Goal: Information Seeking & Learning: Check status

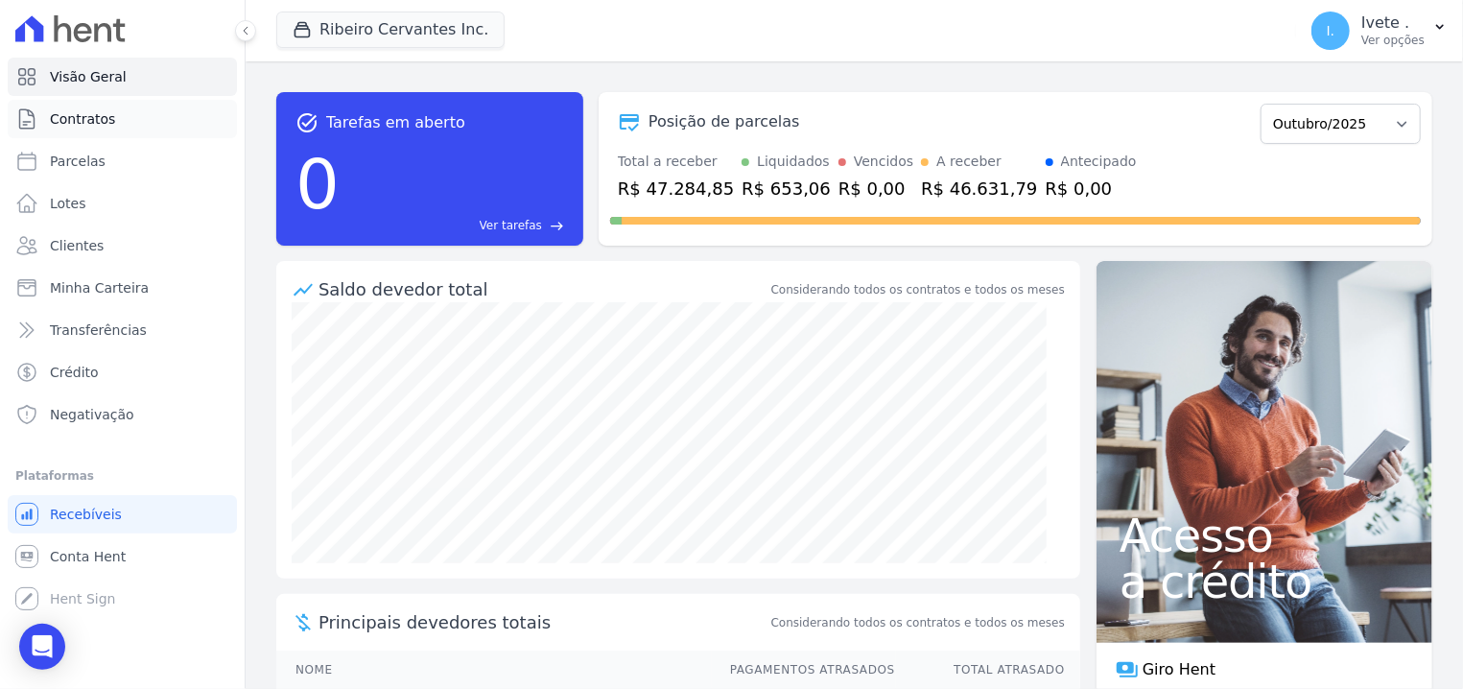
click at [84, 101] on link "Contratos" at bounding box center [122, 119] width 229 height 38
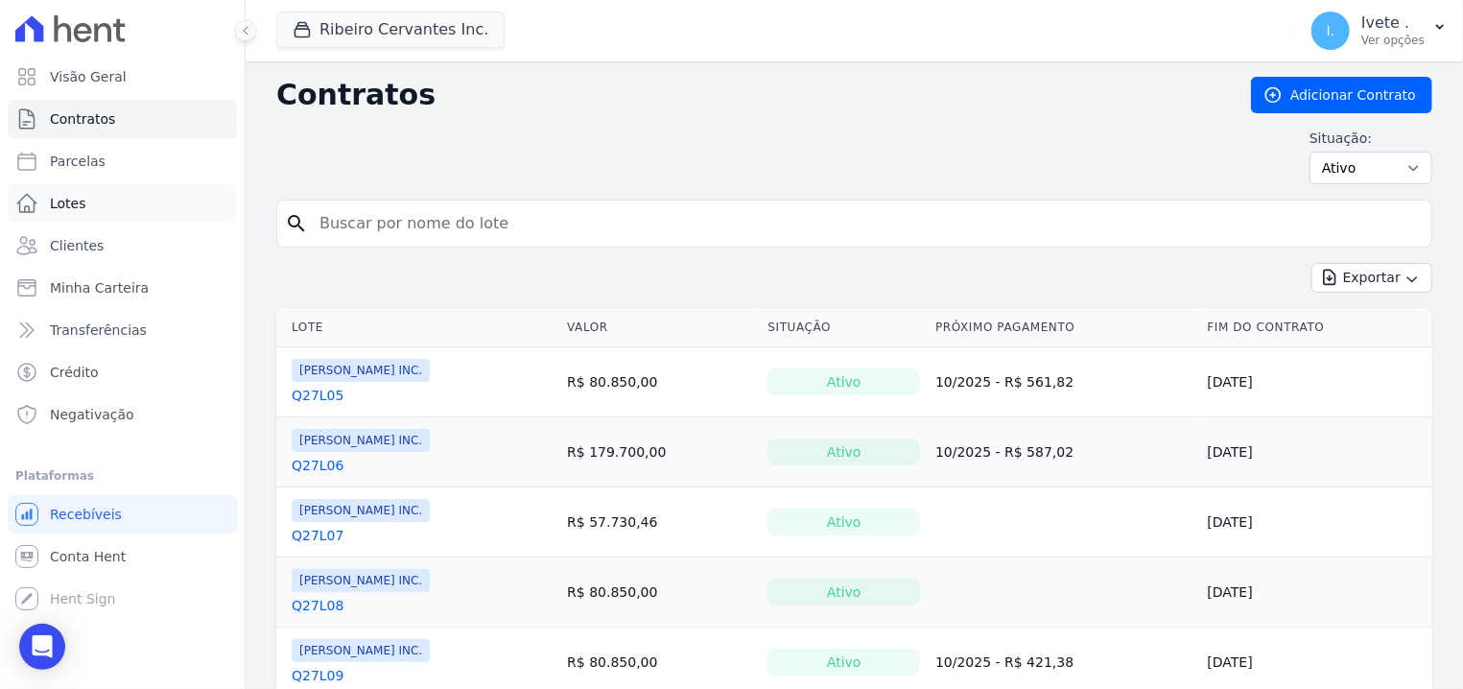
click at [82, 210] on link "Lotes" at bounding box center [122, 203] width 229 height 38
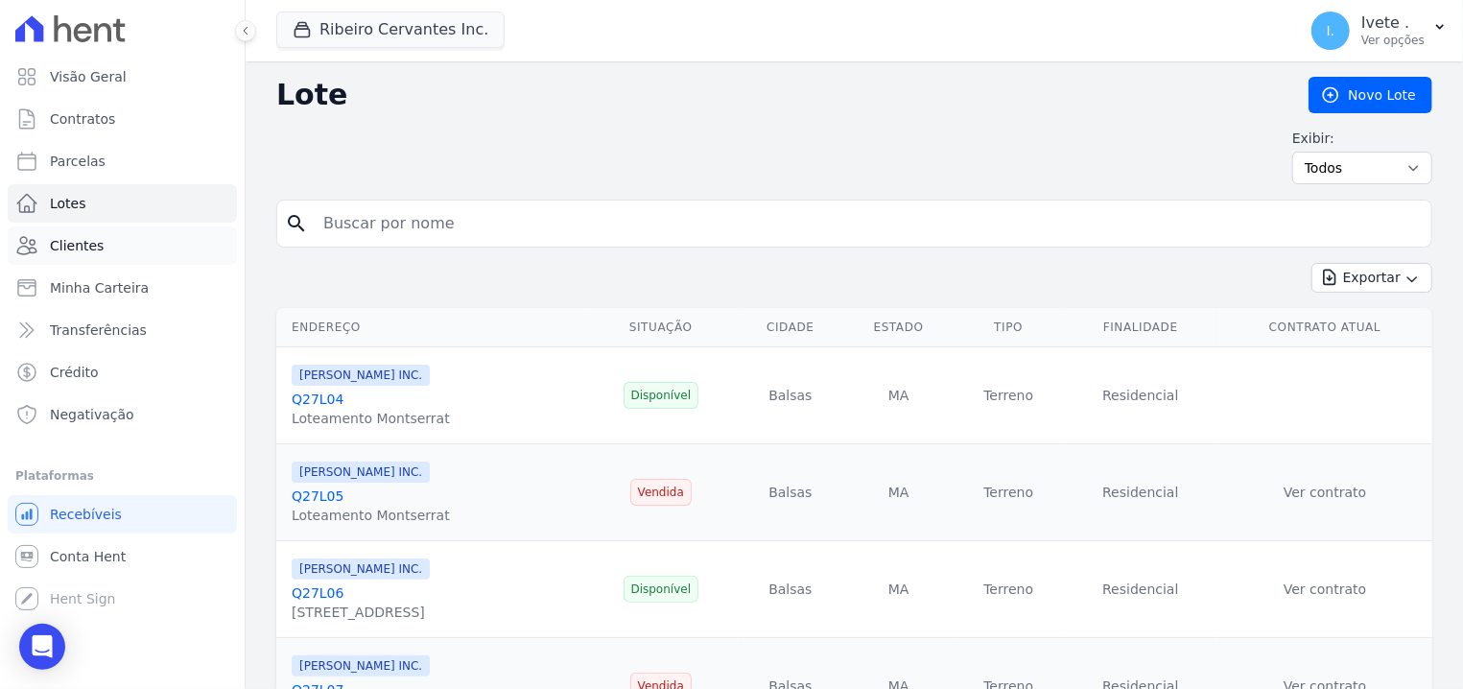
click at [64, 257] on link "Clientes" at bounding box center [122, 245] width 229 height 38
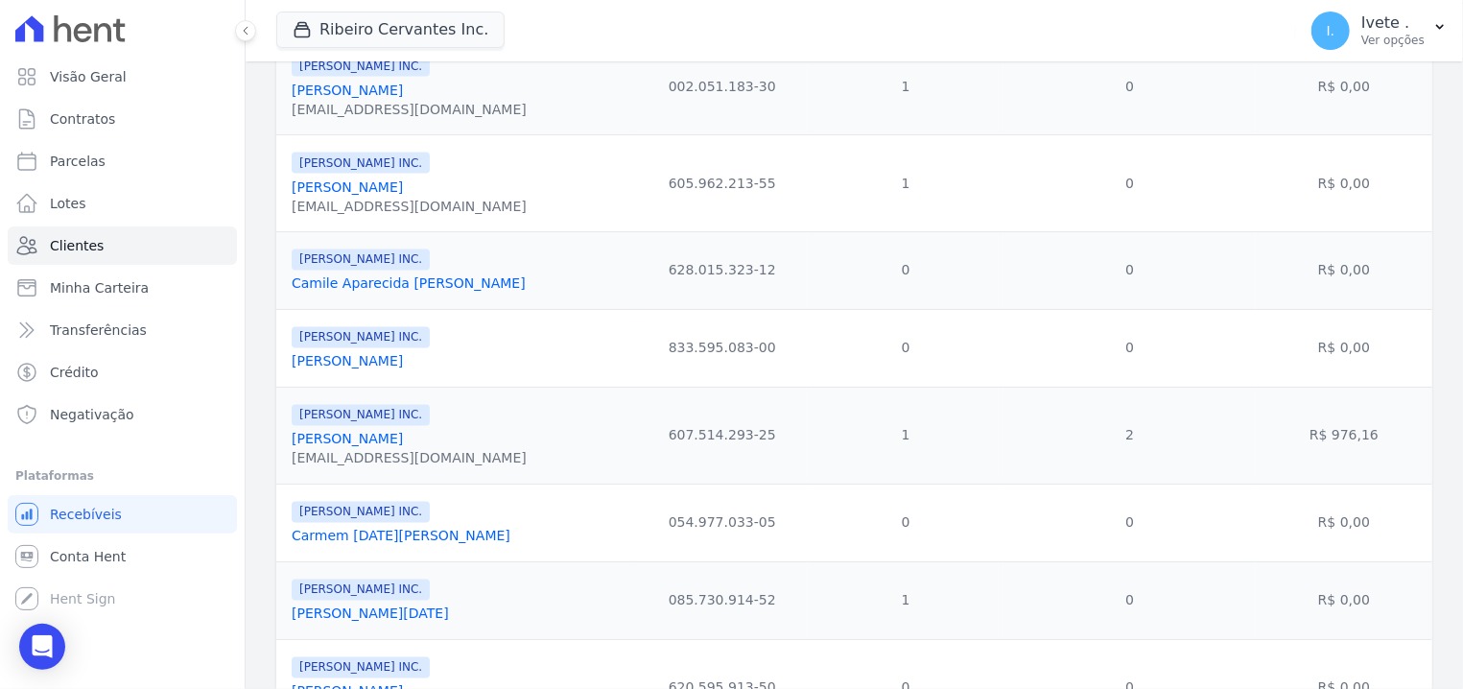
scroll to position [1971, 0]
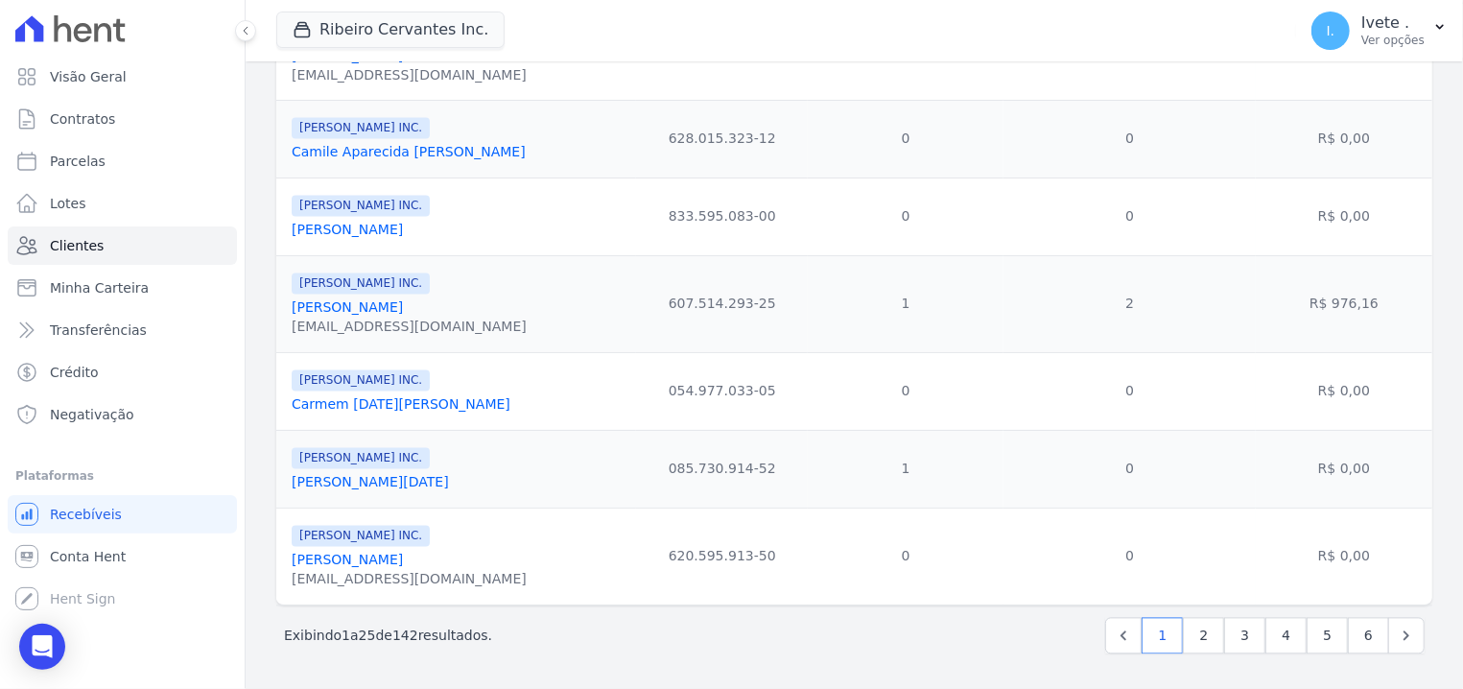
click at [346, 628] on p "Exibindo 1 a 25 de 142 resultados." at bounding box center [388, 636] width 208 height 19
click at [1204, 634] on link "2" at bounding box center [1203, 636] width 41 height 36
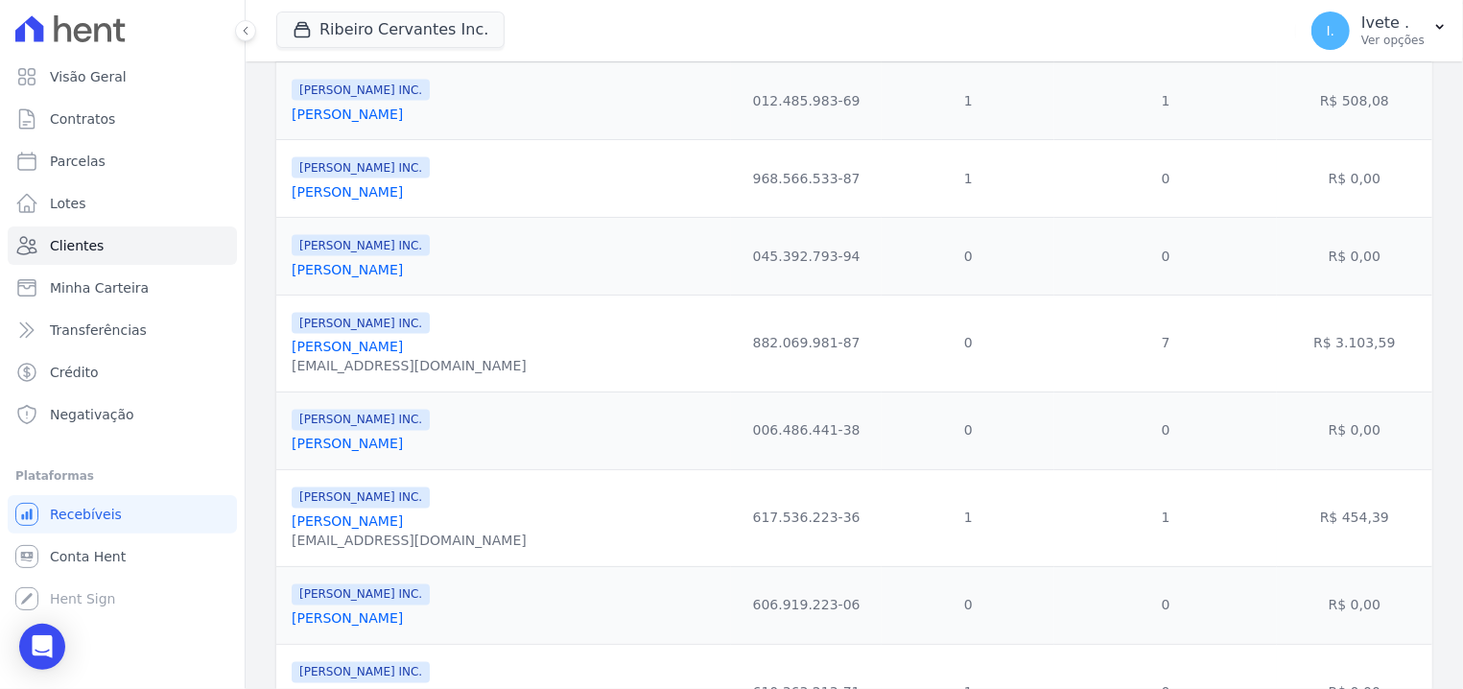
scroll to position [2027, 0]
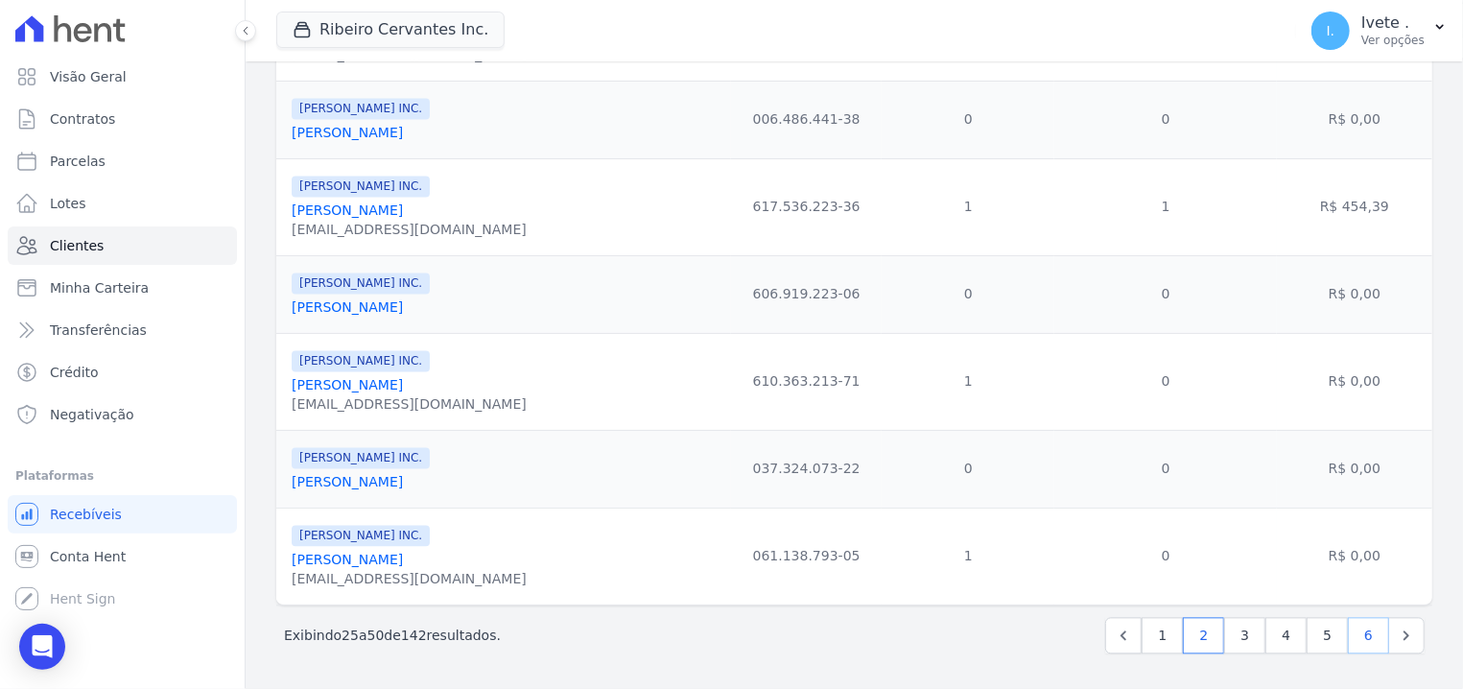
click at [1357, 637] on link "6" at bounding box center [1368, 636] width 41 height 36
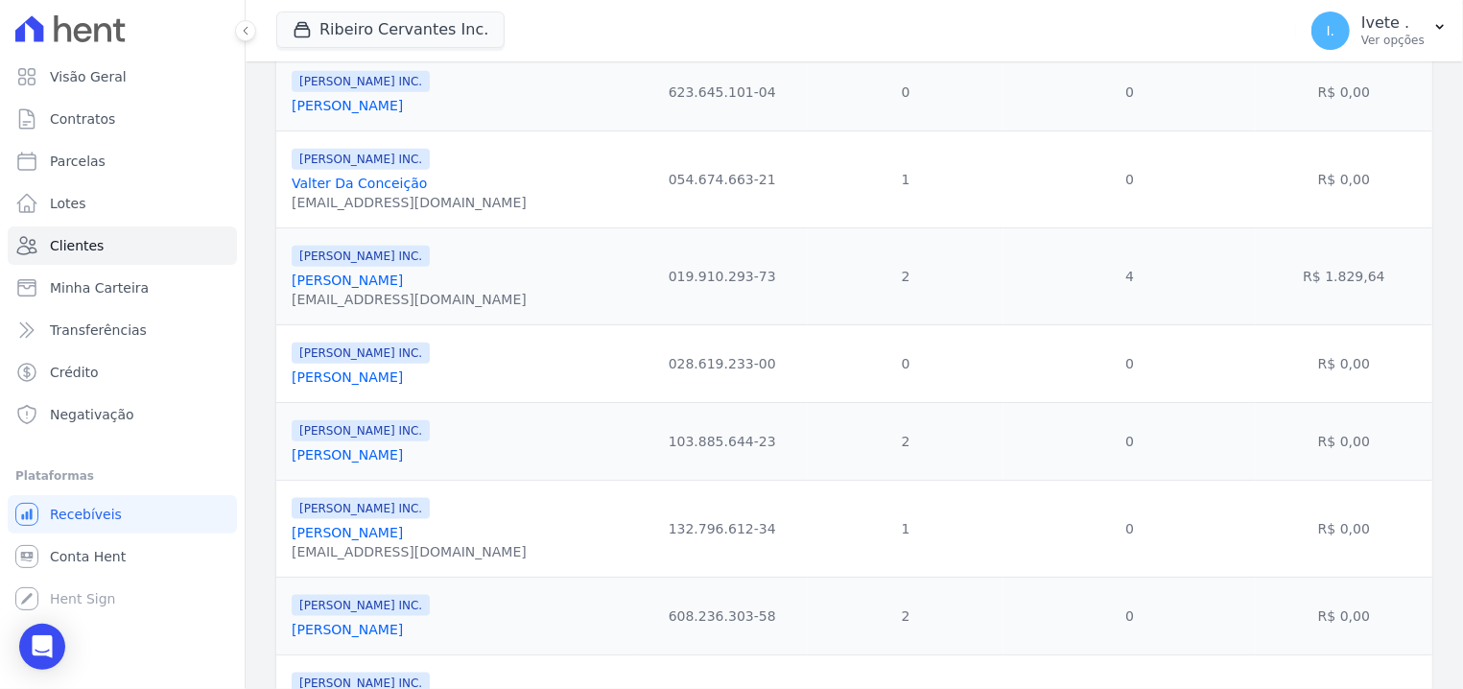
scroll to position [1251, 0]
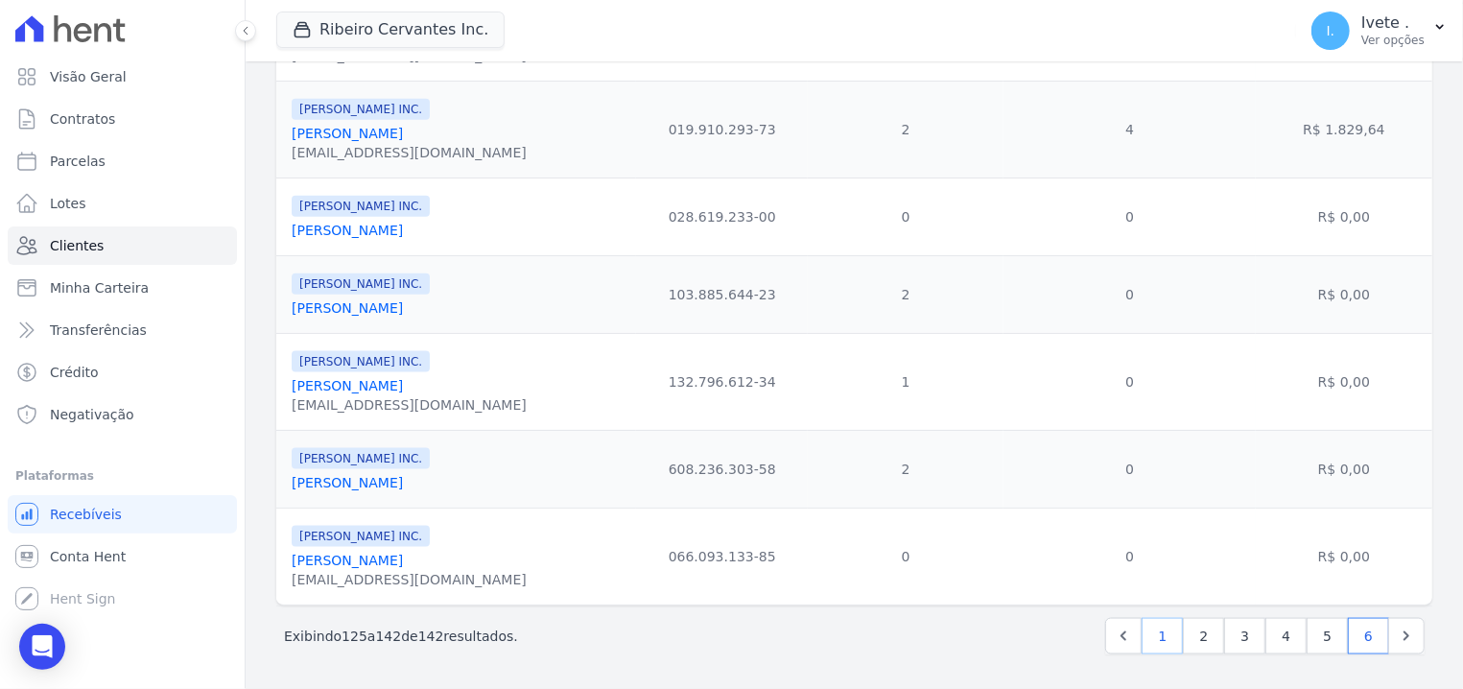
click at [1146, 645] on link "1" at bounding box center [1162, 636] width 41 height 36
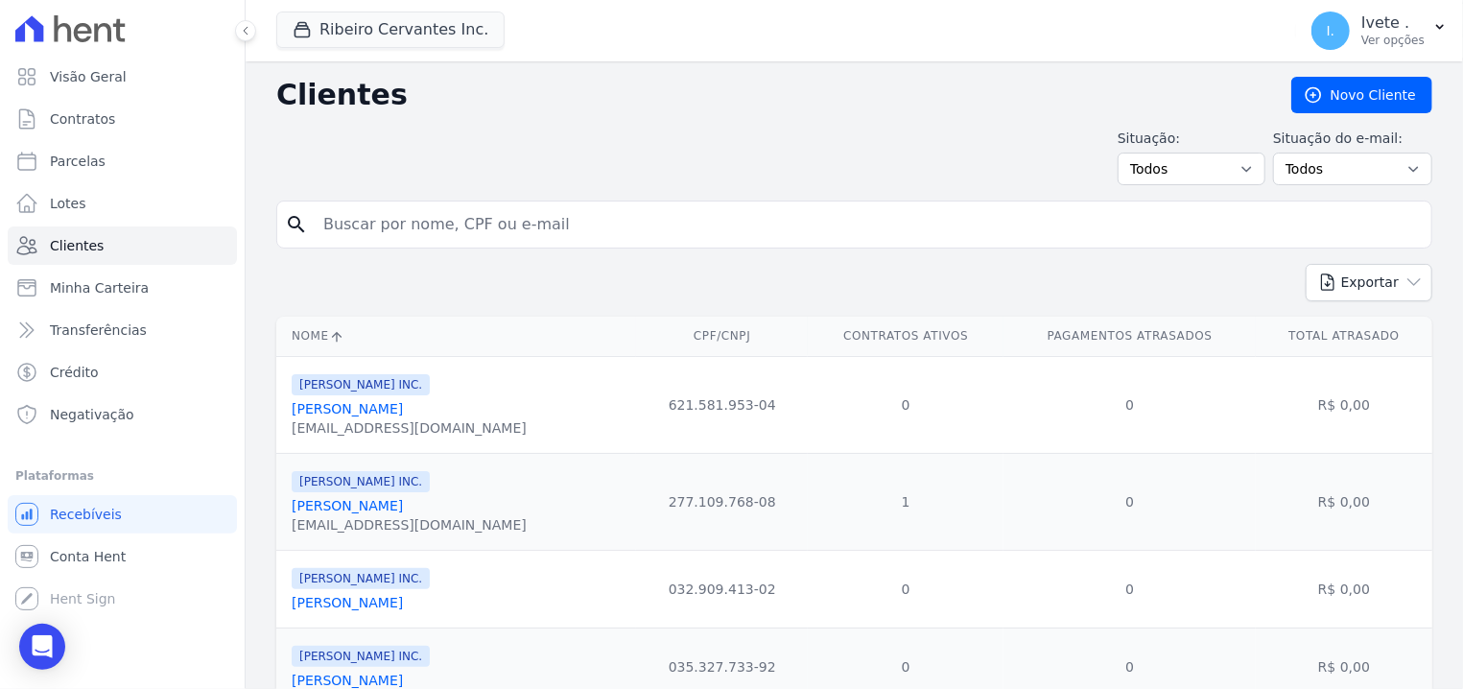
click at [371, 404] on link "[PERSON_NAME]" at bounding box center [347, 408] width 111 height 15
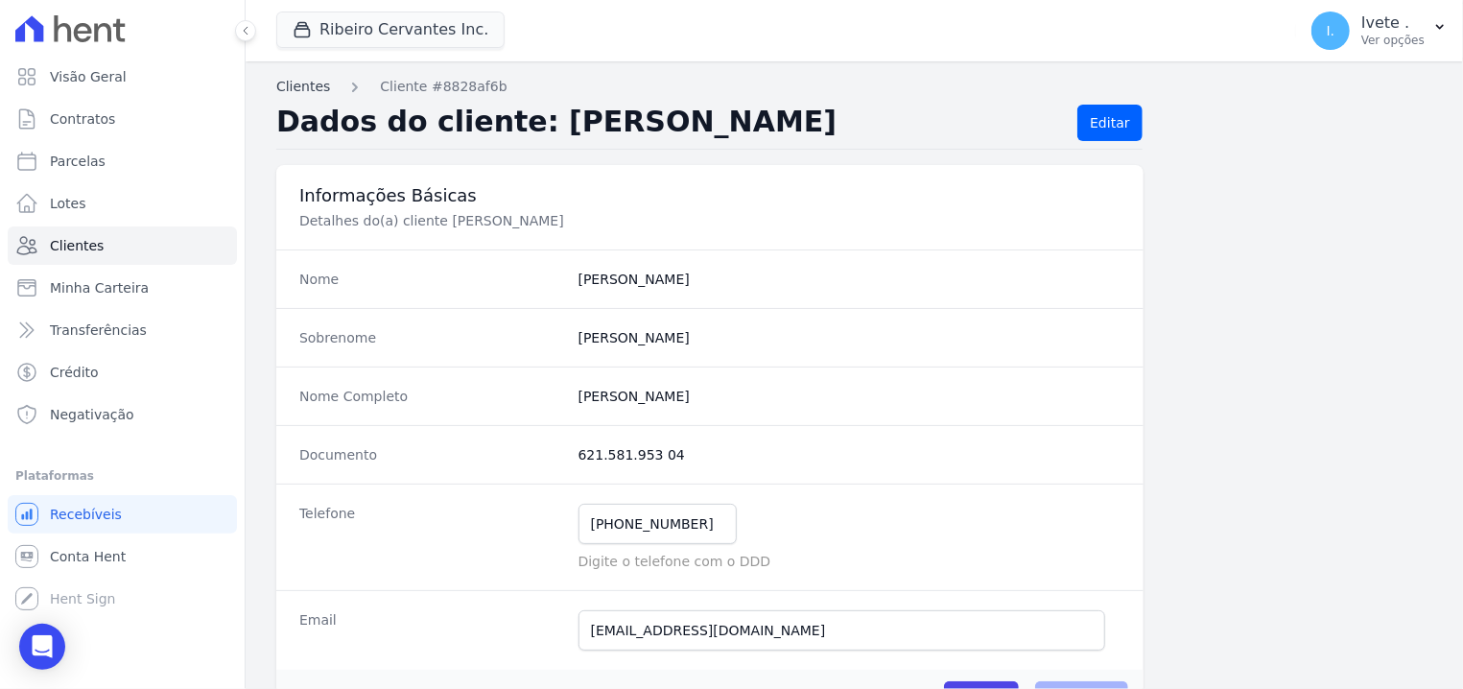
click at [297, 92] on link "Clientes" at bounding box center [303, 87] width 54 height 20
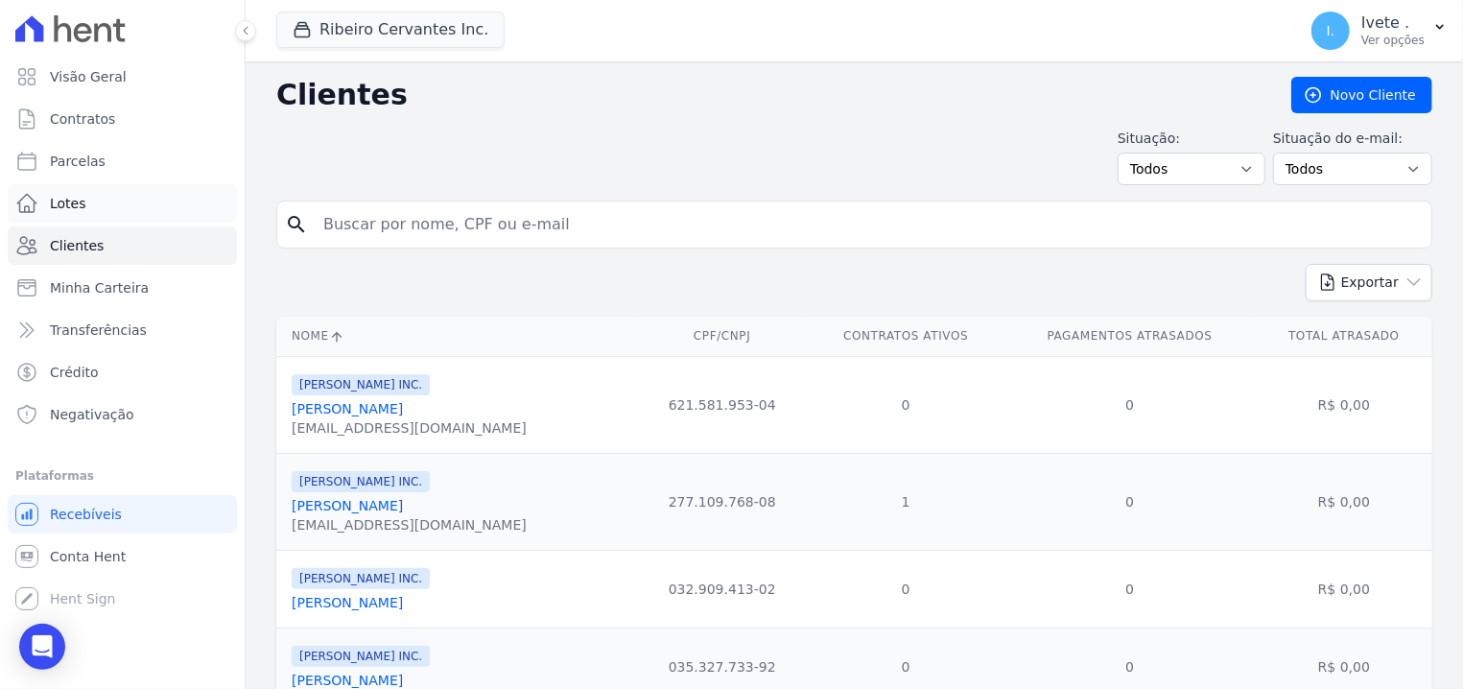
click at [72, 201] on span "Lotes" at bounding box center [68, 203] width 36 height 19
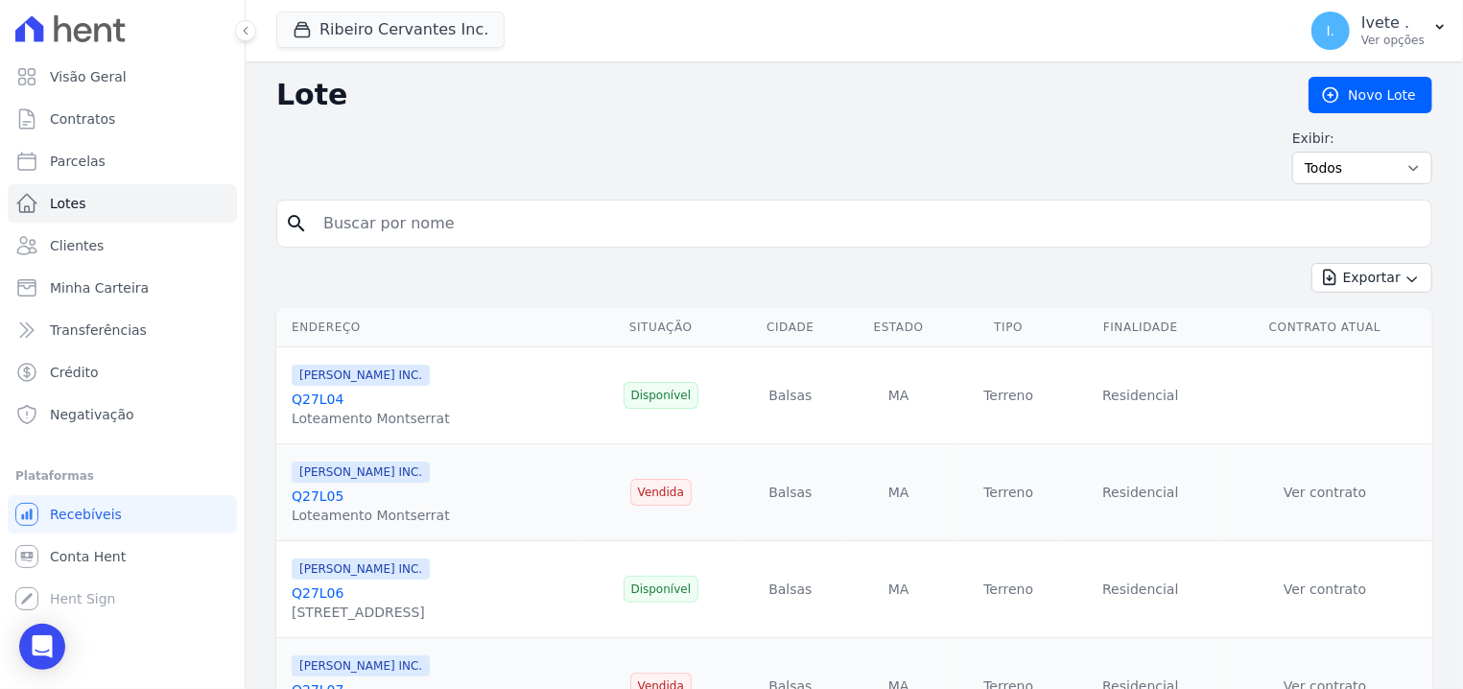
click at [309, 405] on link "Q27L04" at bounding box center [318, 398] width 52 height 15
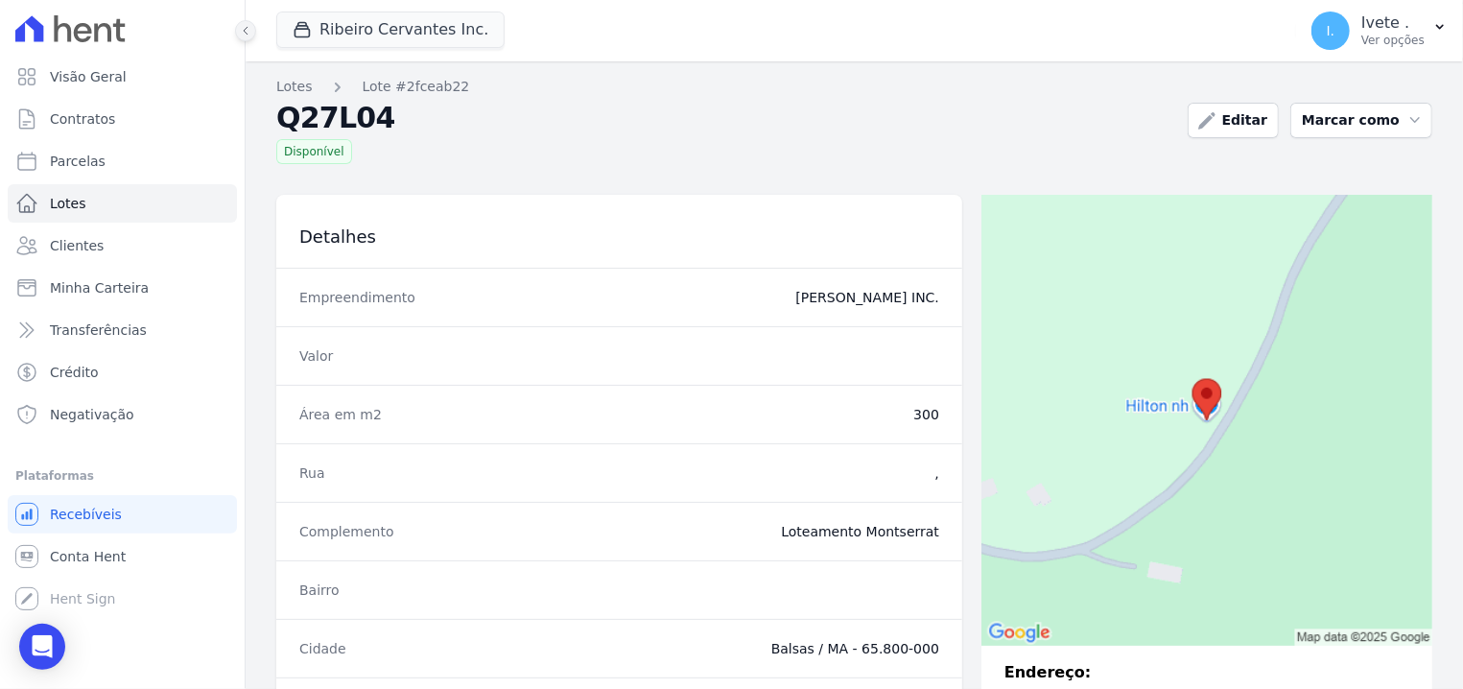
click at [248, 30] on icon at bounding box center [246, 31] width 12 height 12
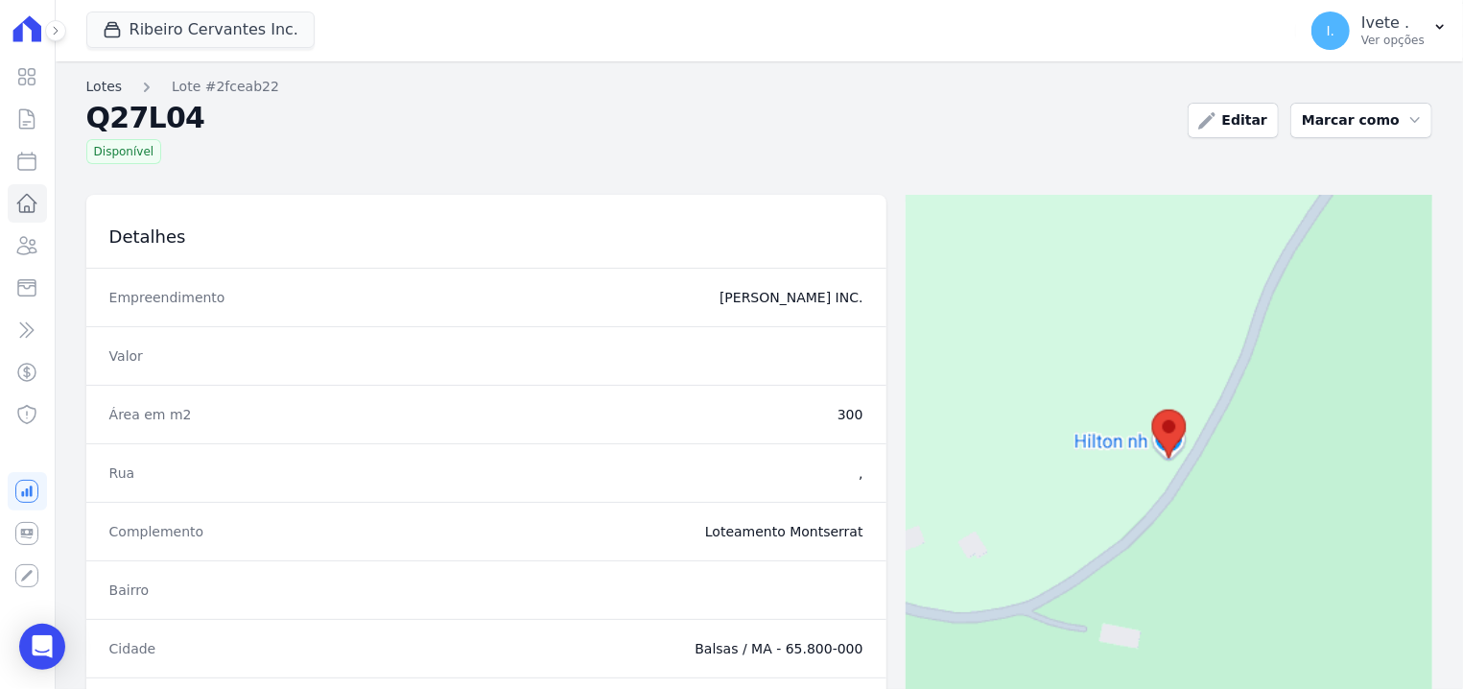
click at [113, 81] on link "Lotes" at bounding box center [104, 87] width 36 height 20
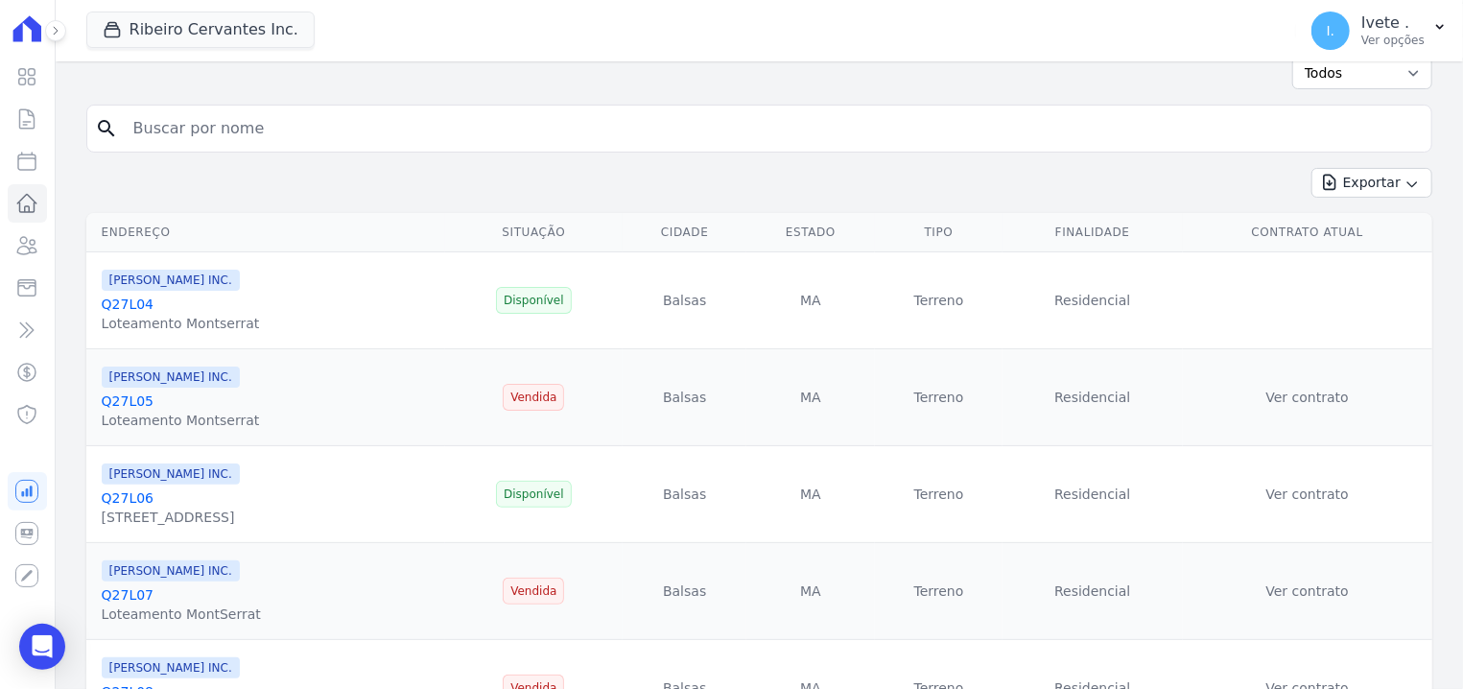
scroll to position [122, 0]
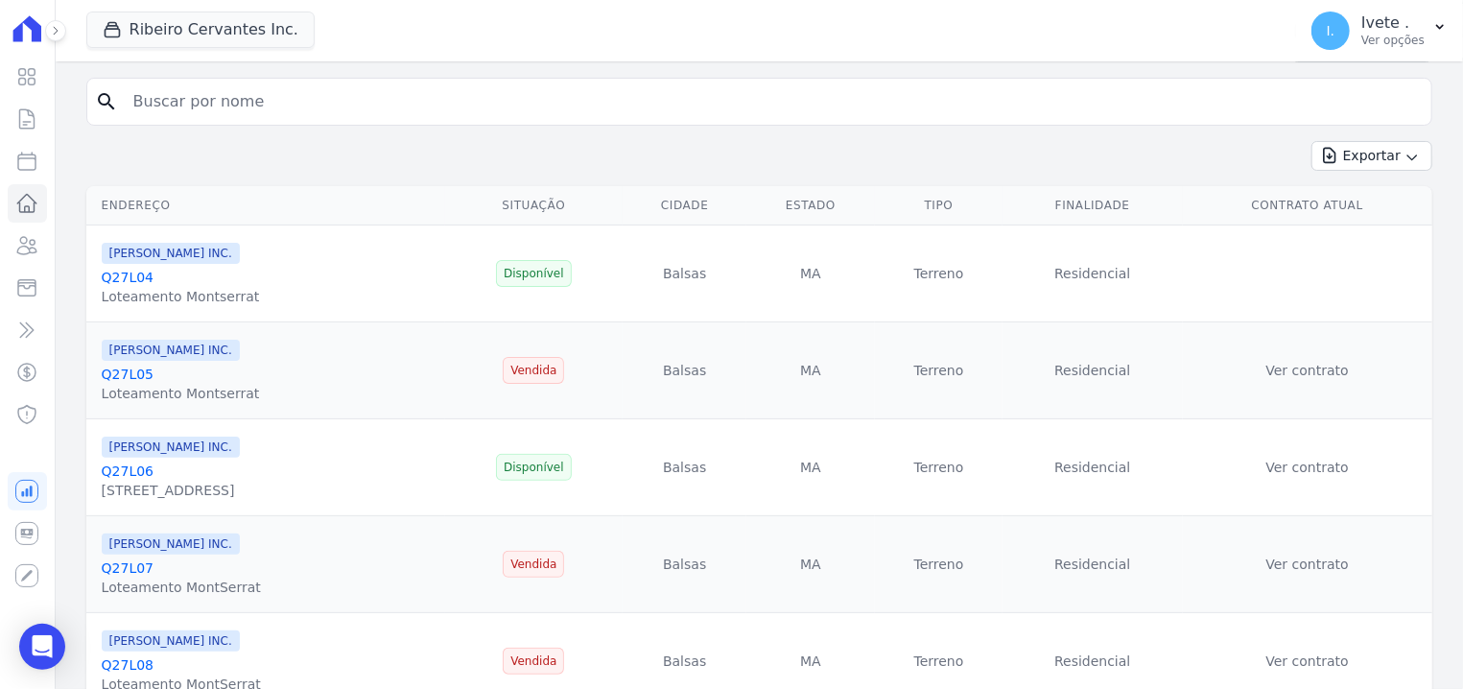
click at [49, 12] on div at bounding box center [45, 30] width 21 height 61
click at [58, 25] on button at bounding box center [55, 30] width 21 height 21
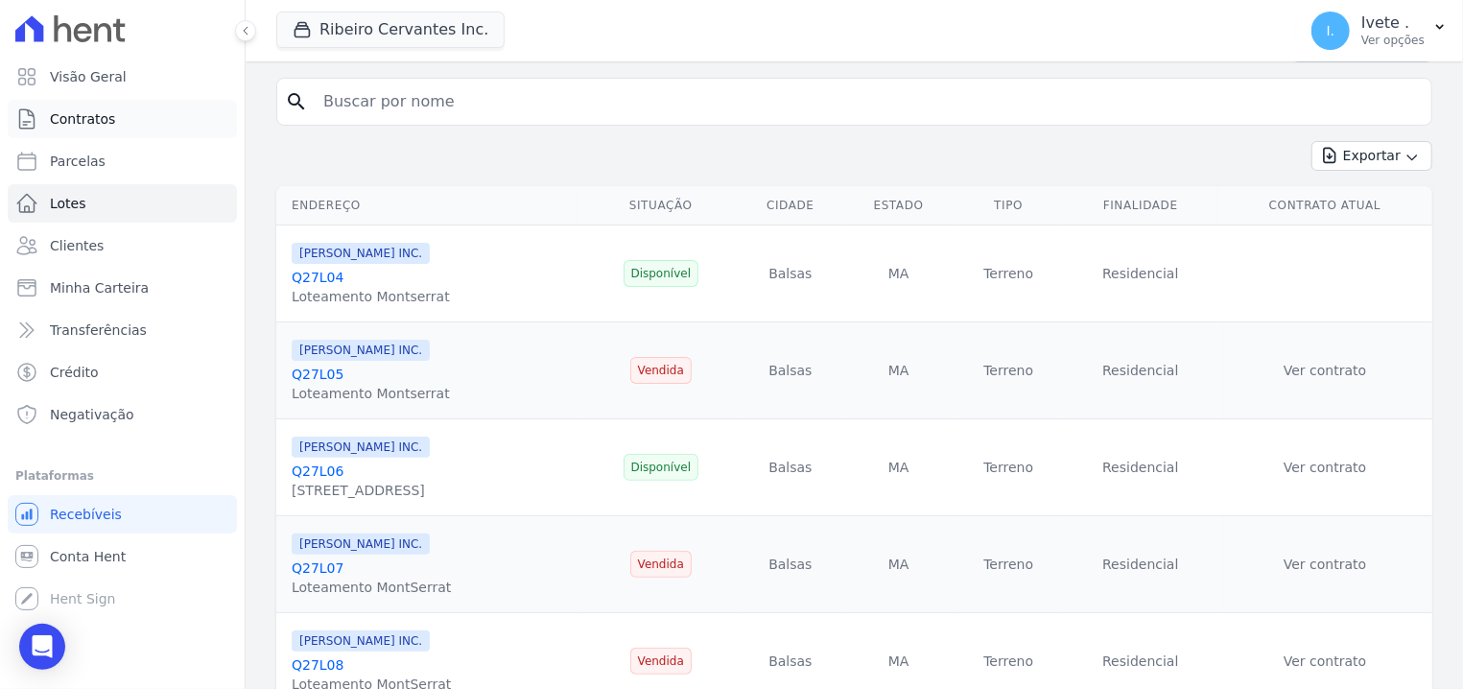
click at [70, 105] on link "Contratos" at bounding box center [122, 119] width 229 height 38
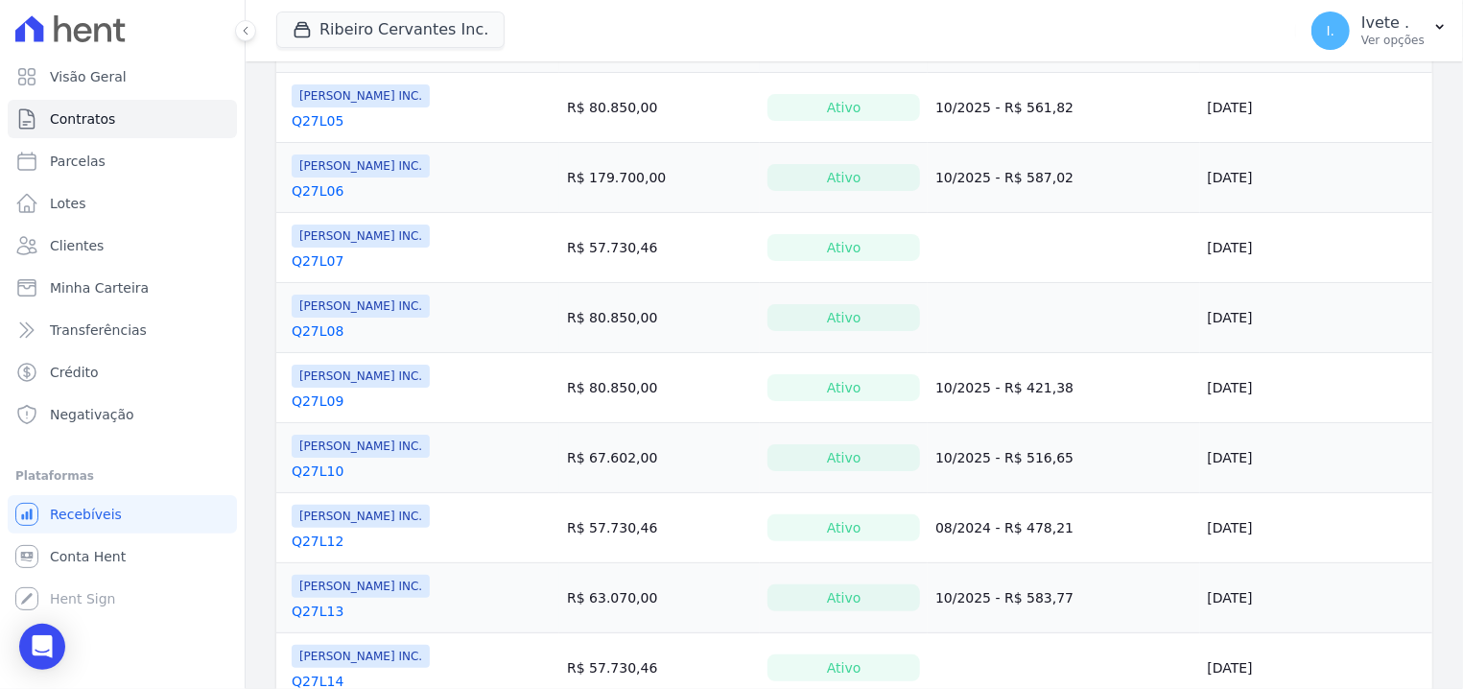
scroll to position [31, 0]
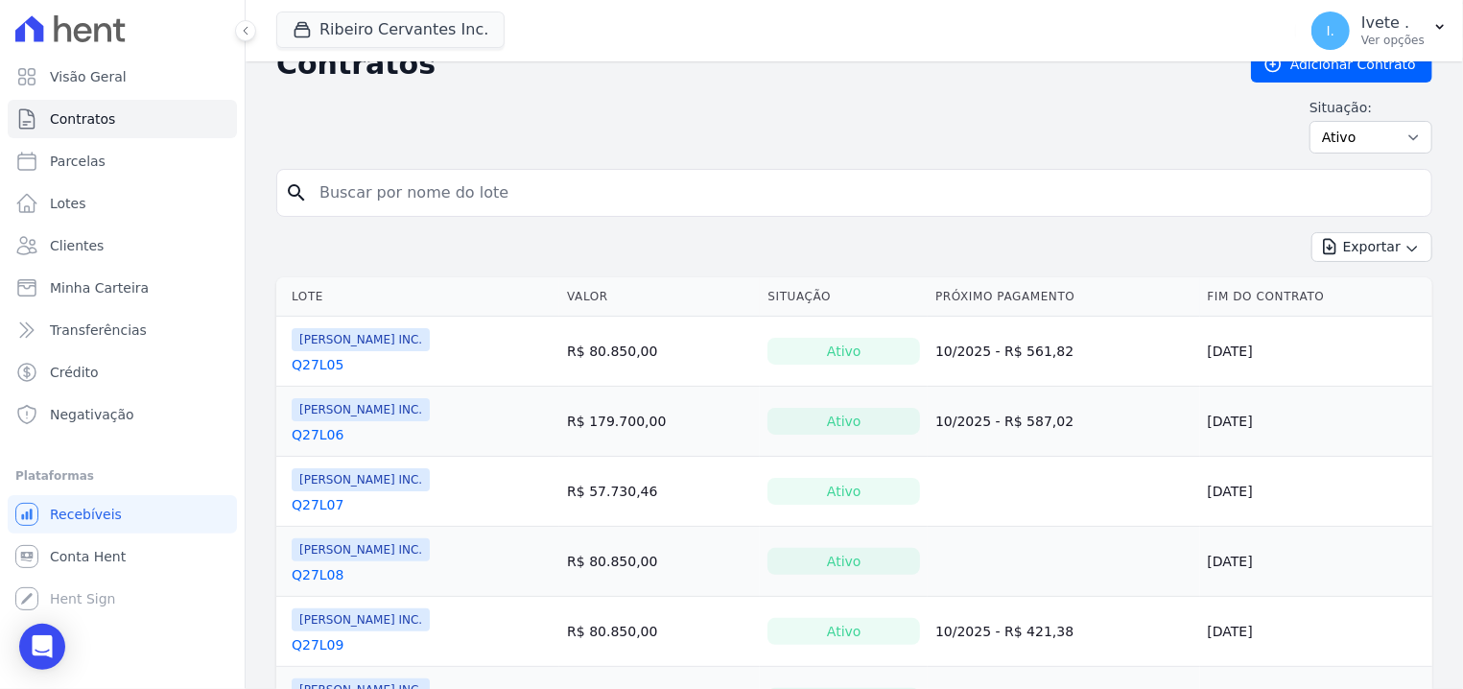
click at [319, 370] on link "Q27L05" at bounding box center [318, 364] width 52 height 19
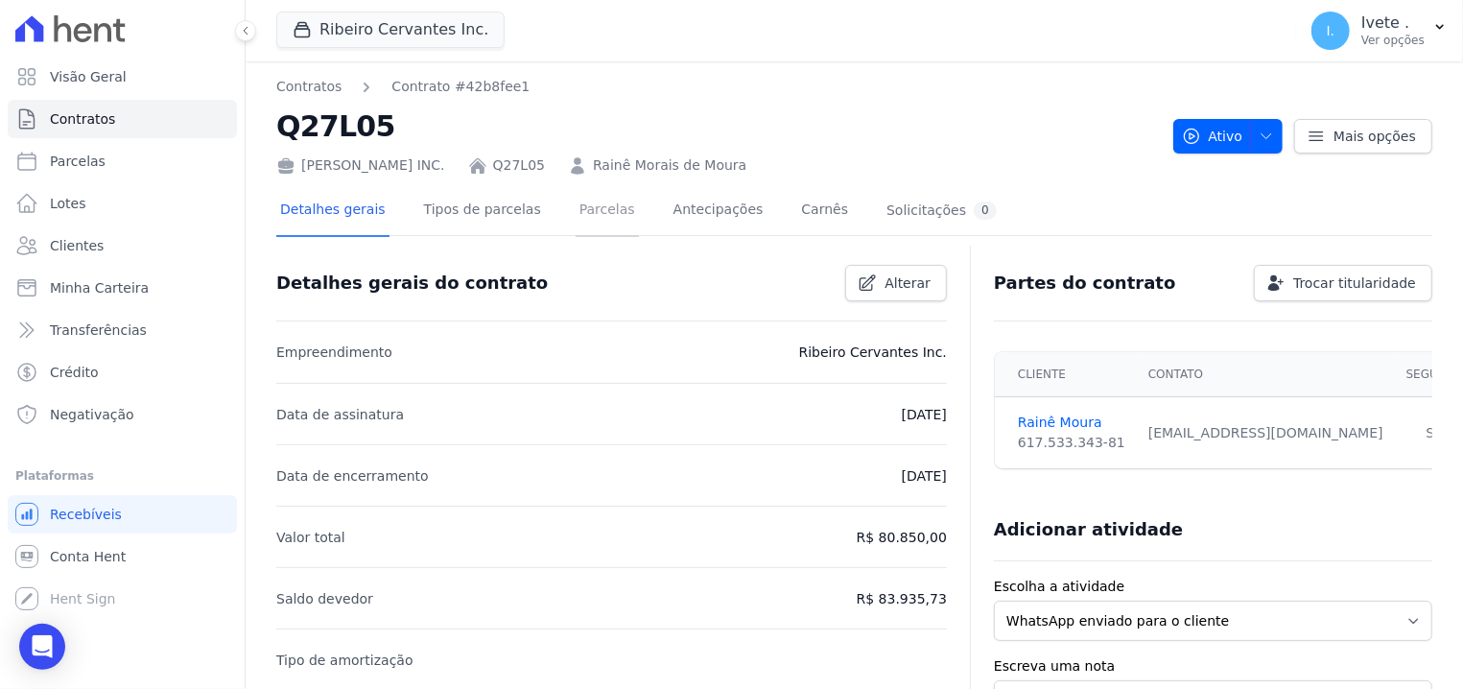
click at [585, 211] on link "Parcelas" at bounding box center [607, 211] width 63 height 51
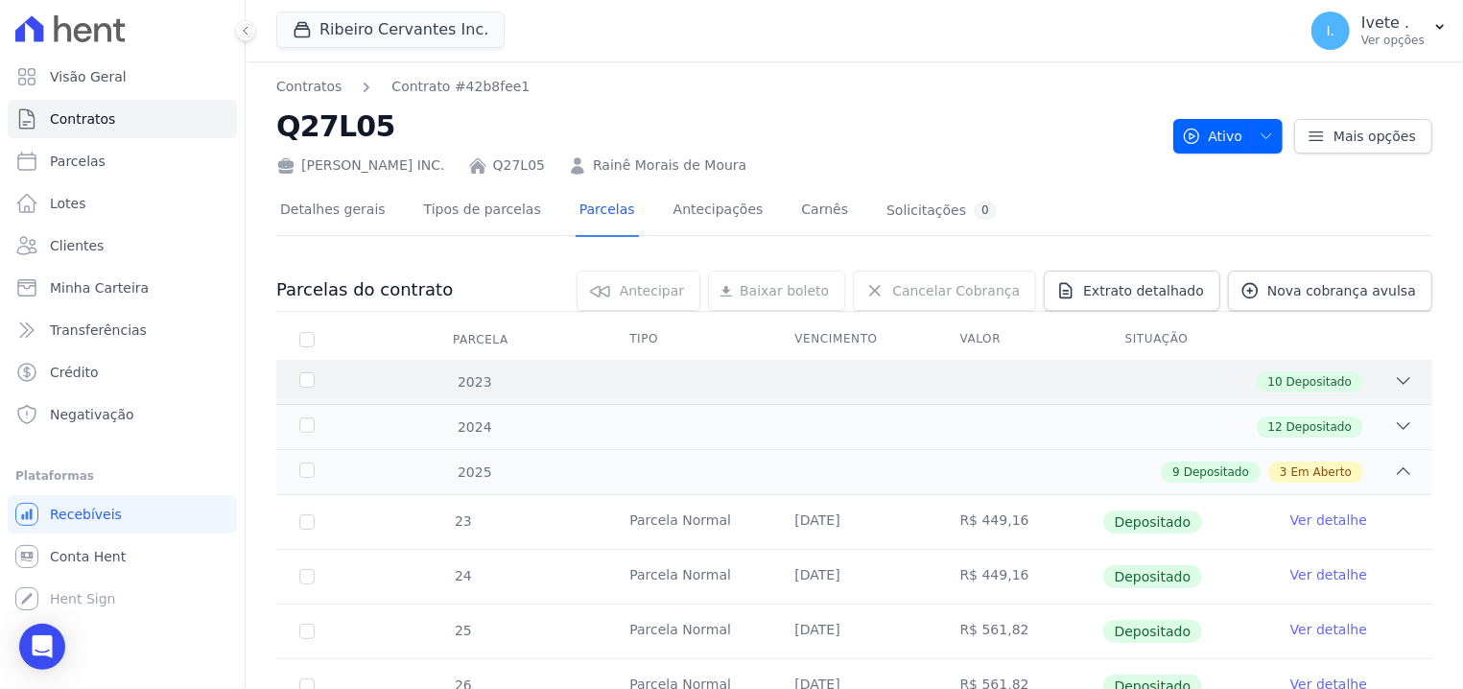
click at [296, 365] on div "2023 10 Depositado" at bounding box center [854, 382] width 1156 height 44
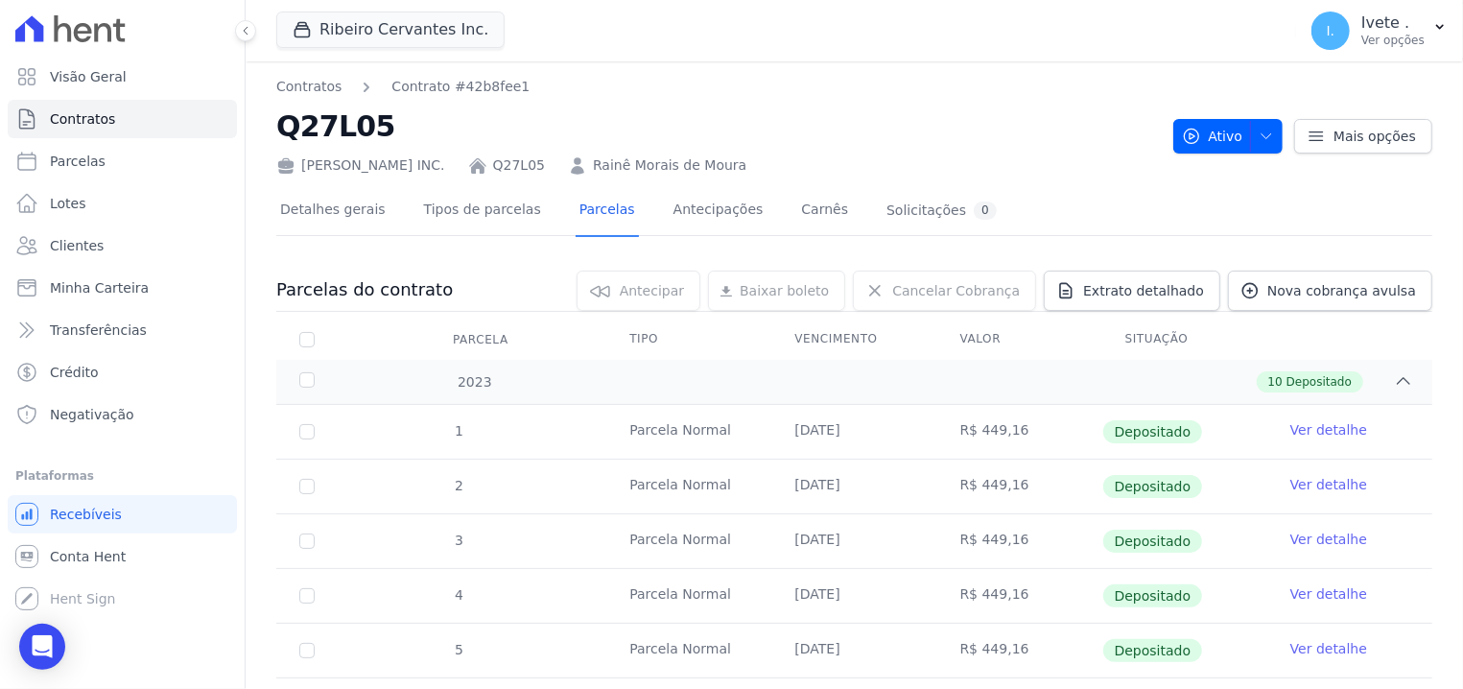
click at [304, 406] on td "1" at bounding box center [306, 432] width 61 height 54
click at [307, 377] on div "2023" at bounding box center [347, 382] width 102 height 20
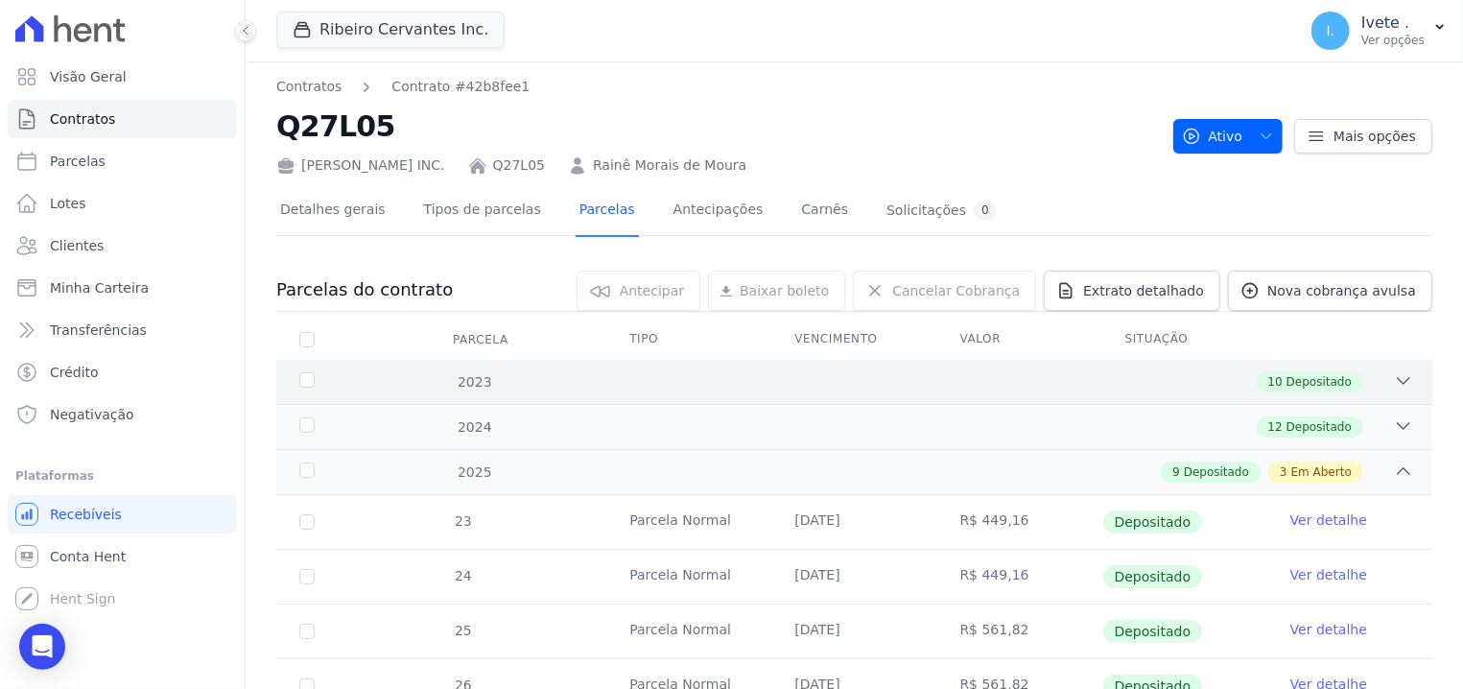
click at [307, 377] on div "2023" at bounding box center [347, 382] width 102 height 20
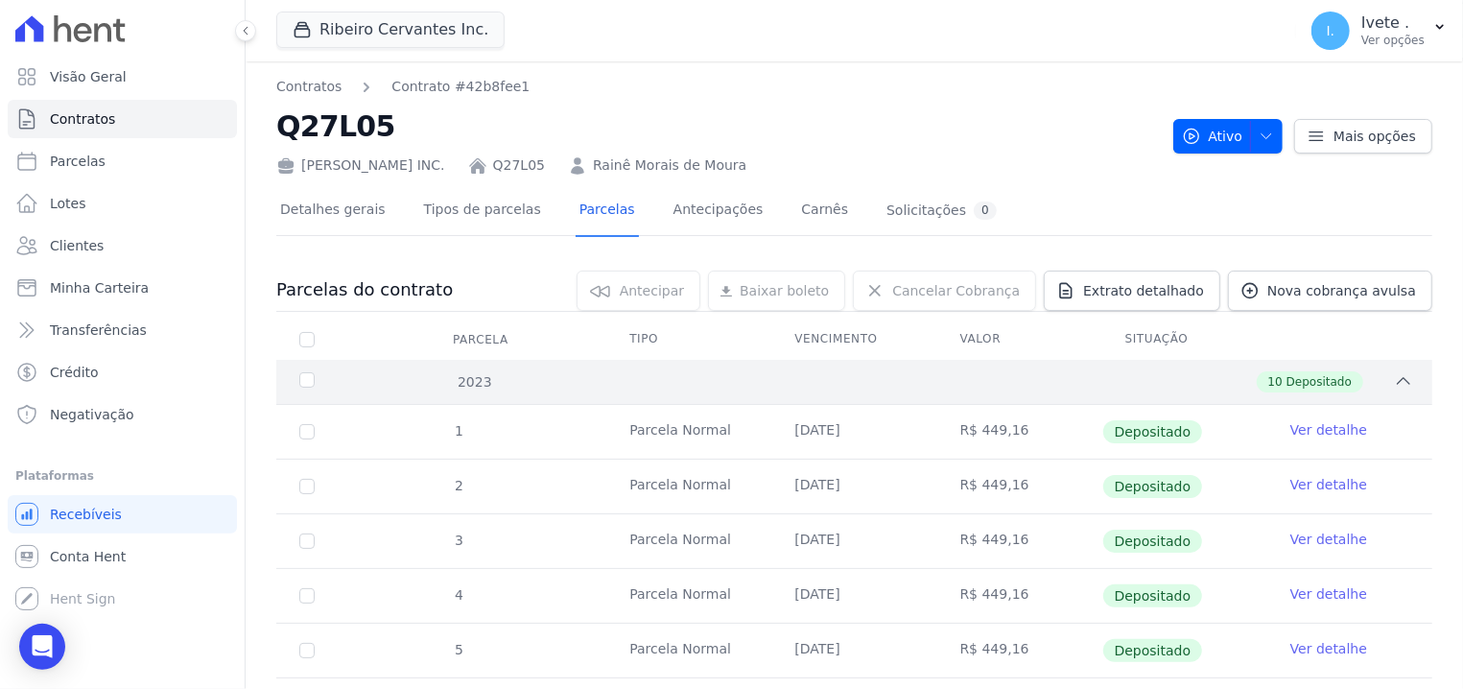
click at [292, 380] on div "2023 10 Depositado" at bounding box center [854, 382] width 1156 height 44
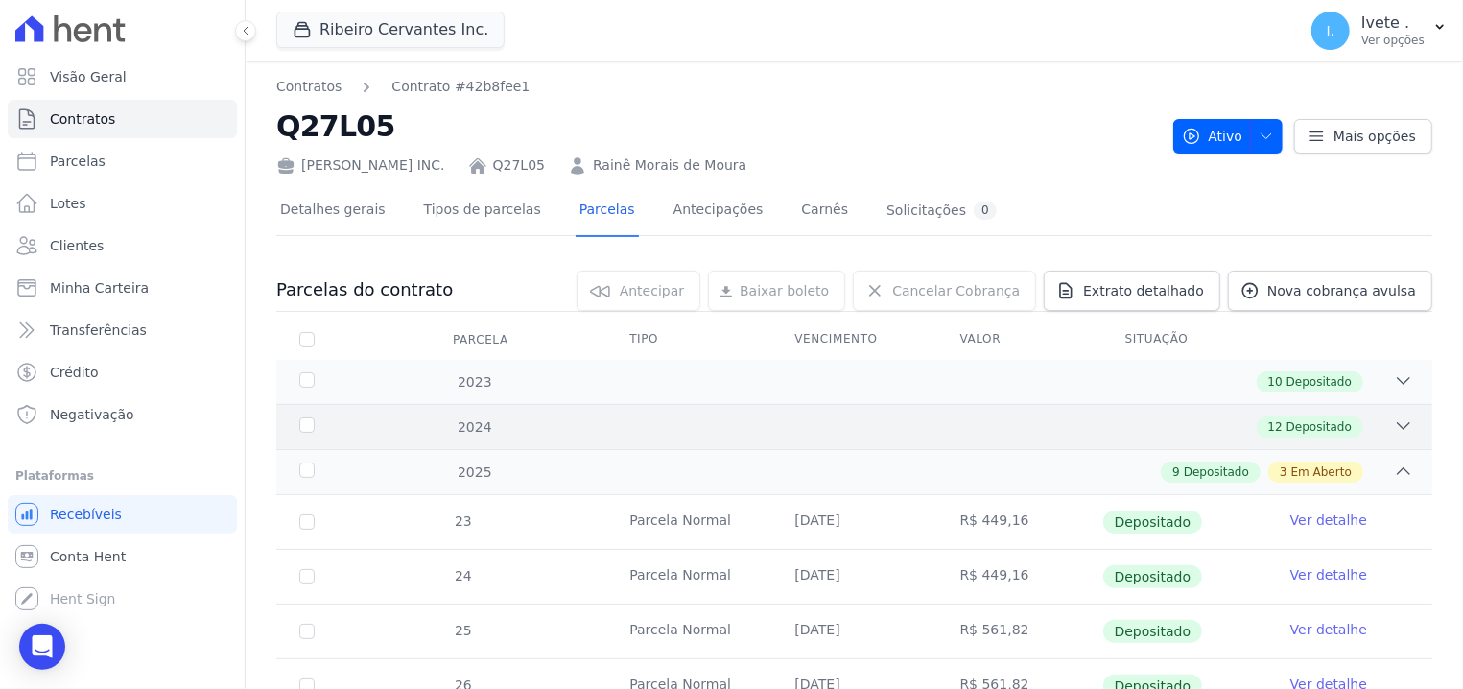
click at [302, 410] on div "2024 12 Depositado" at bounding box center [854, 426] width 1156 height 45
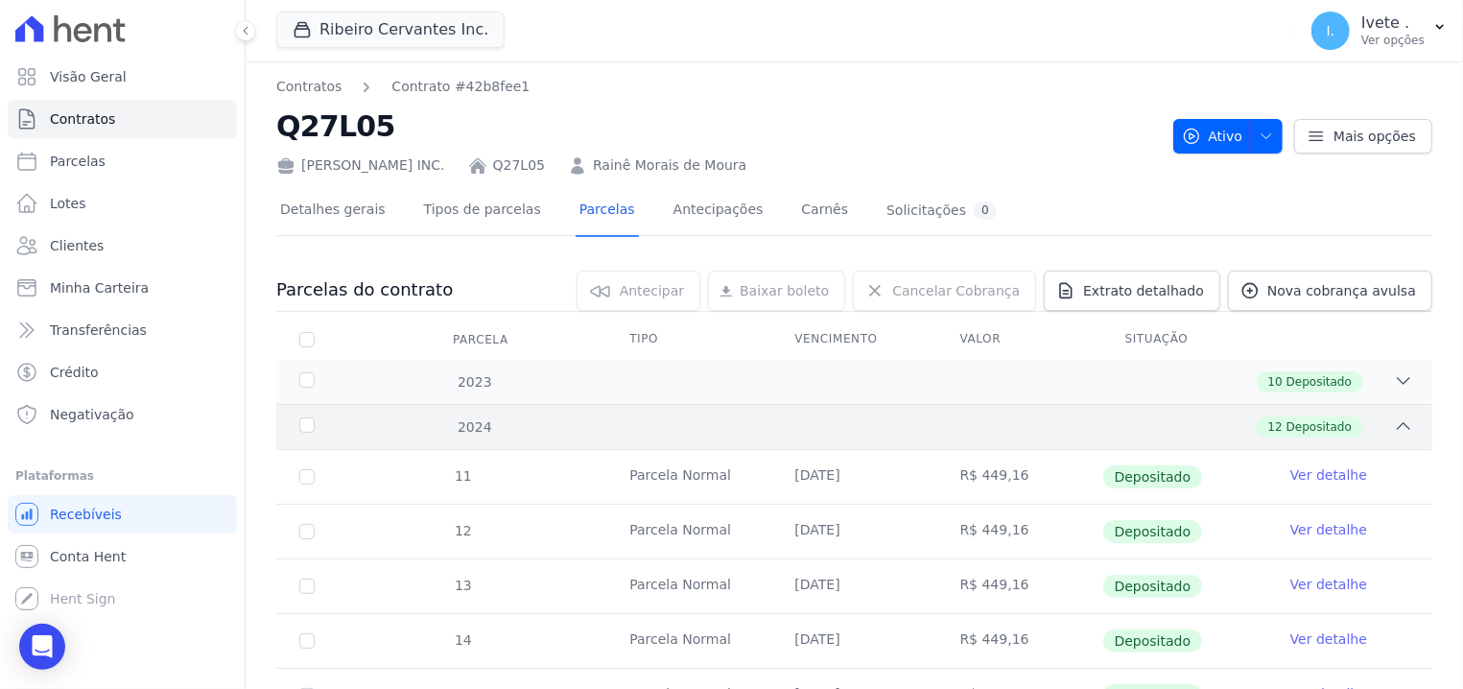
click at [305, 423] on div "2024" at bounding box center [347, 427] width 102 height 20
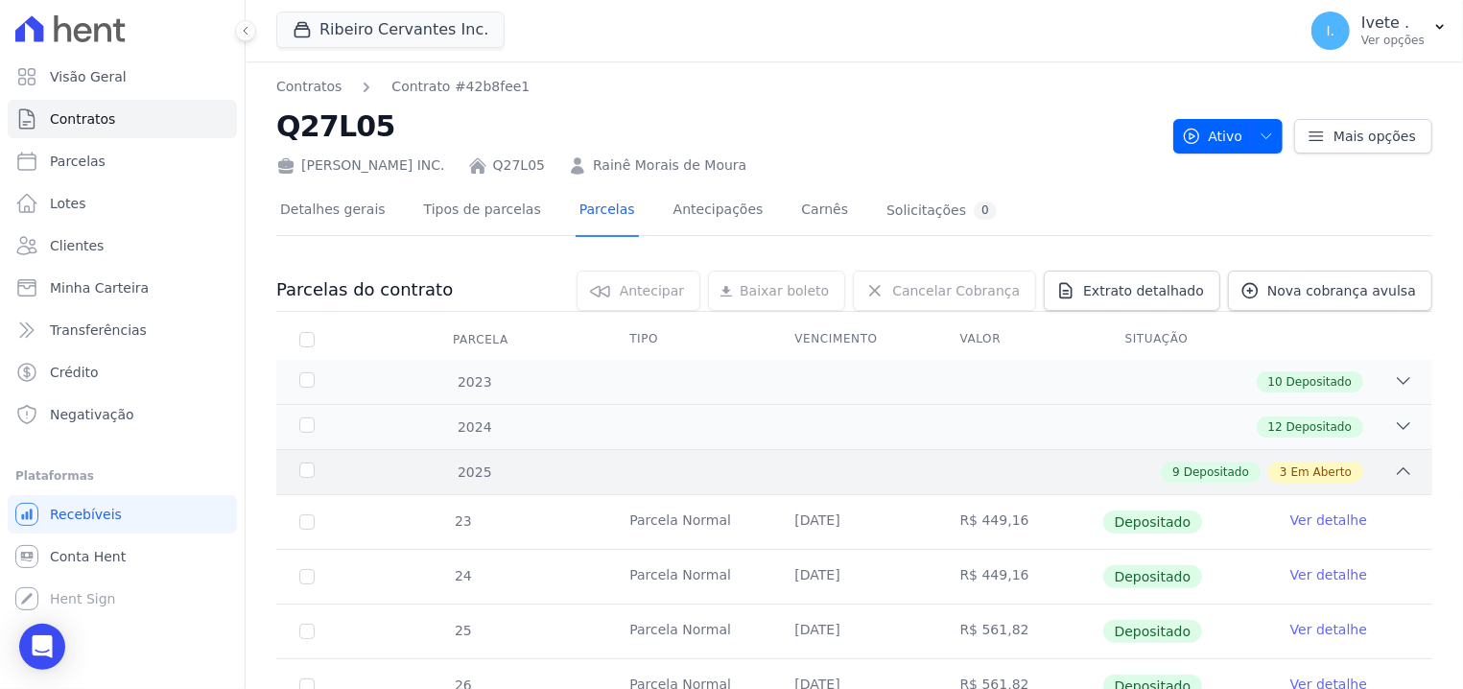
click at [300, 461] on div "2025 9 Depositado 3 Em Aberto" at bounding box center [854, 471] width 1156 height 45
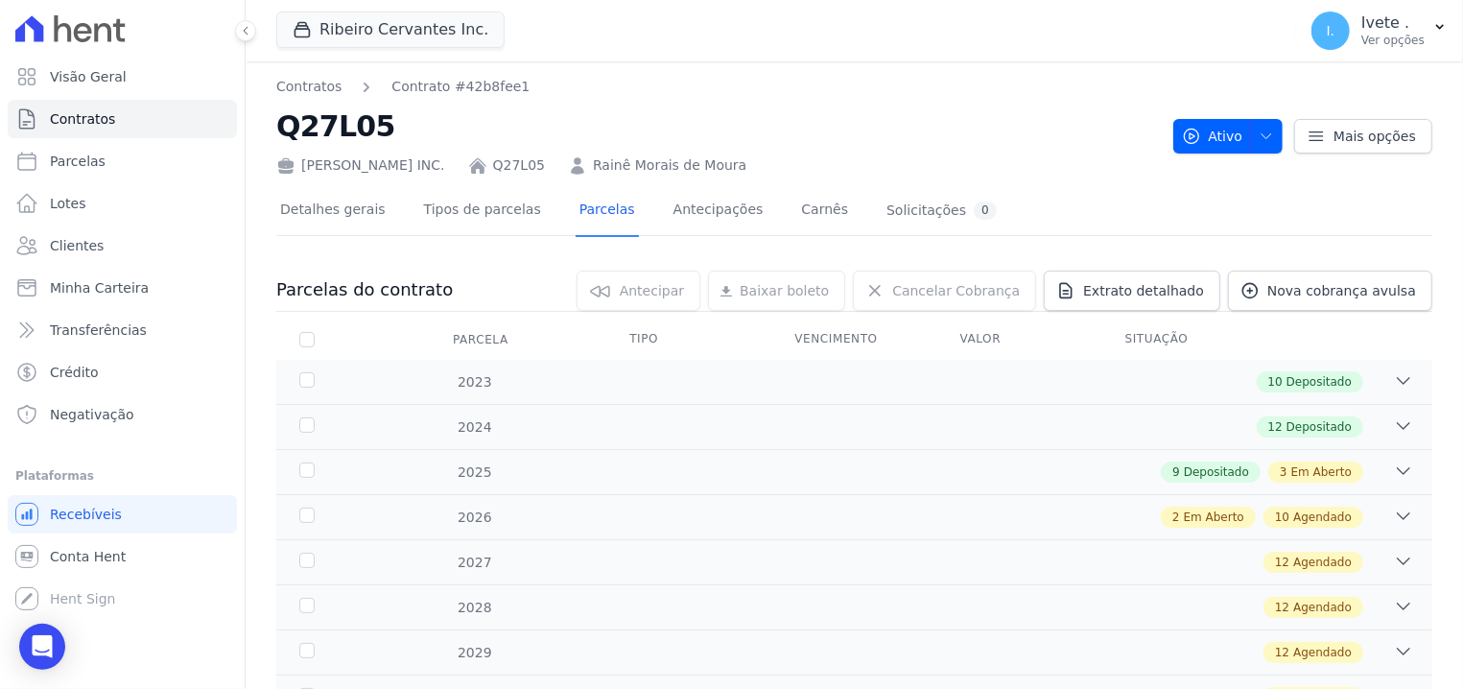
scroll to position [450, 0]
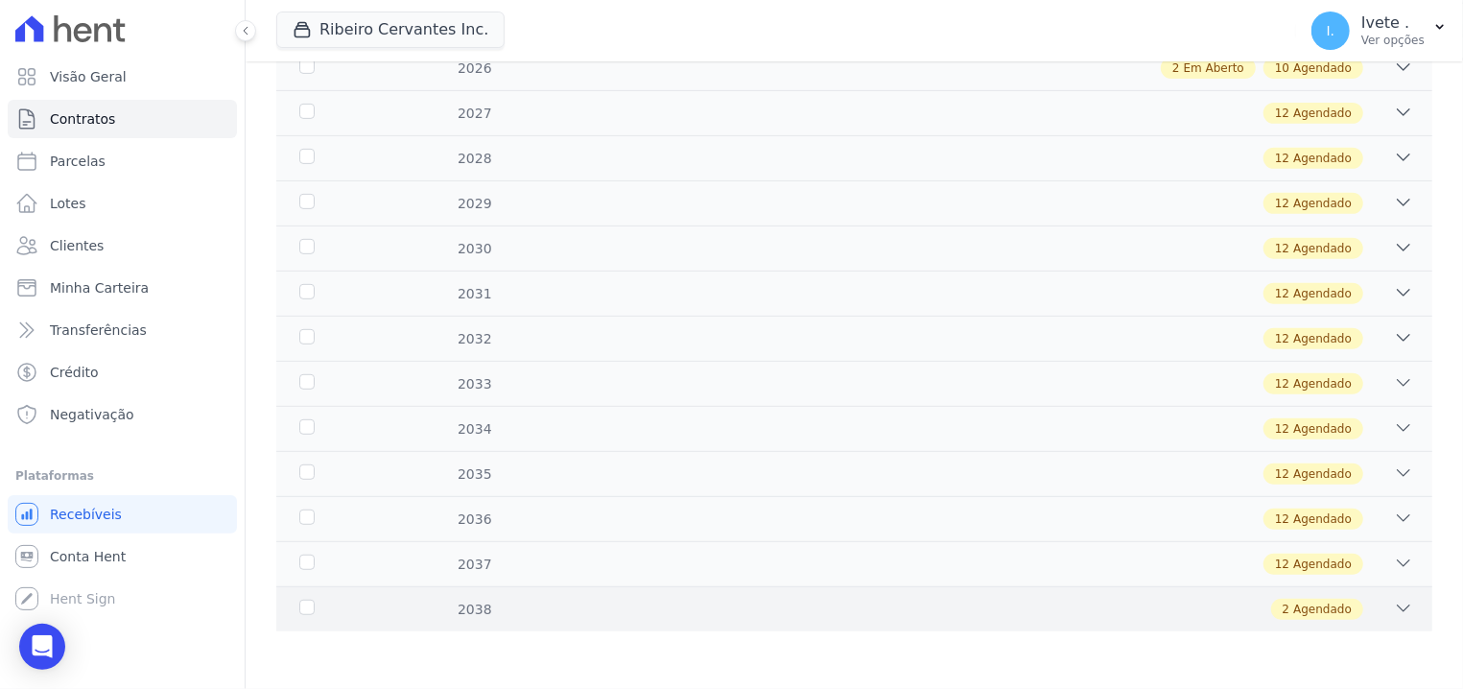
click at [332, 599] on div "2038 2 Agendado" at bounding box center [854, 608] width 1156 height 45
click at [301, 556] on div "2037" at bounding box center [347, 564] width 102 height 20
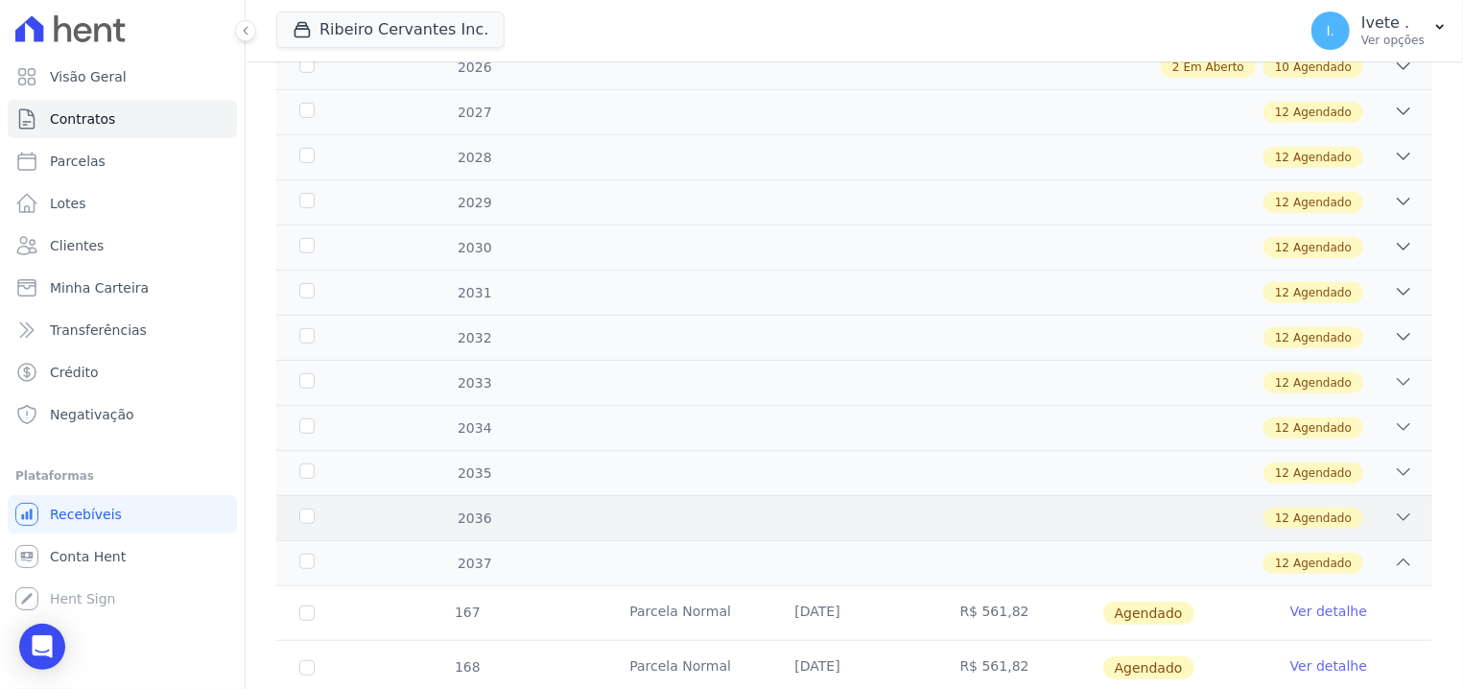
click at [307, 520] on div "2036" at bounding box center [347, 519] width 102 height 20
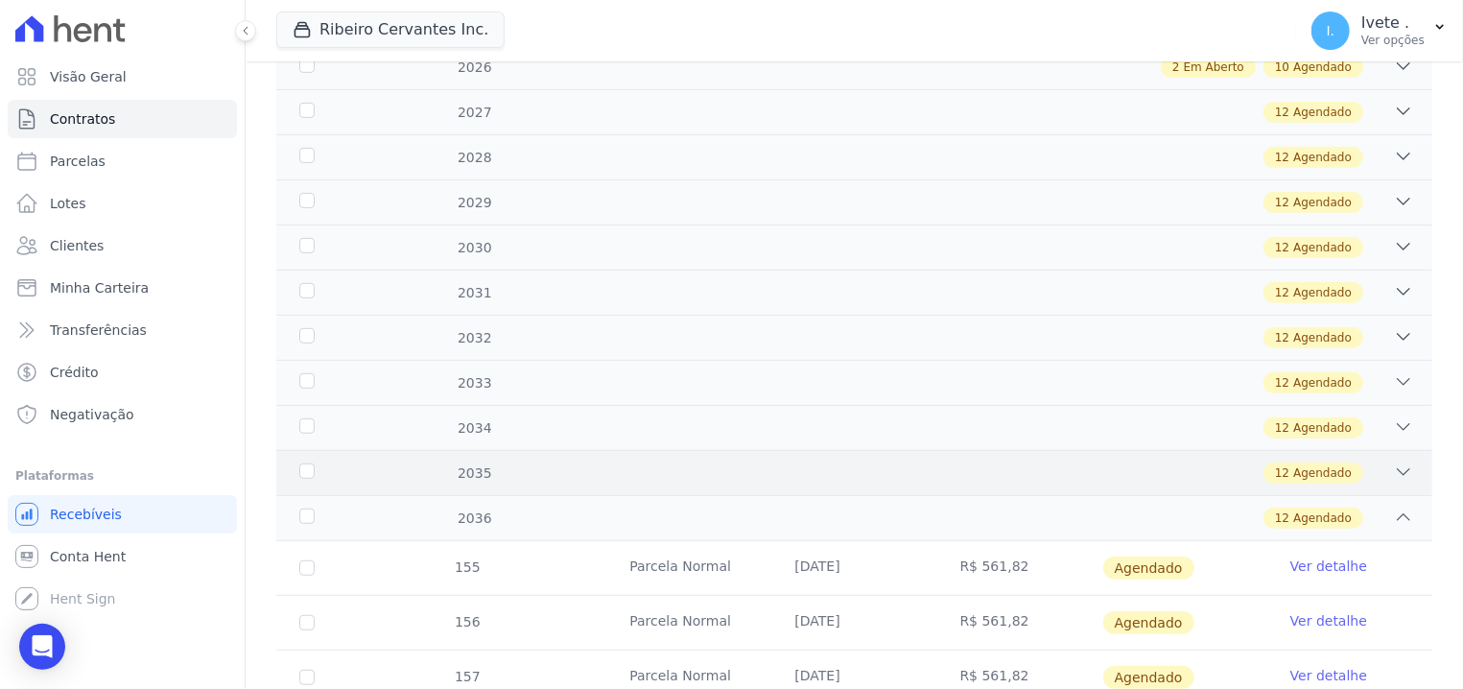
click at [301, 467] on div "2035" at bounding box center [347, 473] width 102 height 20
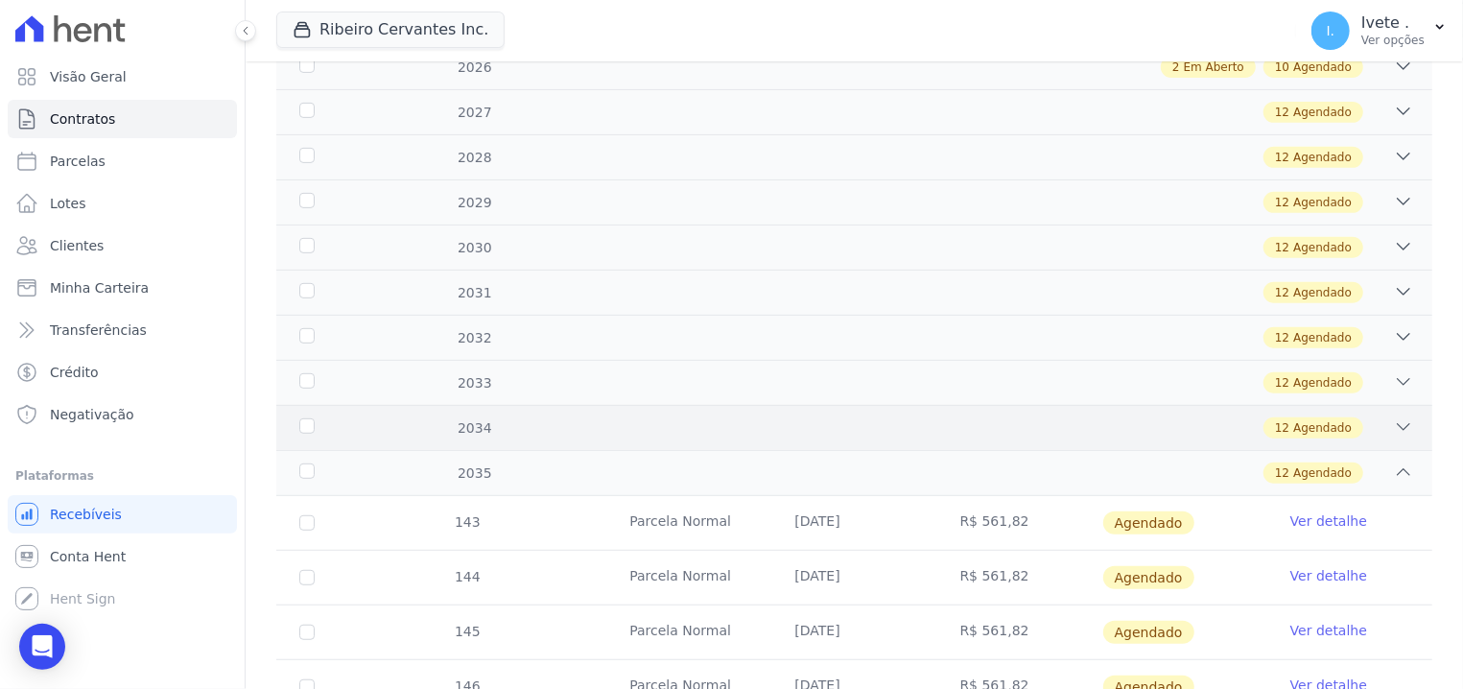
click at [310, 425] on div "2034" at bounding box center [347, 428] width 102 height 20
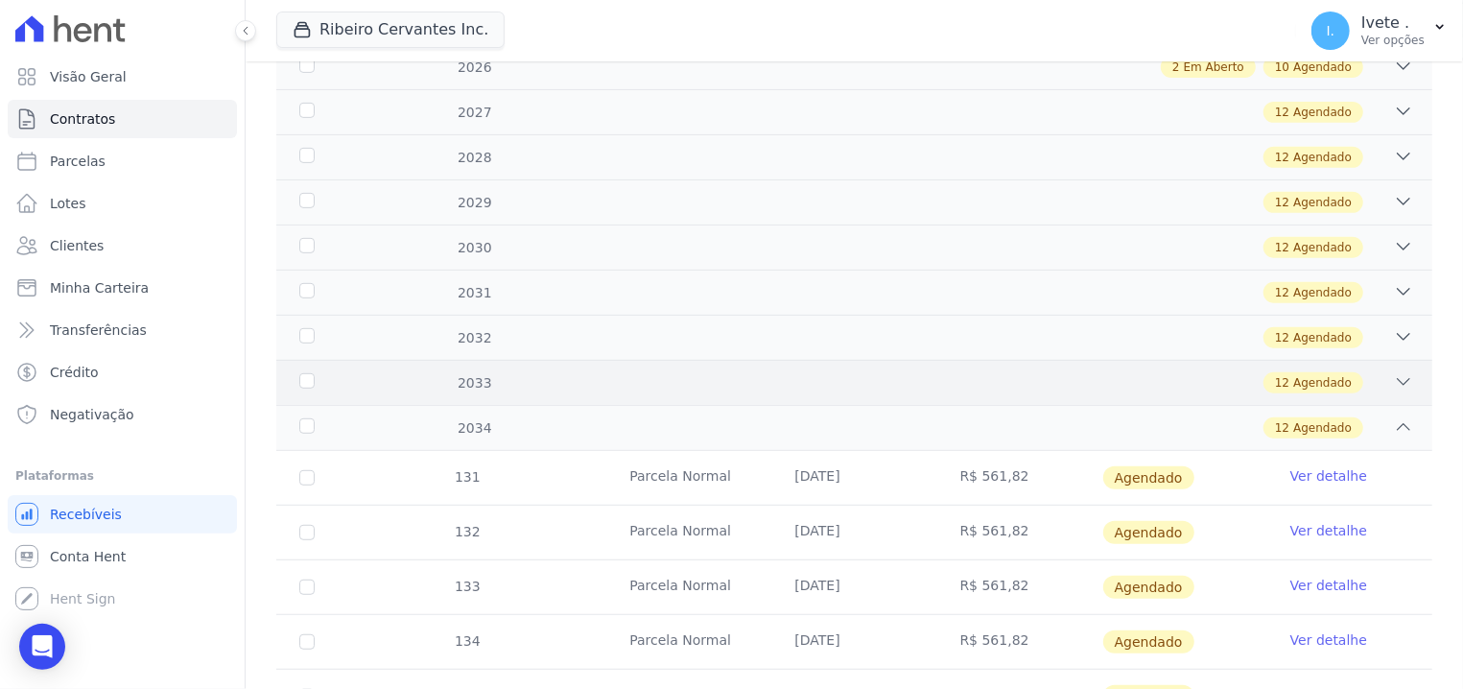
click at [309, 380] on div "2033" at bounding box center [347, 383] width 102 height 20
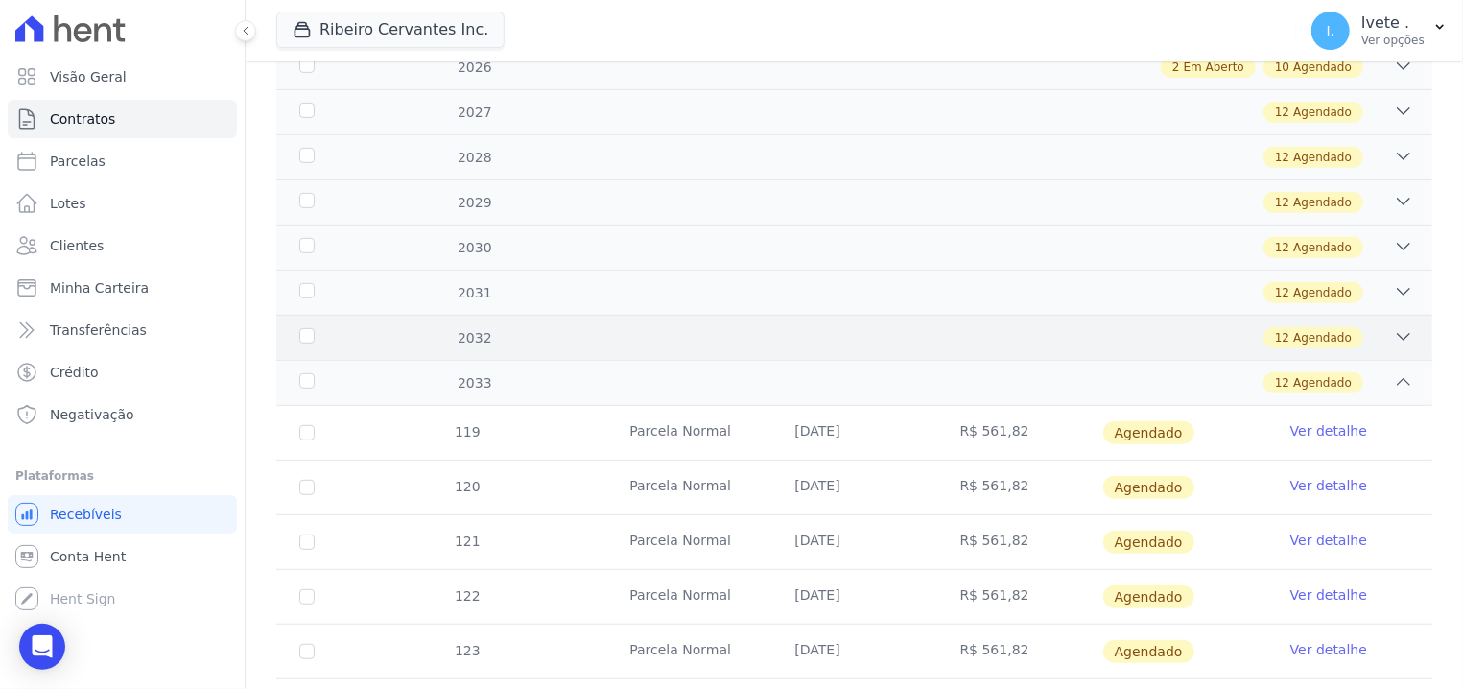
click at [315, 332] on div "2032" at bounding box center [347, 338] width 102 height 20
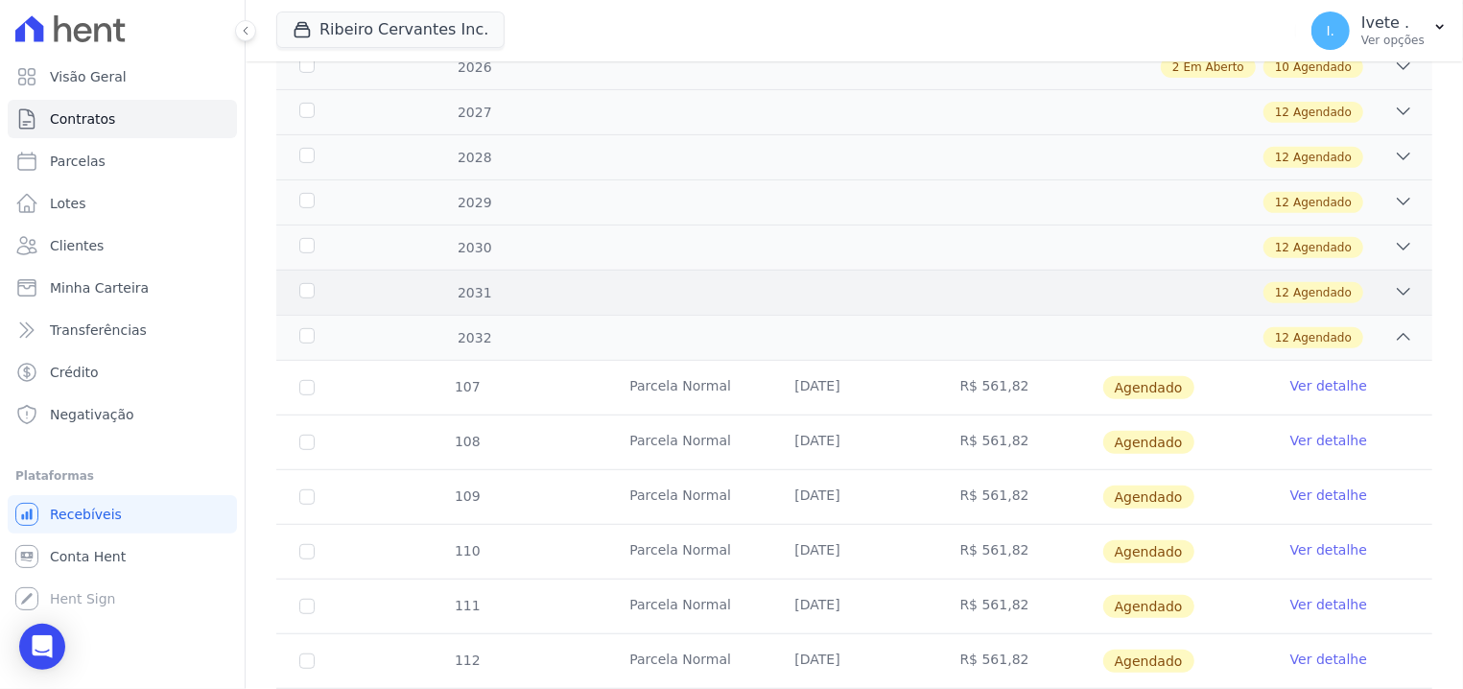
click at [299, 286] on div "2031" at bounding box center [347, 293] width 102 height 20
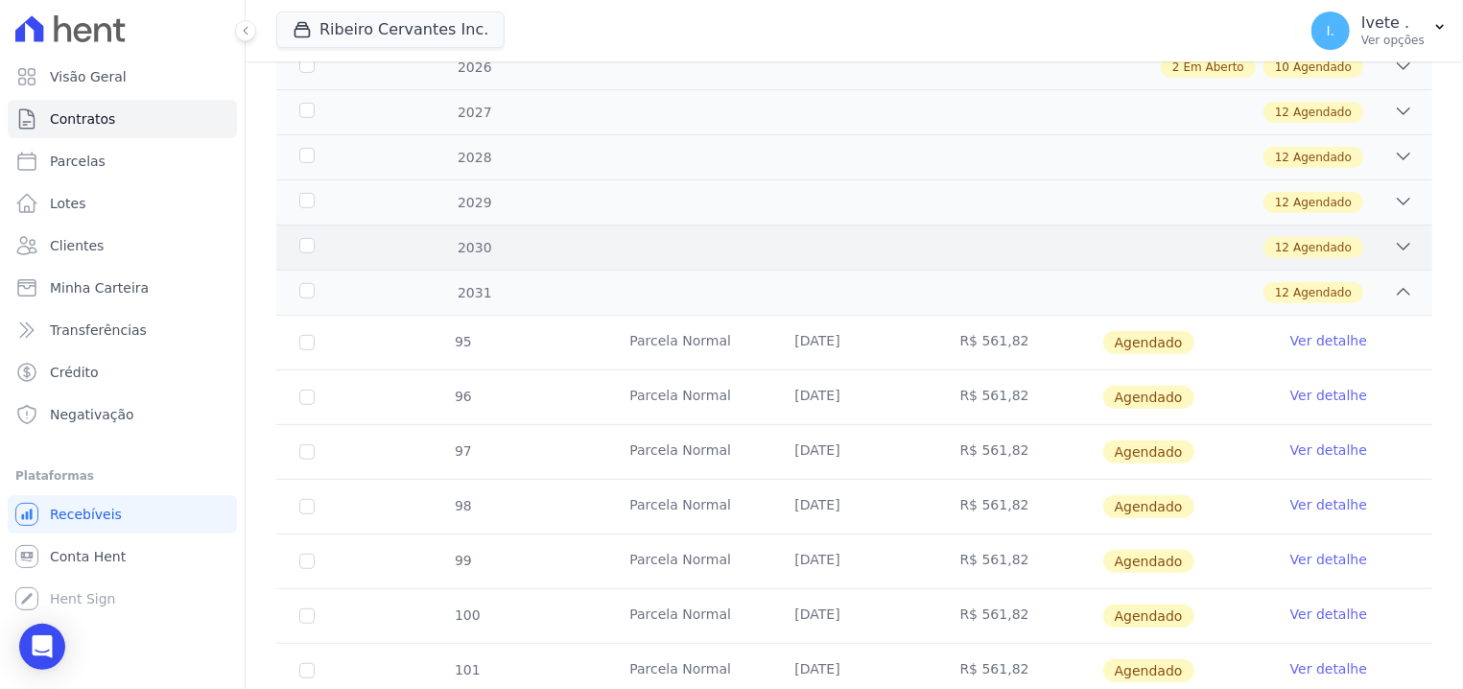
click at [314, 248] on div "2030" at bounding box center [347, 248] width 102 height 20
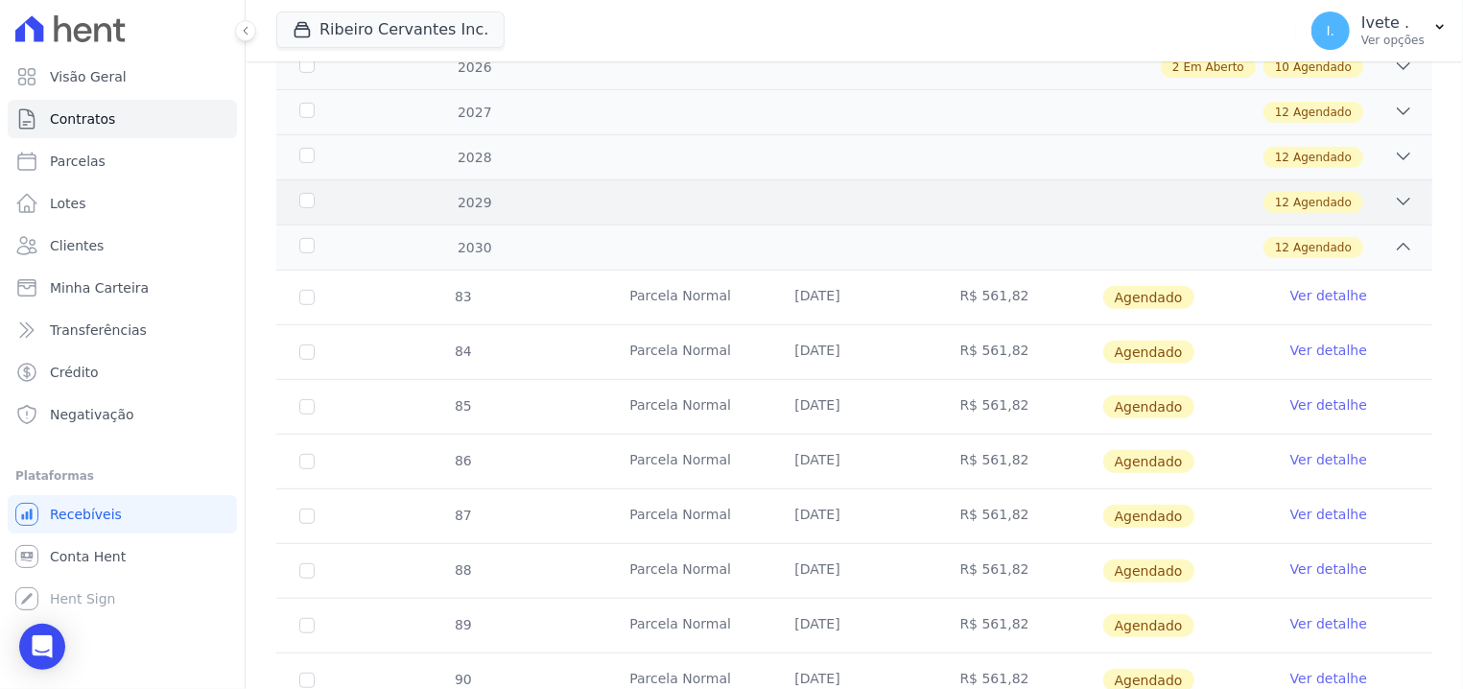
click at [297, 207] on div "2029" at bounding box center [347, 203] width 102 height 20
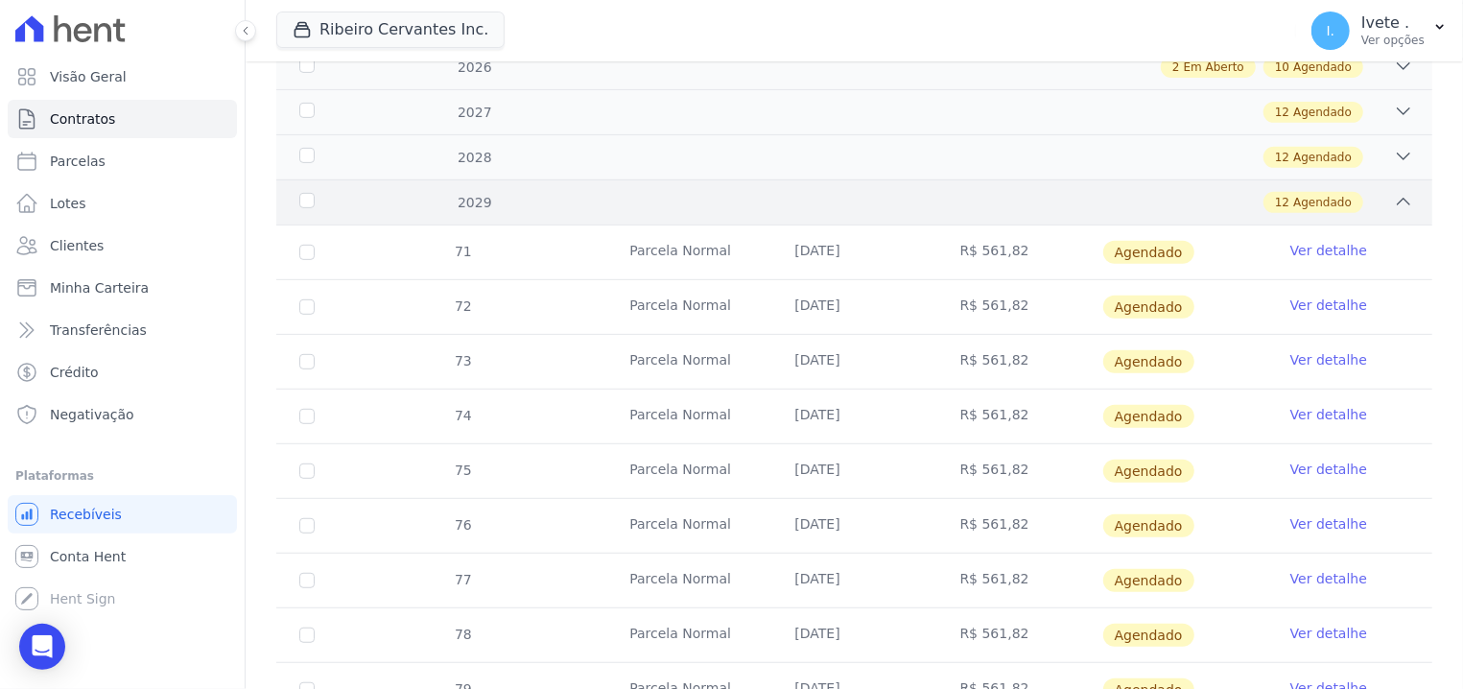
scroll to position [327, 0]
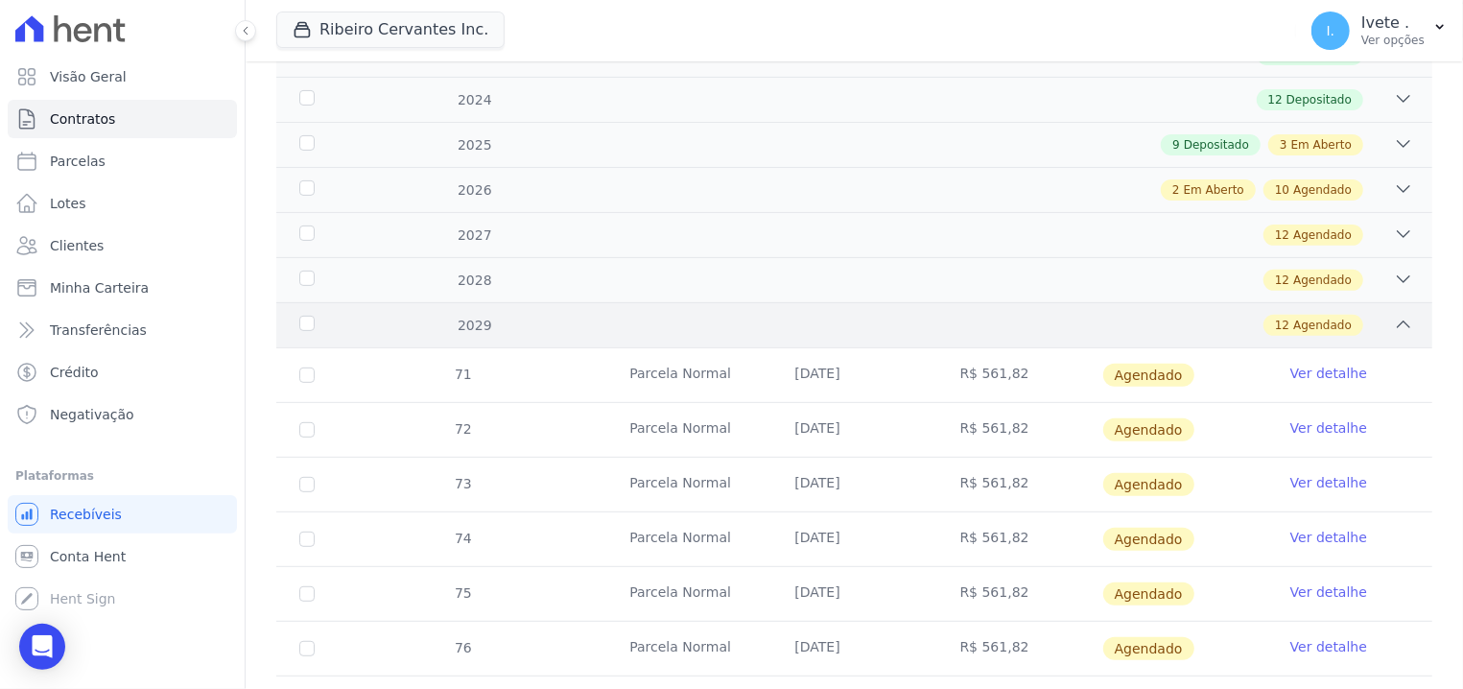
click at [300, 320] on div "2029" at bounding box center [347, 326] width 102 height 20
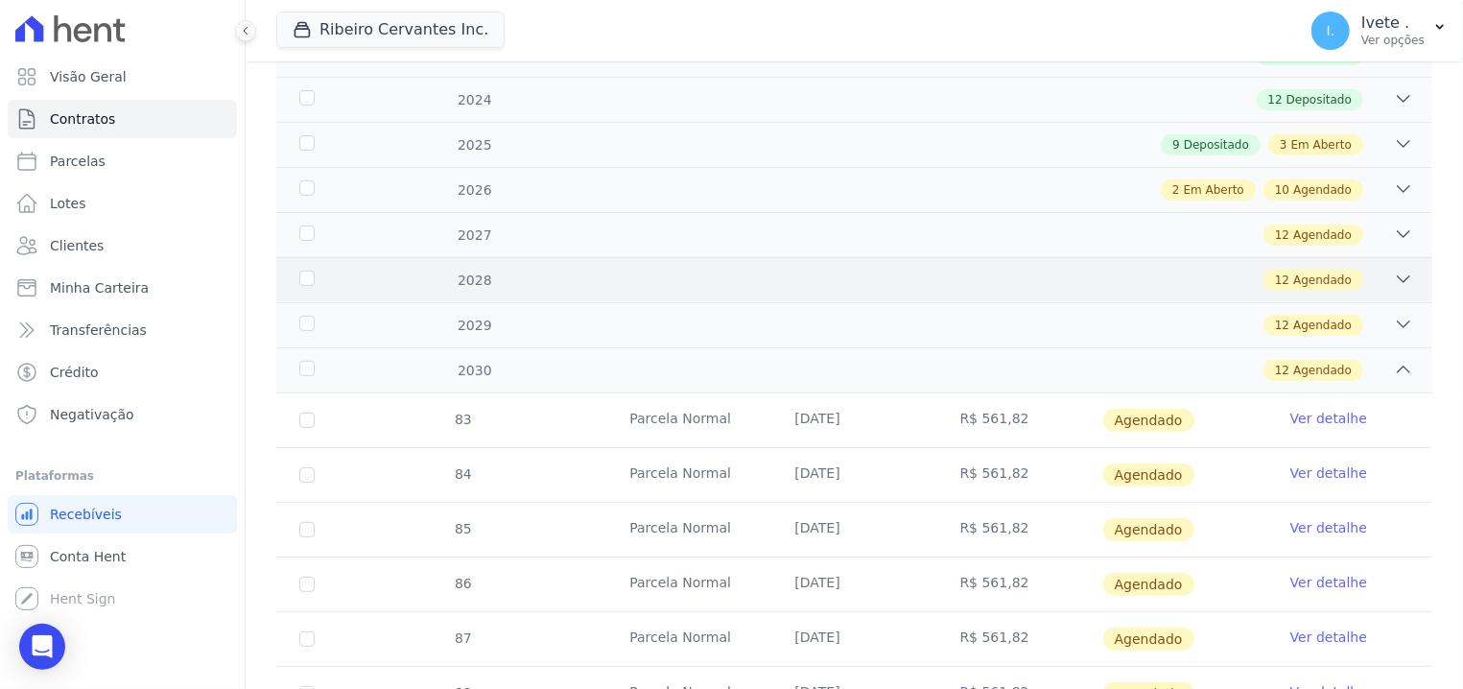
click at [314, 268] on div "2028 12 Agendado" at bounding box center [854, 279] width 1156 height 45
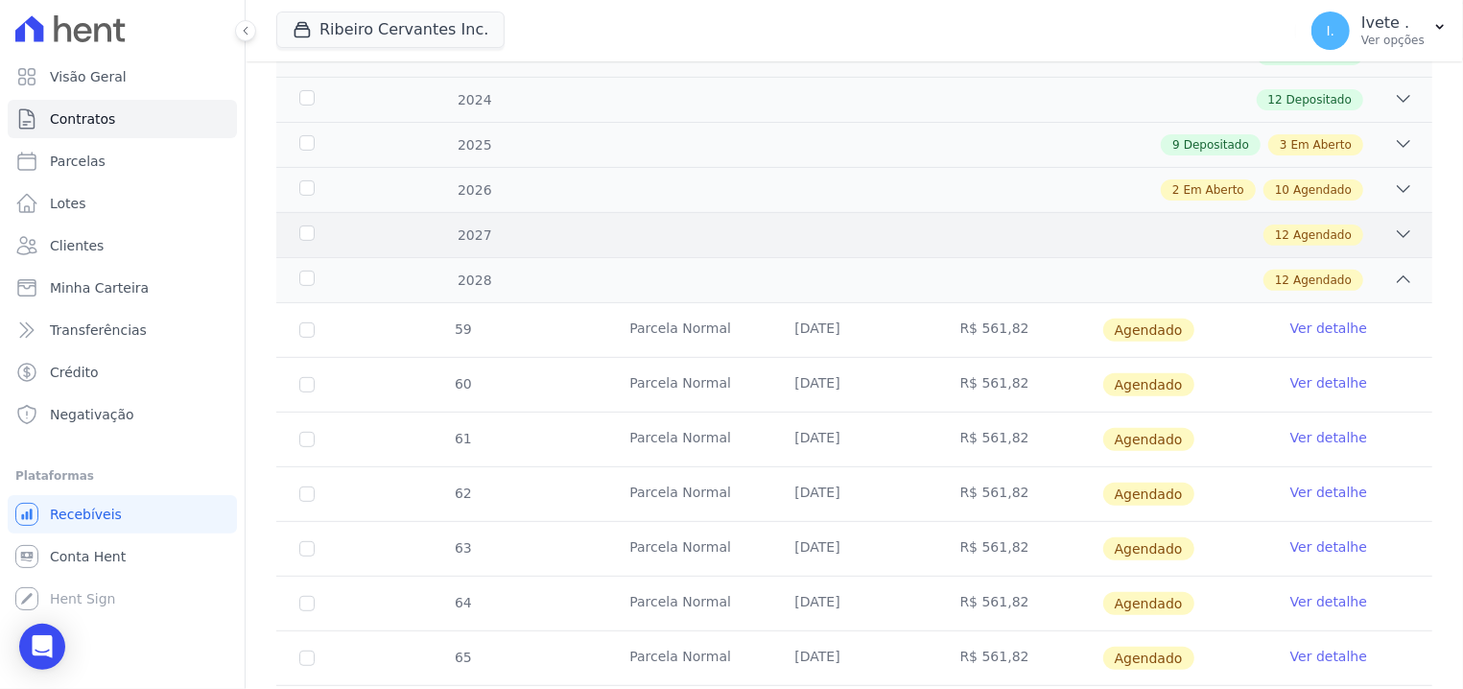
click at [309, 226] on div "2027" at bounding box center [347, 235] width 102 height 20
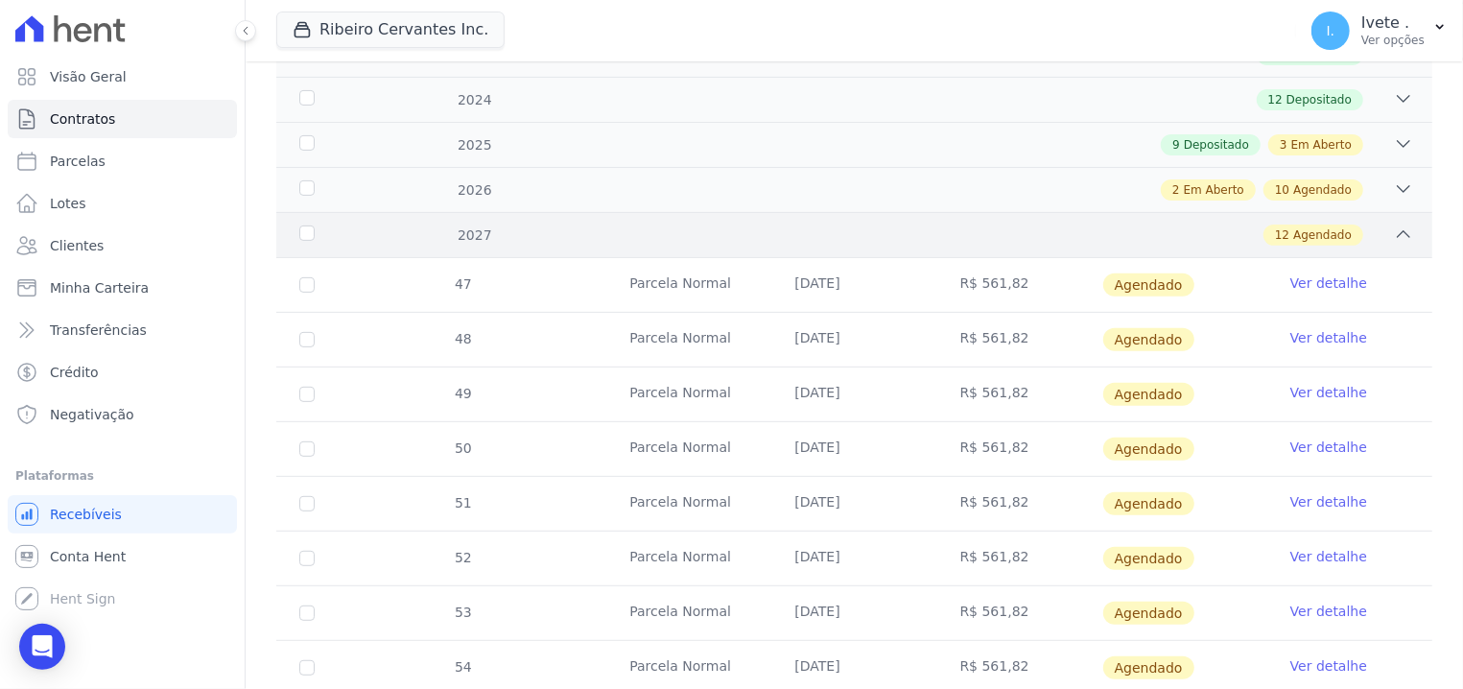
click at [307, 238] on div "2027" at bounding box center [347, 235] width 102 height 20
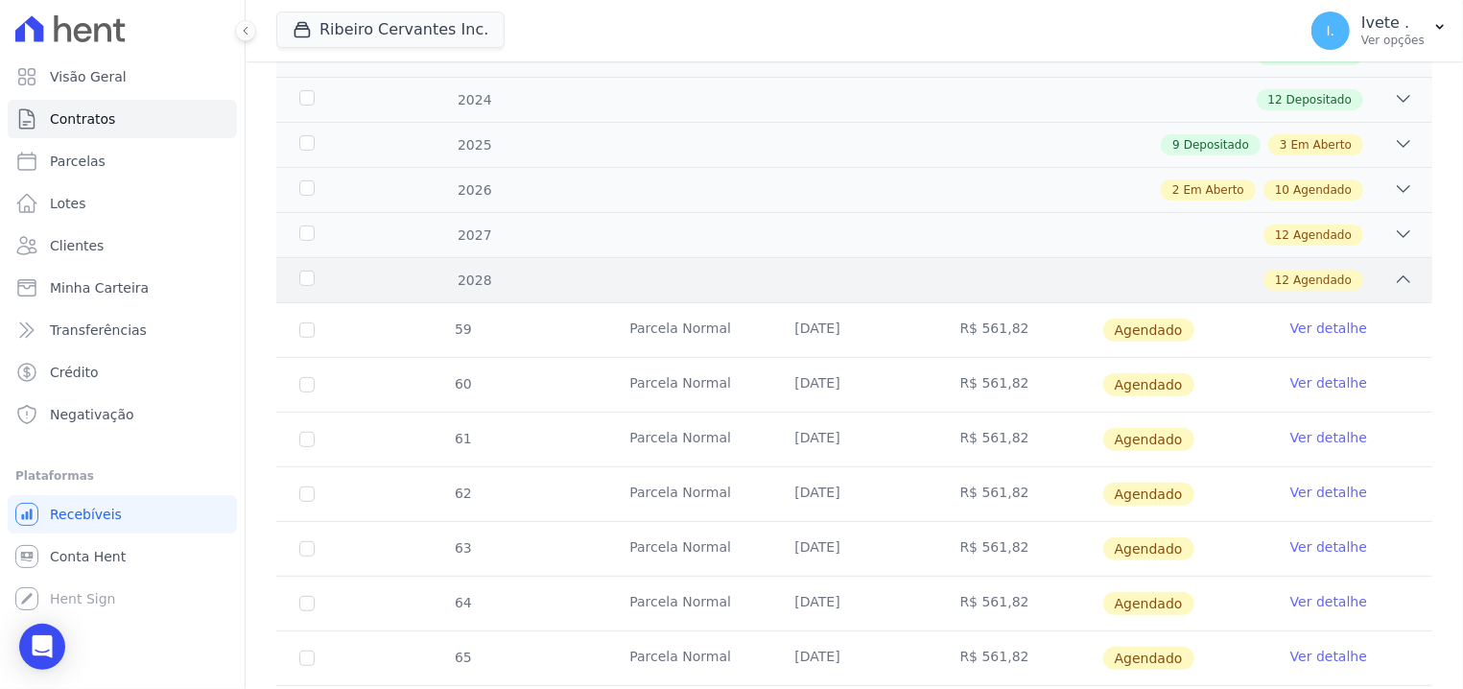
click at [305, 272] on div "2028" at bounding box center [347, 281] width 102 height 20
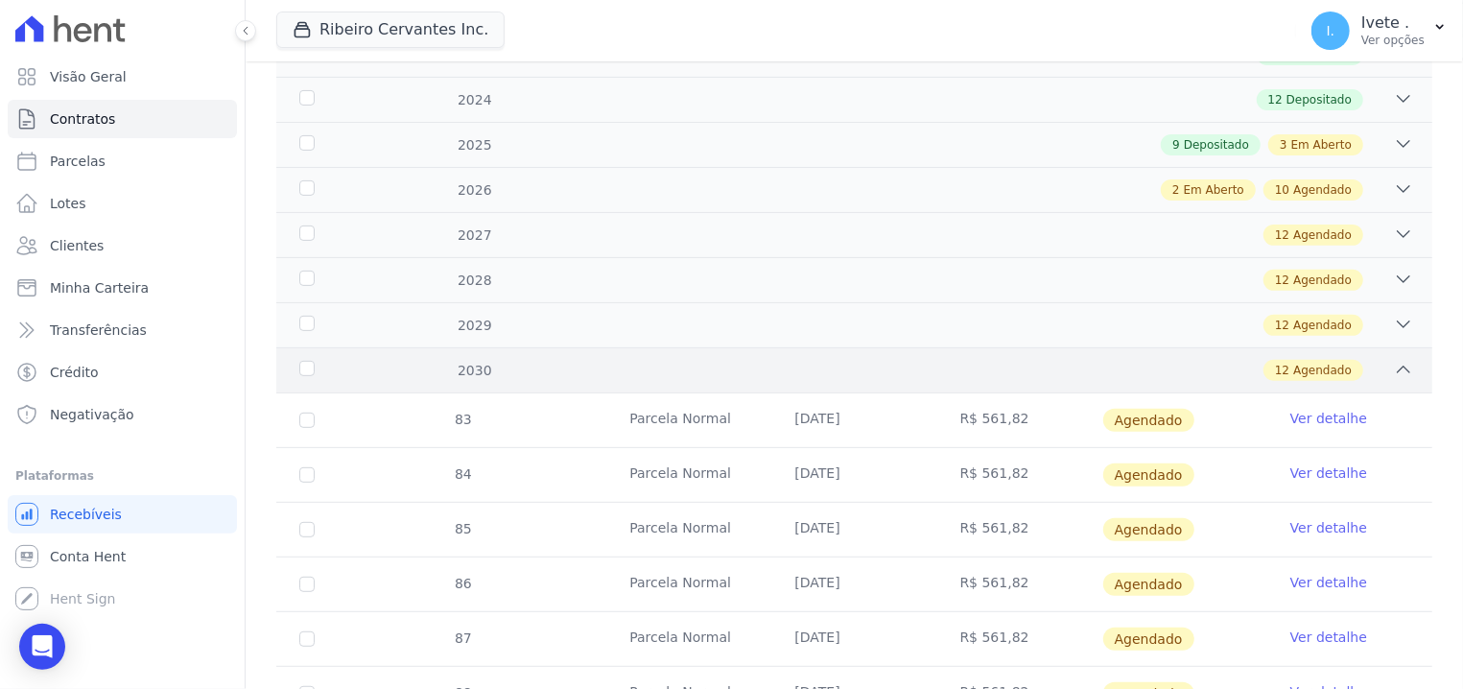
click at [305, 359] on div "2030 12 Agendado" at bounding box center [854, 369] width 1156 height 45
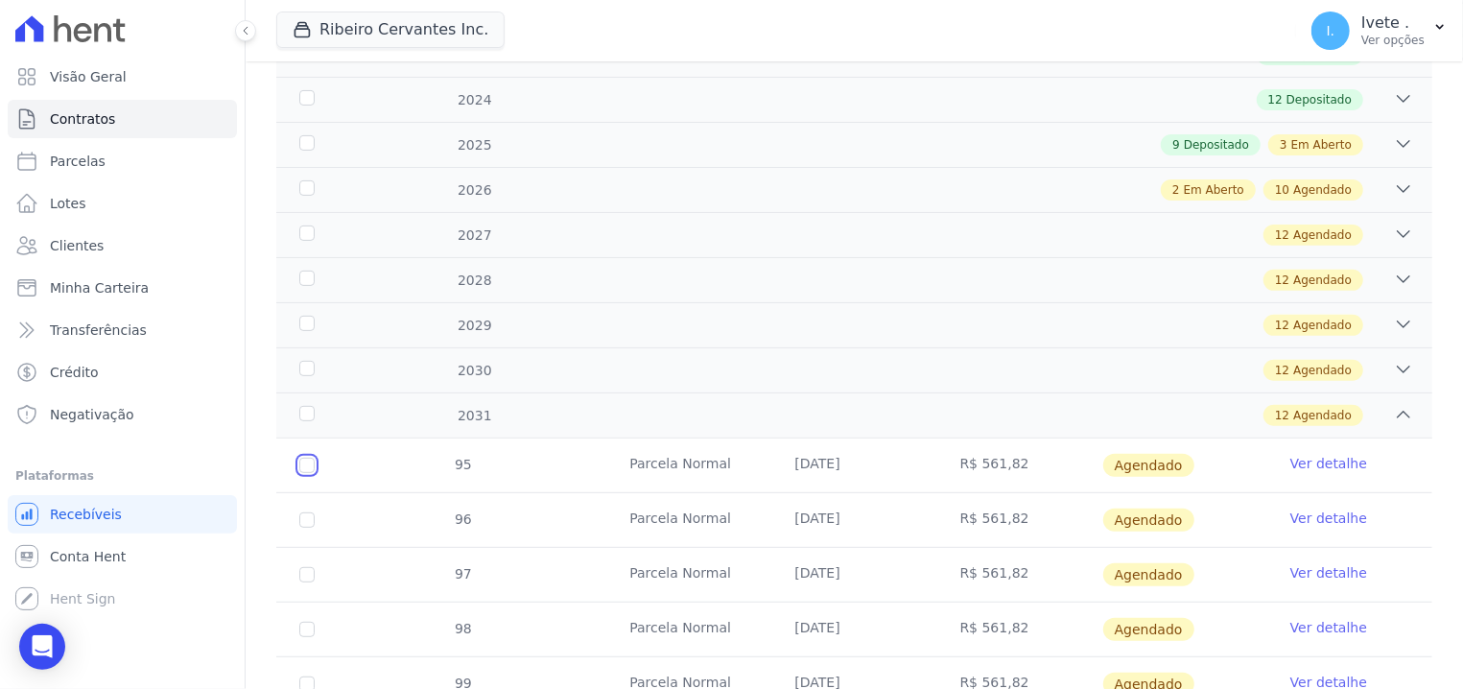
click at [304, 460] on input "checkbox" at bounding box center [306, 465] width 15 height 15
checkbox input "true"
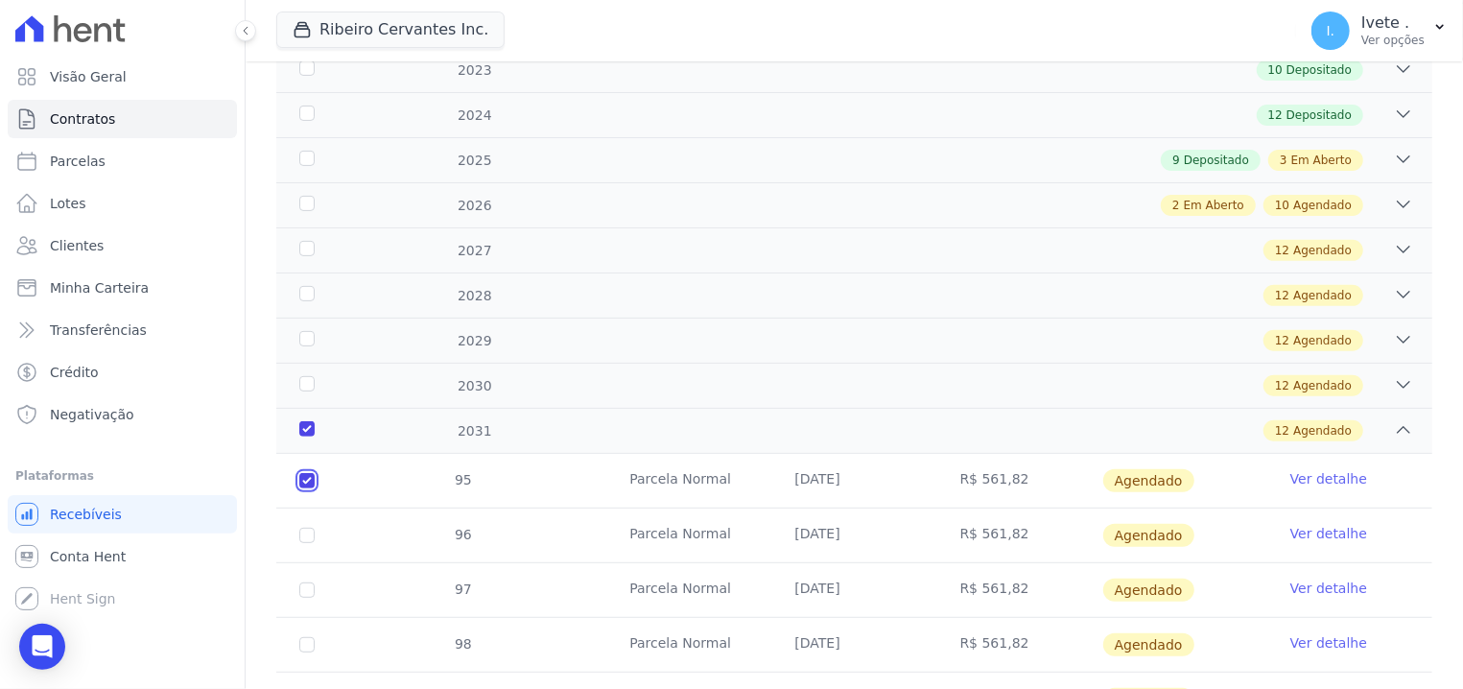
click at [311, 473] on input "checkbox" at bounding box center [306, 480] width 15 height 15
checkbox input "false"
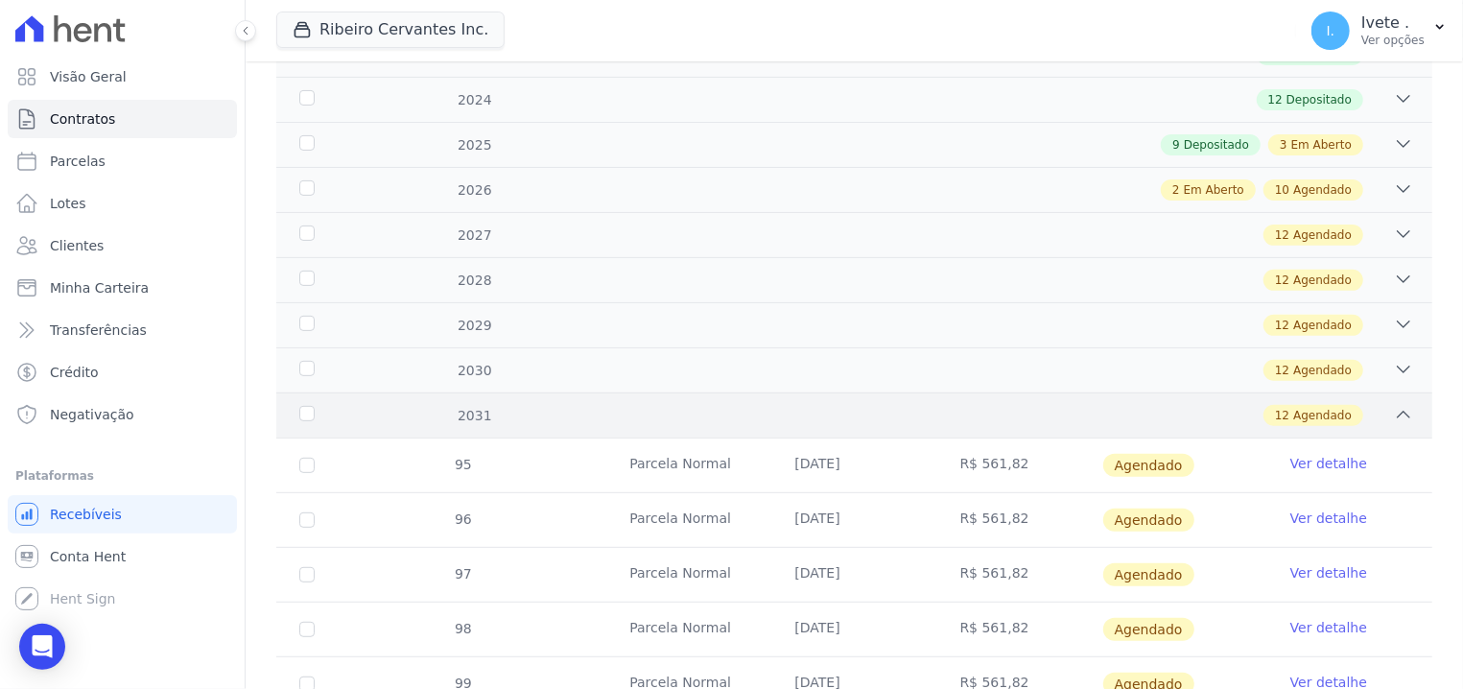
click at [306, 398] on div "2031 12 Agendado" at bounding box center [854, 414] width 1156 height 45
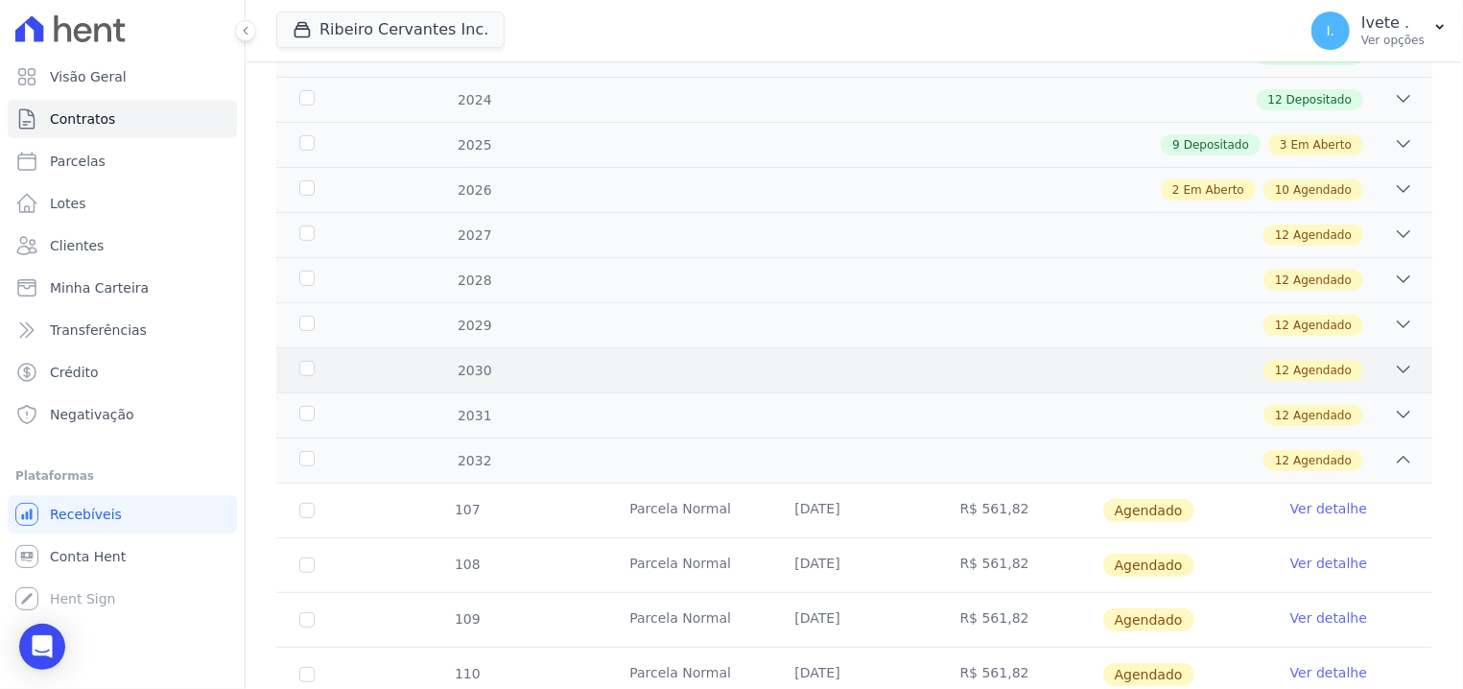
click at [305, 361] on div "2030" at bounding box center [347, 371] width 102 height 20
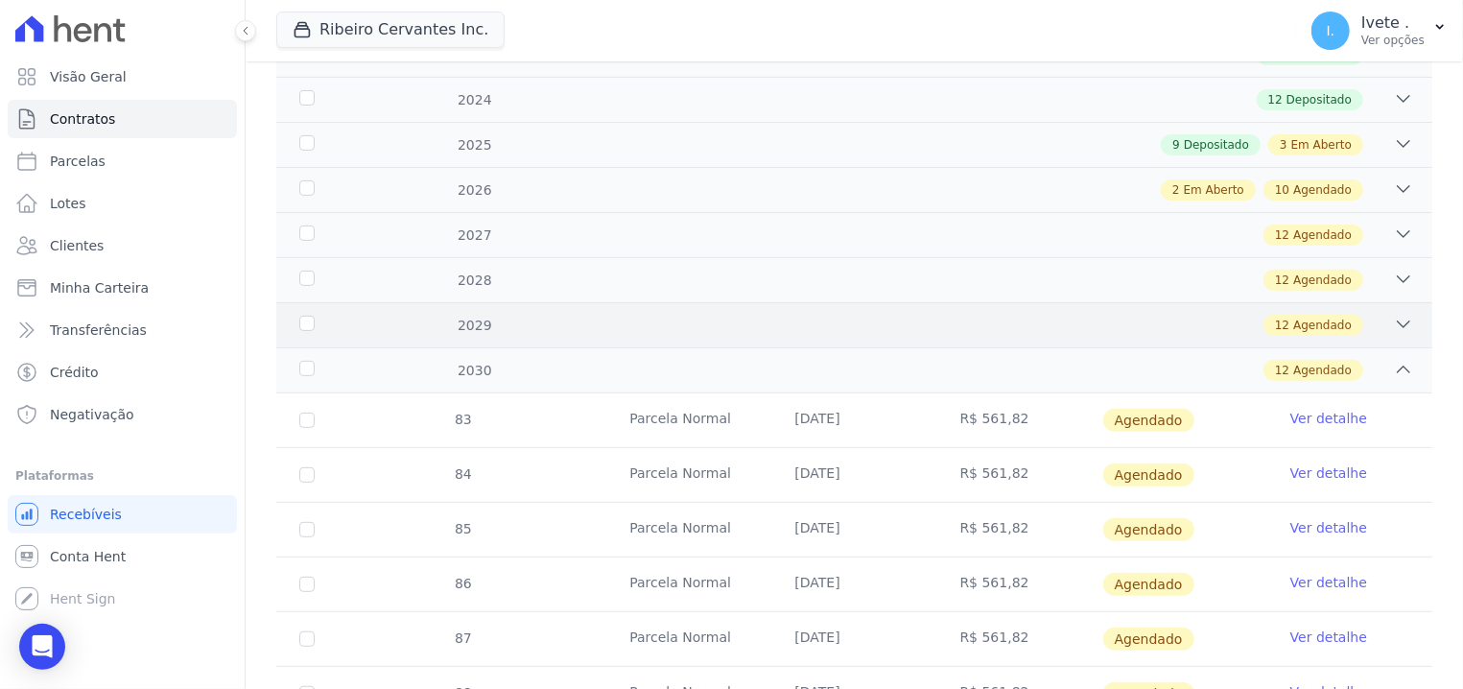
click at [304, 321] on div "2029" at bounding box center [347, 326] width 102 height 20
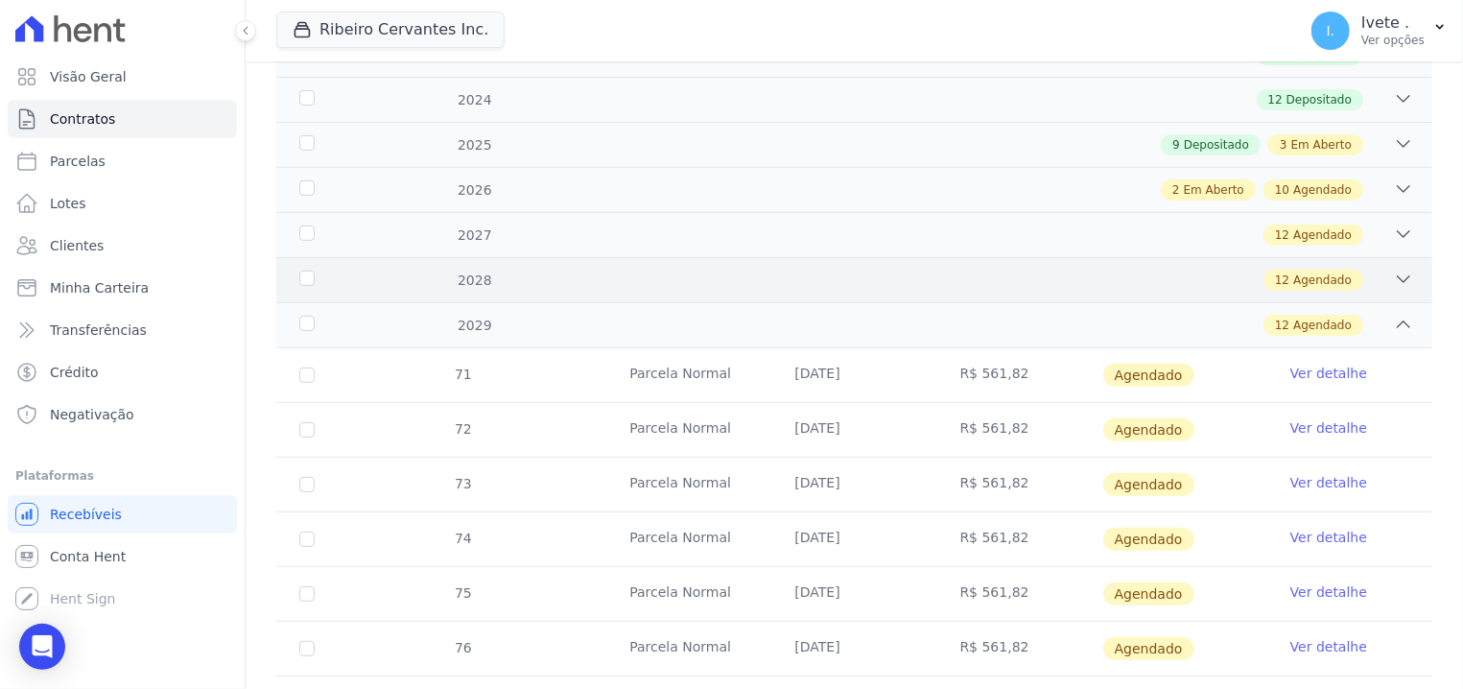
click at [310, 267] on div "2028 12 Agendado" at bounding box center [854, 279] width 1156 height 45
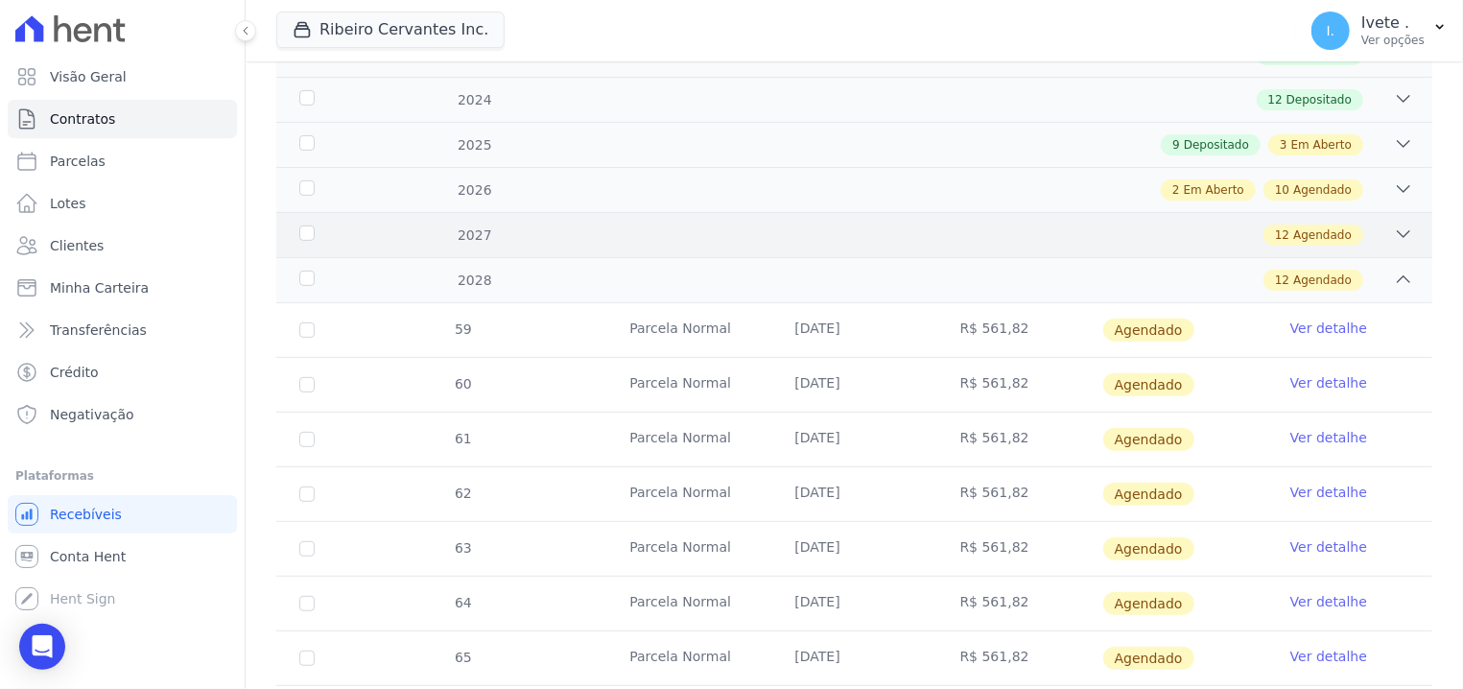
click at [301, 230] on div "2027" at bounding box center [347, 235] width 102 height 20
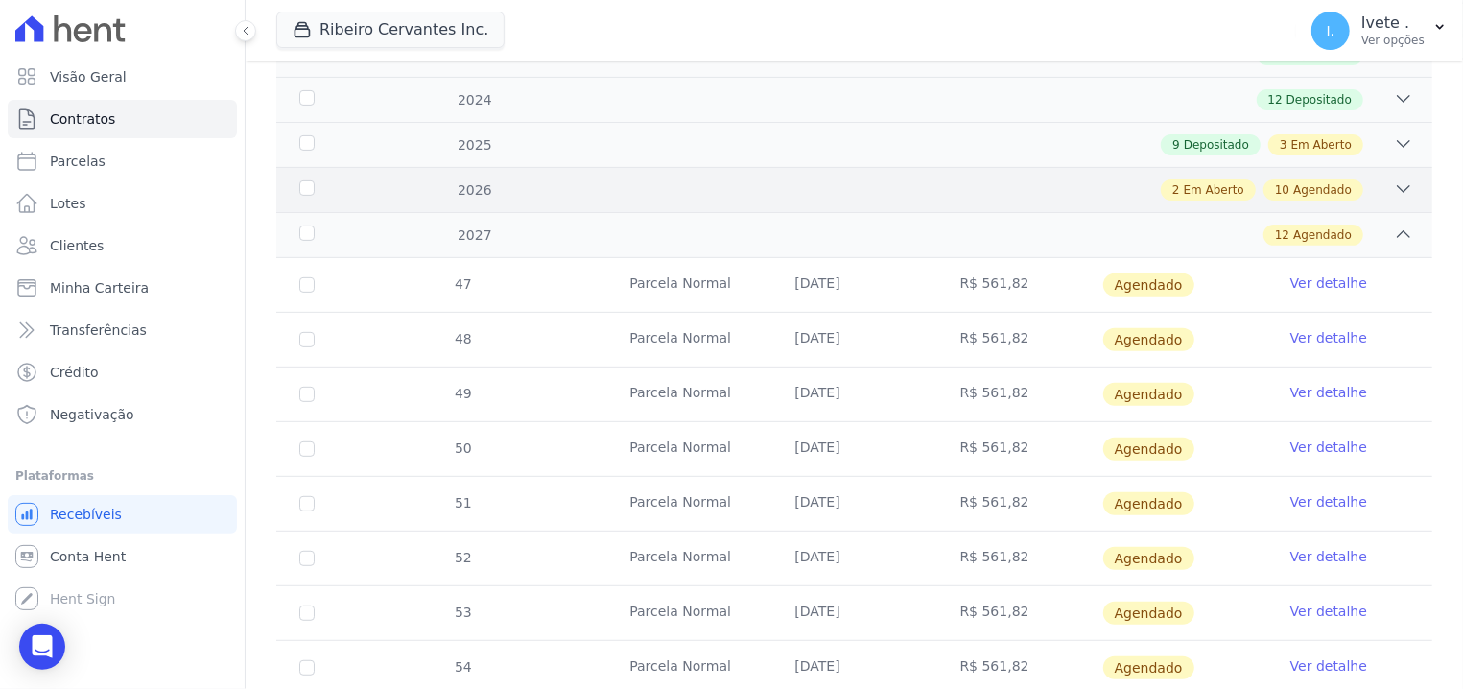
click at [316, 184] on div "2026" at bounding box center [347, 190] width 102 height 20
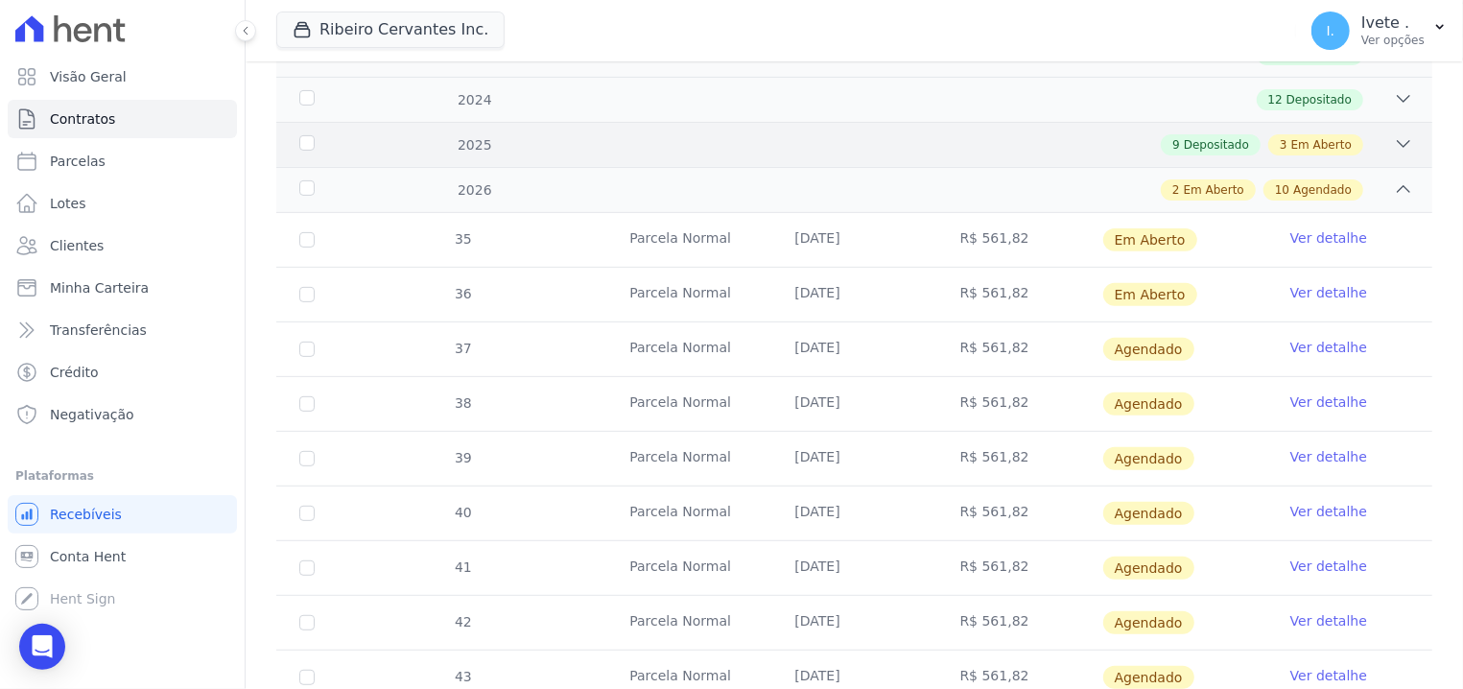
click at [312, 135] on div "2025" at bounding box center [347, 145] width 102 height 20
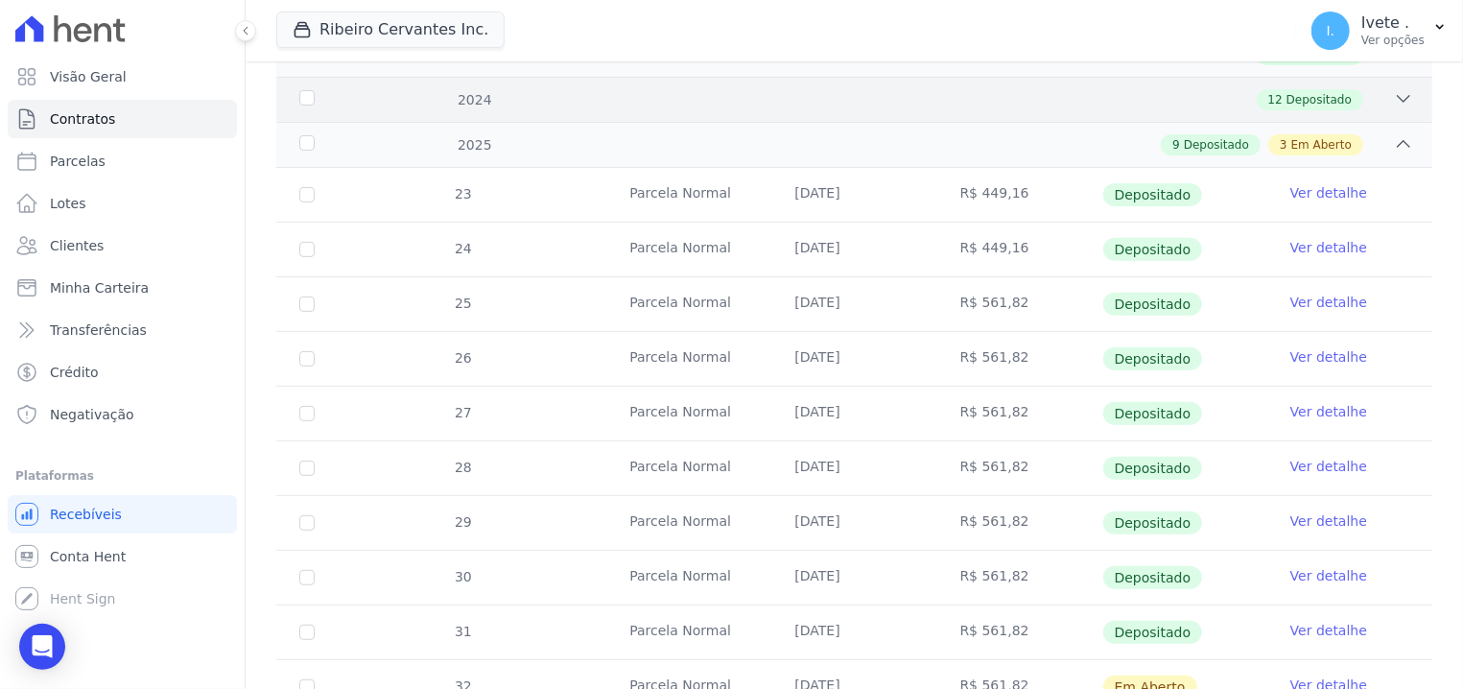
click at [318, 93] on div "2024" at bounding box center [347, 100] width 102 height 20
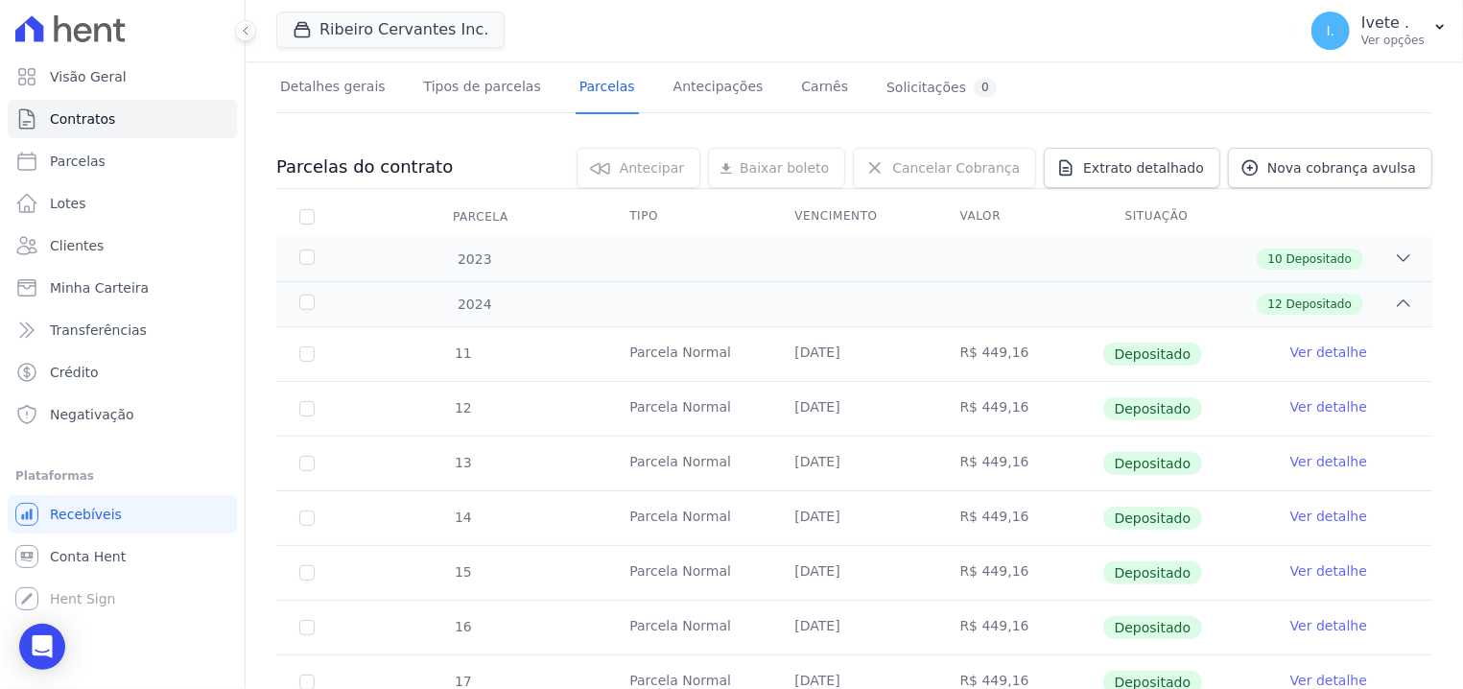
scroll to position [83, 0]
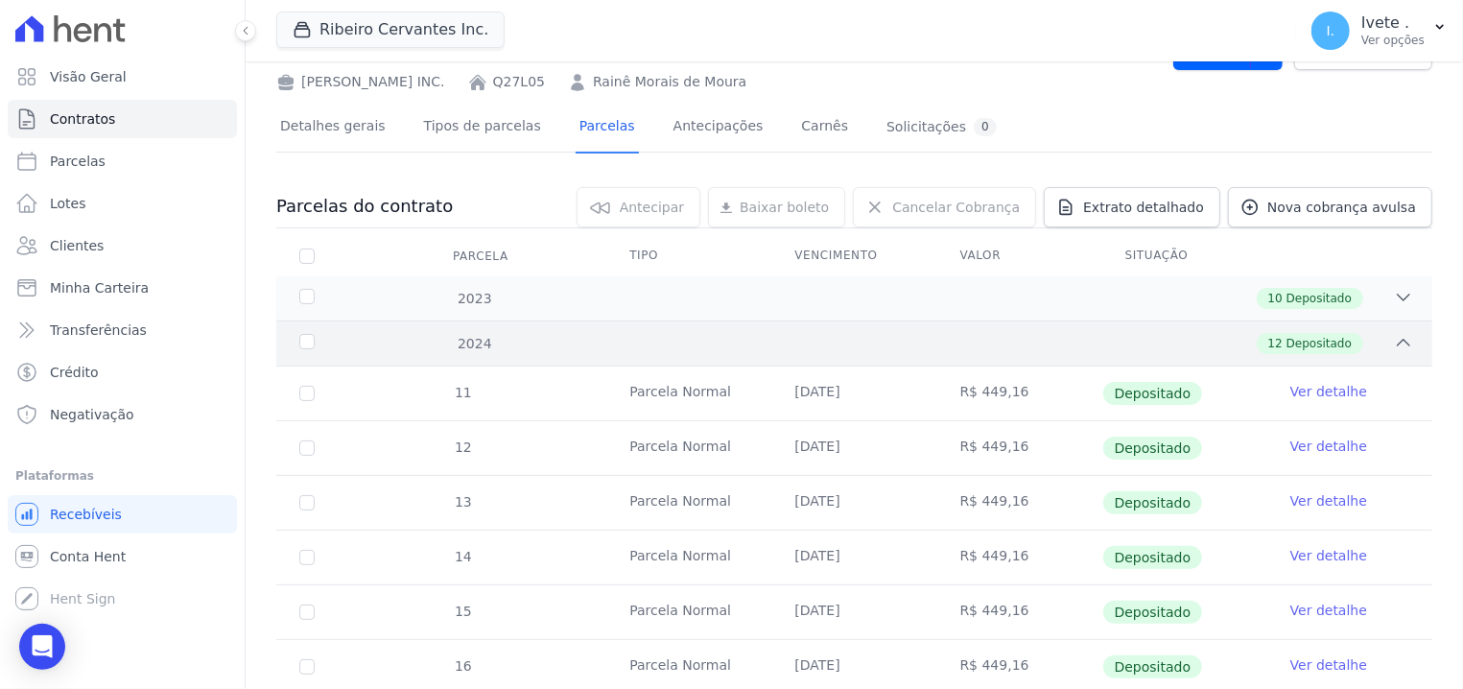
click at [306, 327] on div "2024 12 Depositado" at bounding box center [854, 342] width 1156 height 45
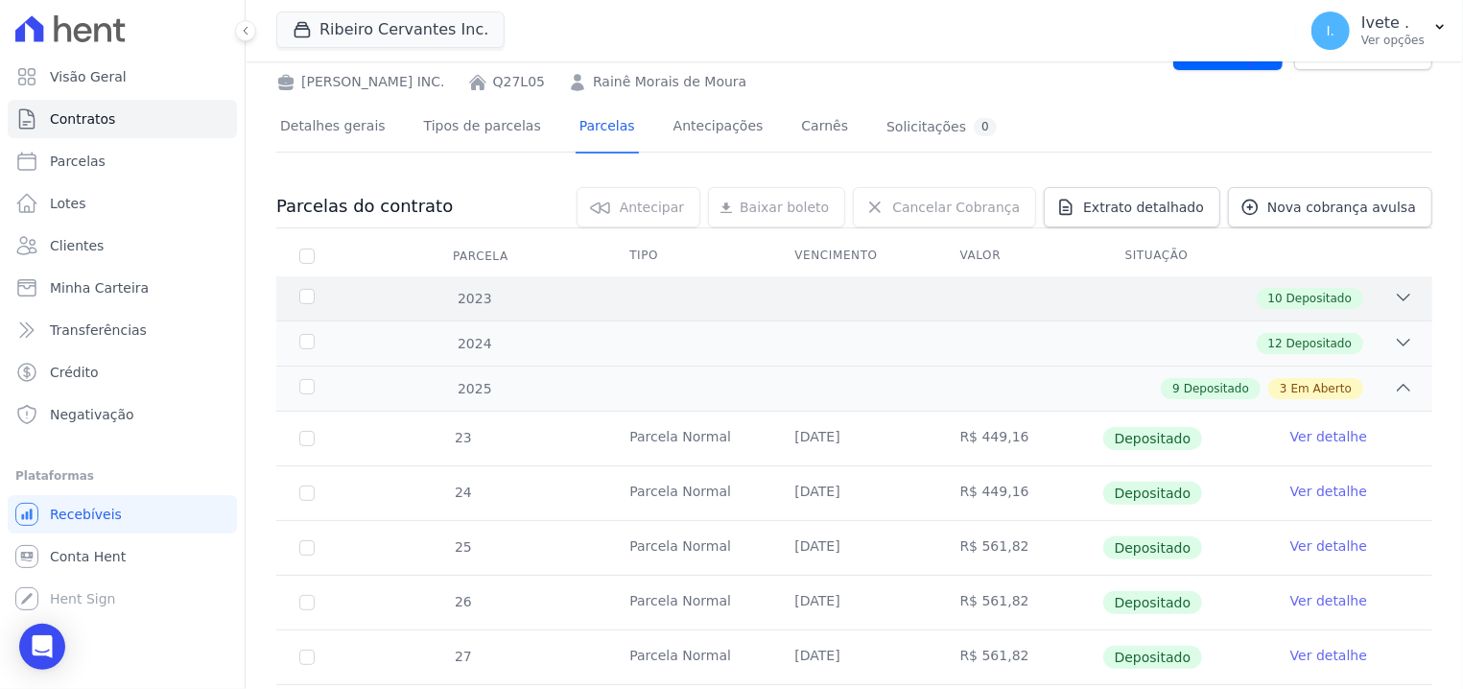
click at [314, 282] on div "2023 10 Depositado" at bounding box center [854, 298] width 1156 height 44
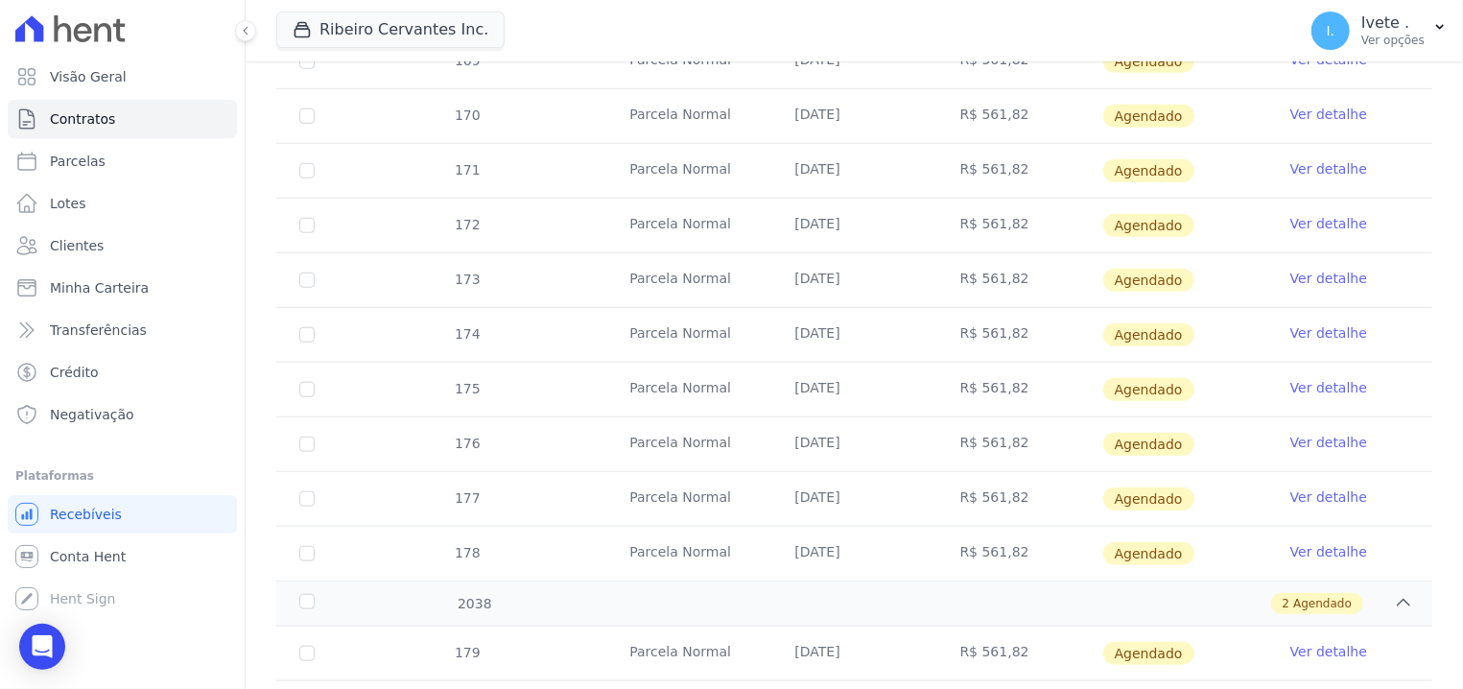
scroll to position [9000, 0]
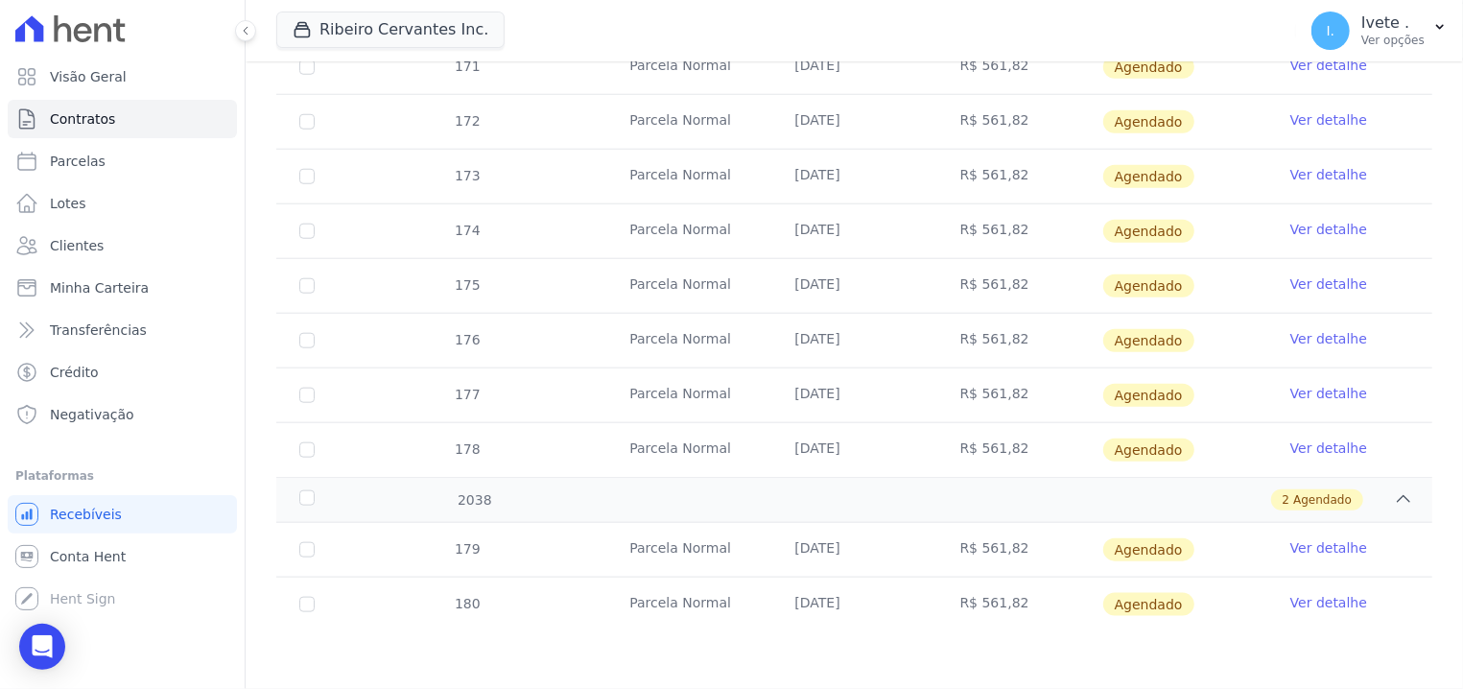
click at [297, 598] on td "180" at bounding box center [306, 605] width 61 height 54
click at [301, 604] on input "checkbox" at bounding box center [306, 604] width 15 height 15
checkbox input "true"
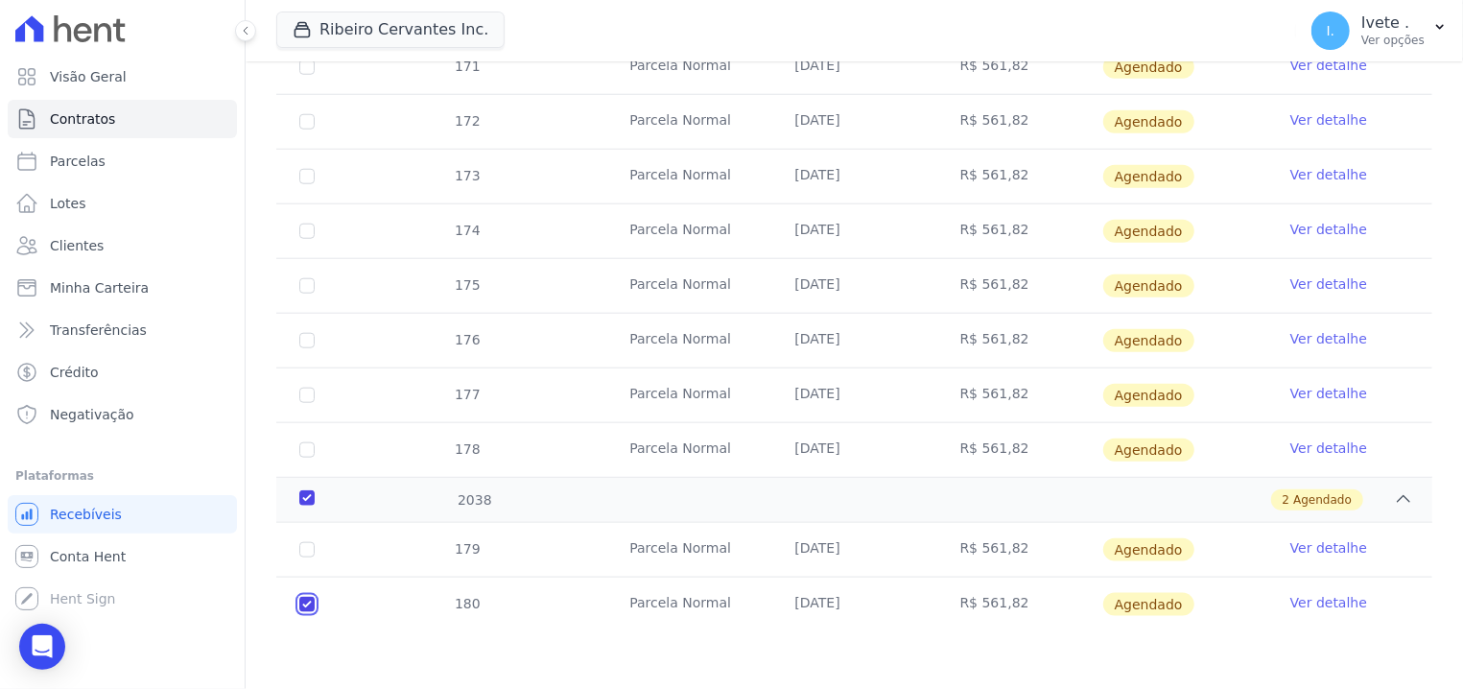
click at [301, 604] on input "checkbox" at bounding box center [306, 604] width 15 height 15
checkbox input "false"
click at [123, 169] on link "Parcelas" at bounding box center [122, 161] width 229 height 38
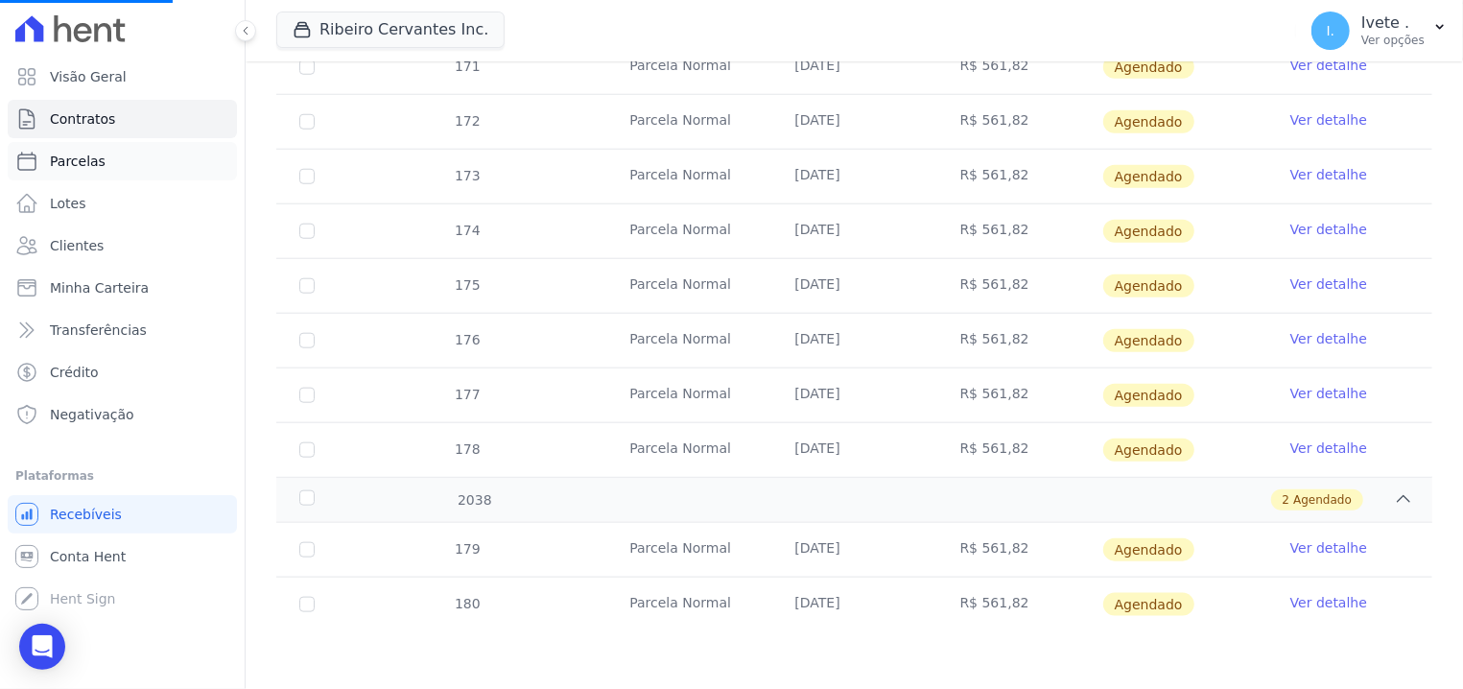
select select
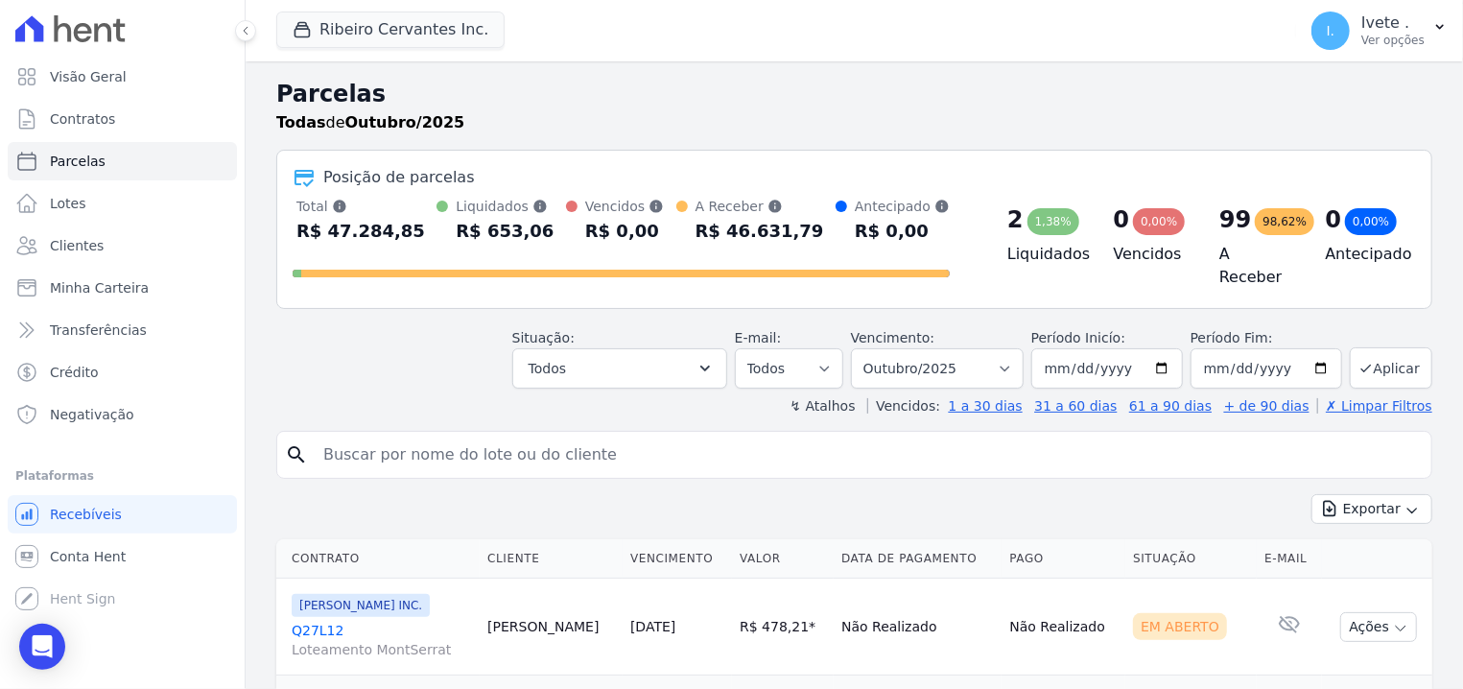
click at [81, 100] on ul "Visão Geral Contratos [GEOGRAPHIC_DATA] Lotes Clientes Minha Carteira Transferê…" at bounding box center [122, 246] width 229 height 376
click at [80, 109] on link "Contratos" at bounding box center [122, 119] width 229 height 38
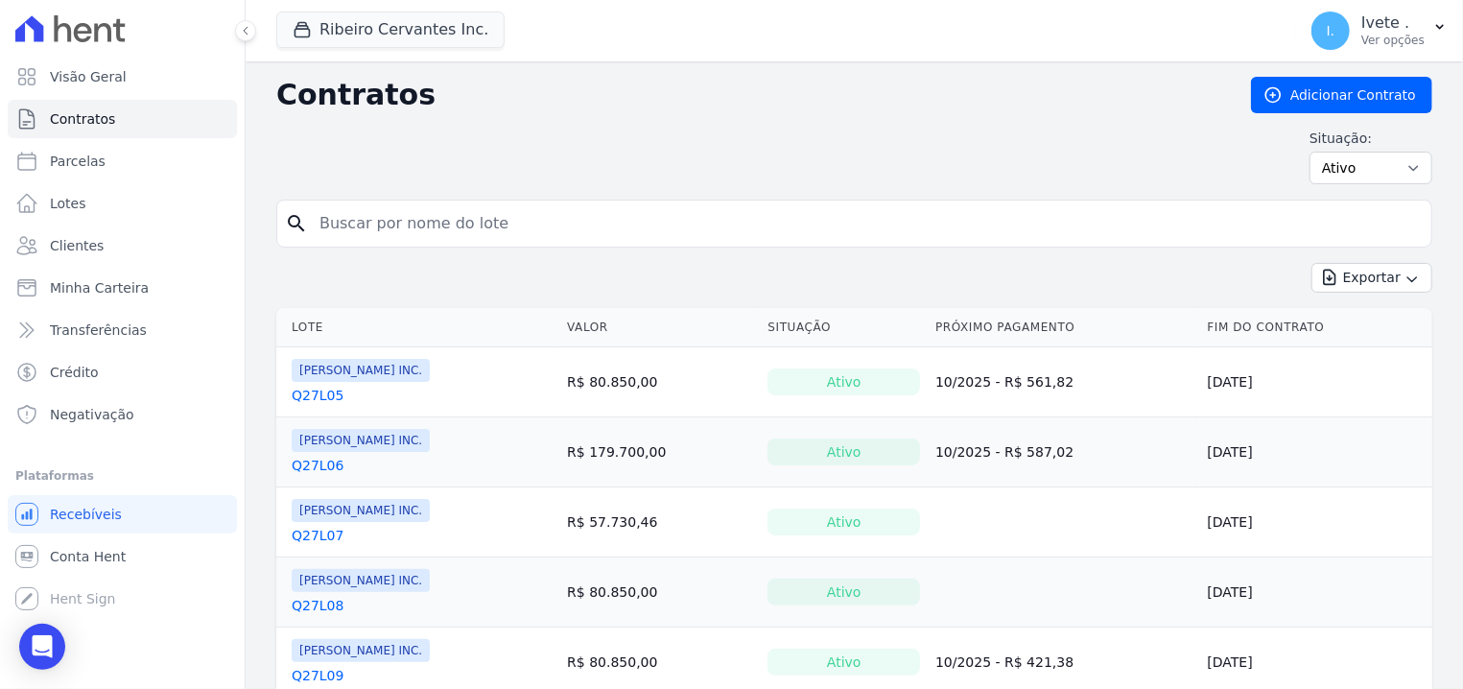
click at [711, 226] on input "search" at bounding box center [866, 223] width 1116 height 38
type input "q27l06"
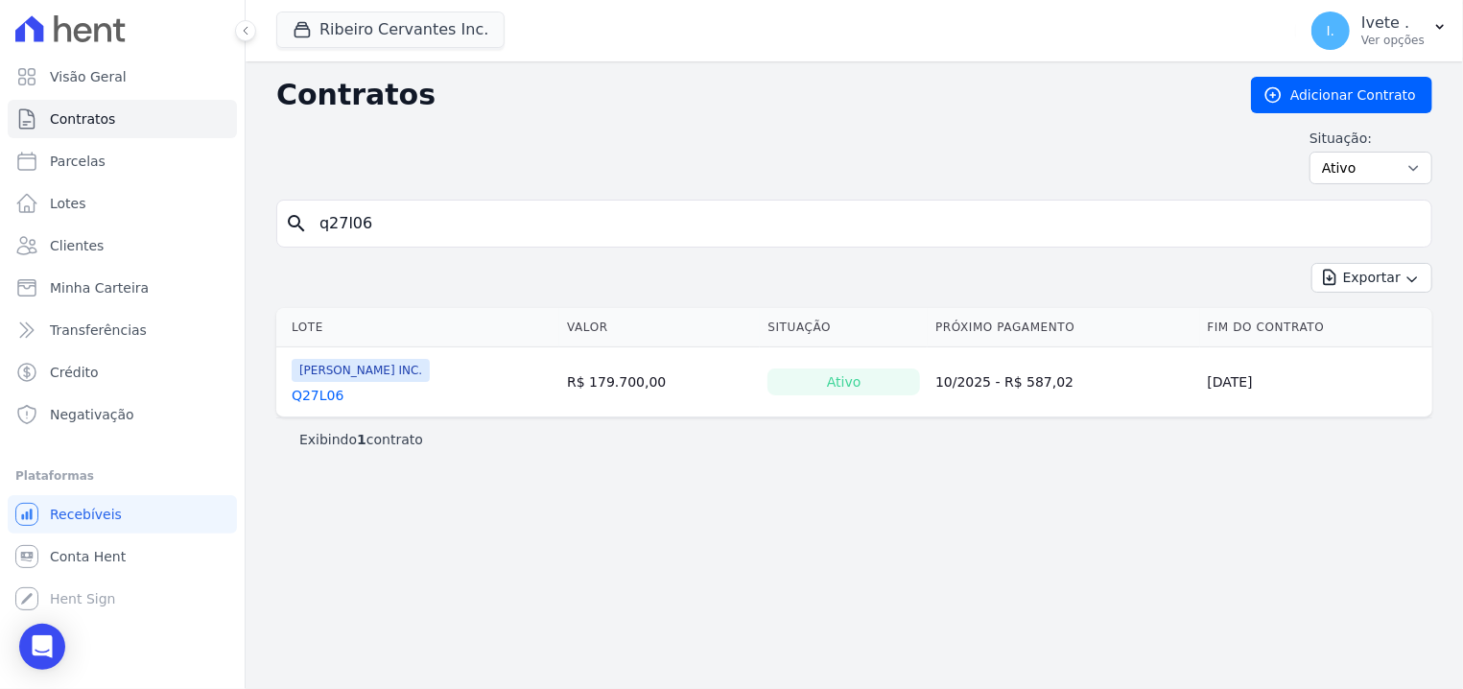
click at [310, 398] on link "Q27L06" at bounding box center [318, 395] width 52 height 19
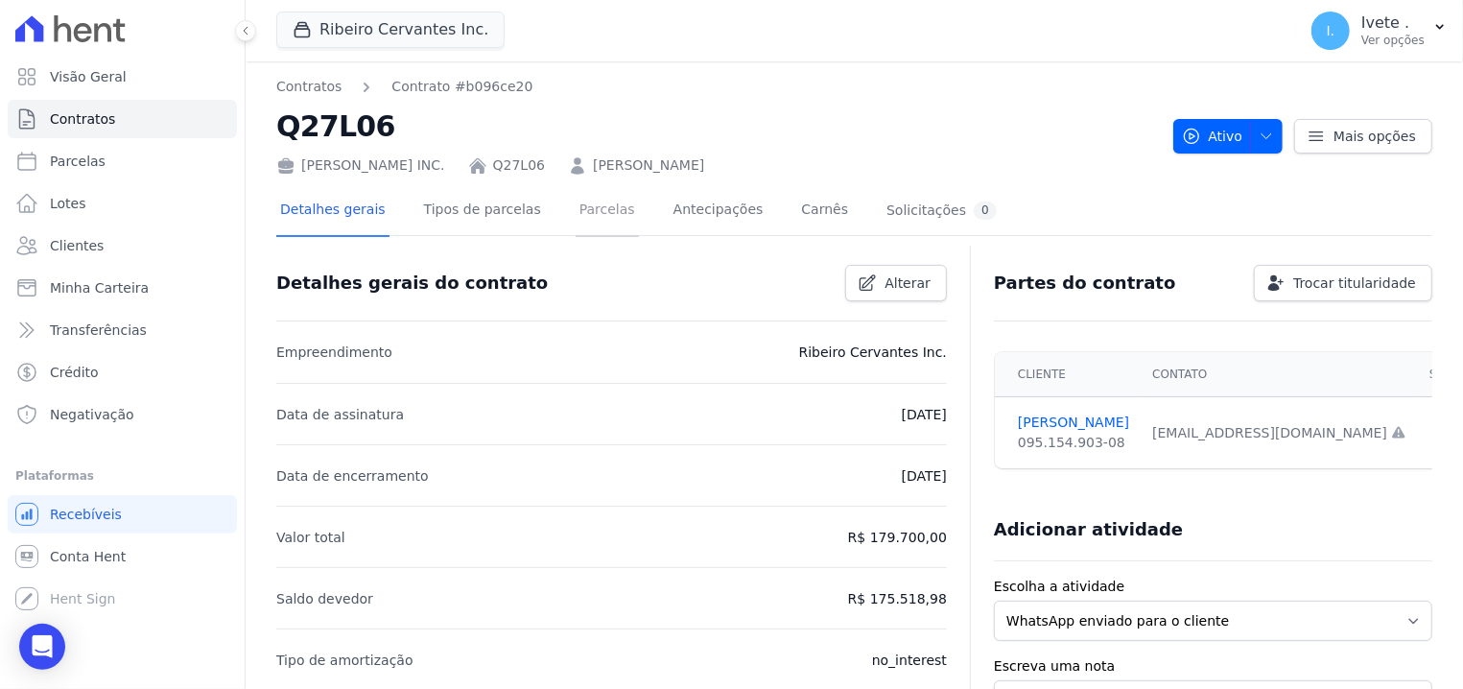
click at [576, 219] on link "Parcelas" at bounding box center [607, 211] width 63 height 51
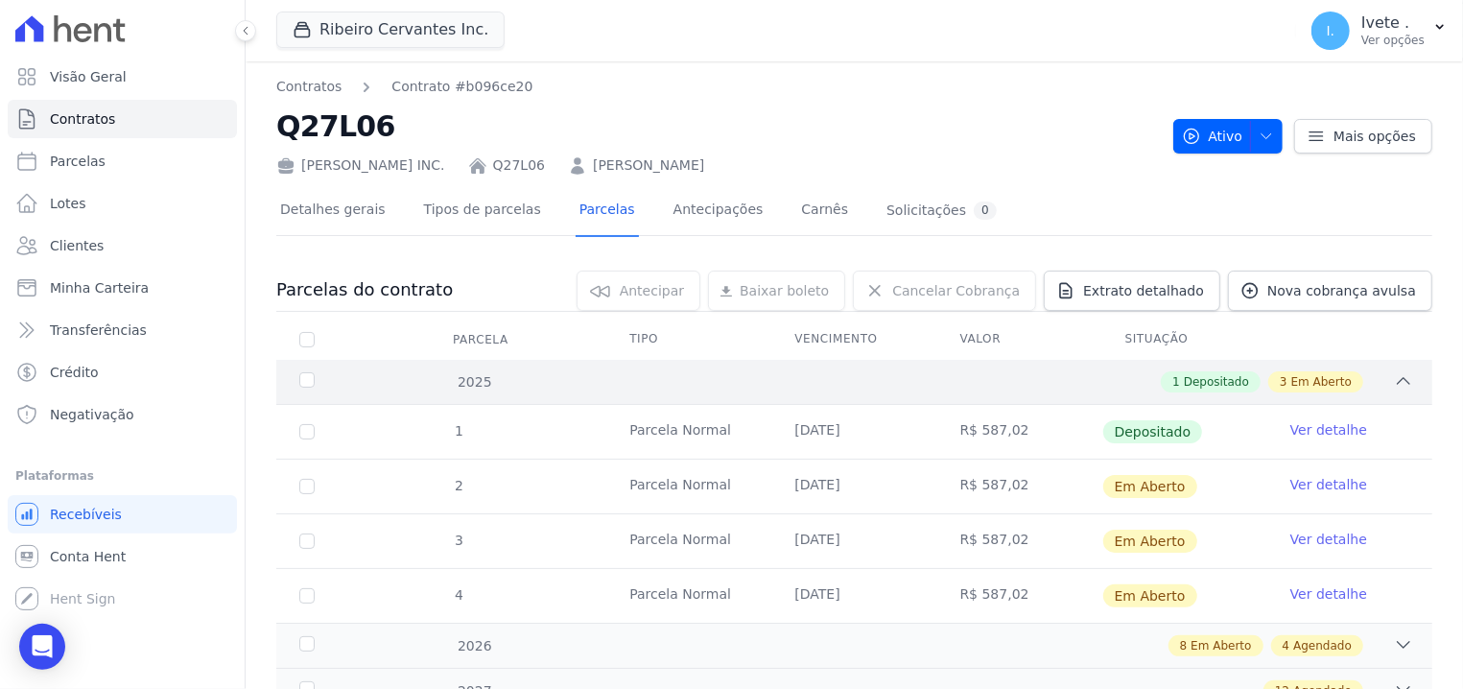
click at [302, 384] on div "2025" at bounding box center [347, 382] width 102 height 20
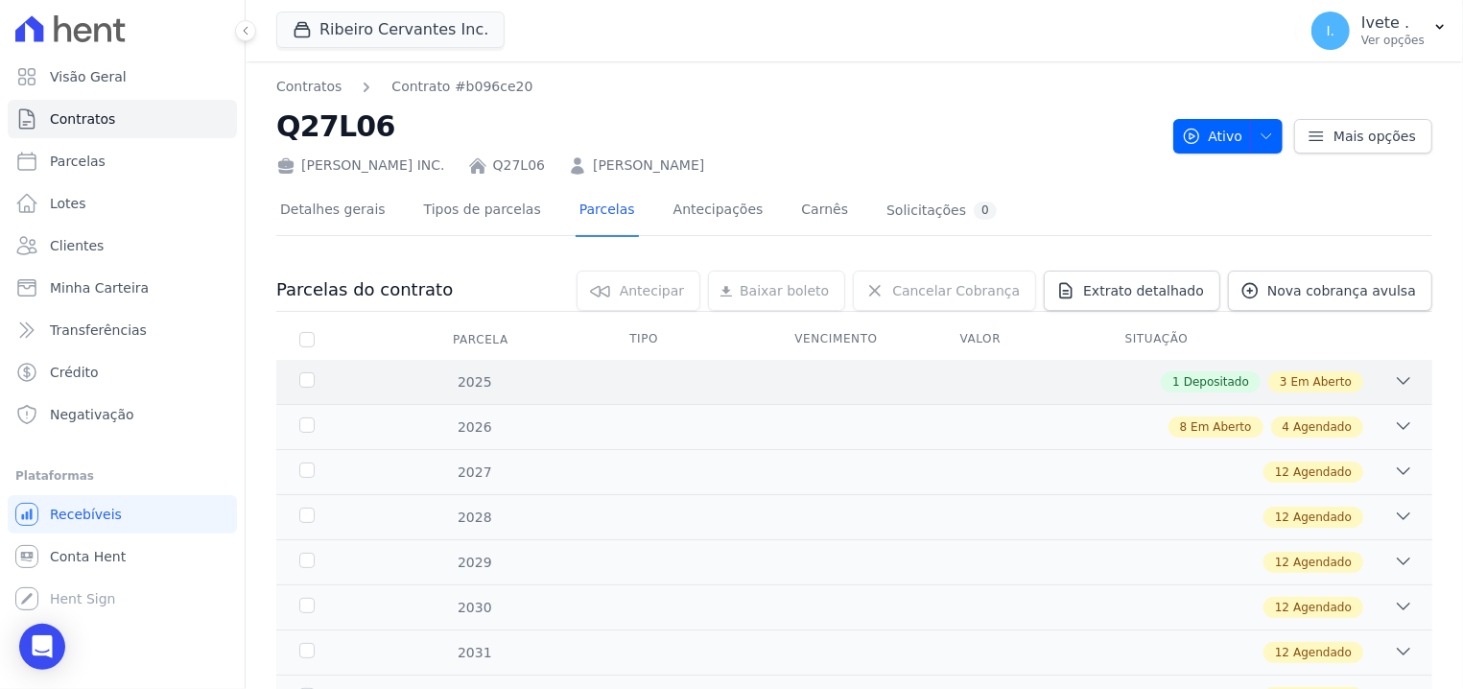
click at [295, 383] on div "2025 1 Depositado 3 Em Aberto" at bounding box center [854, 382] width 1156 height 44
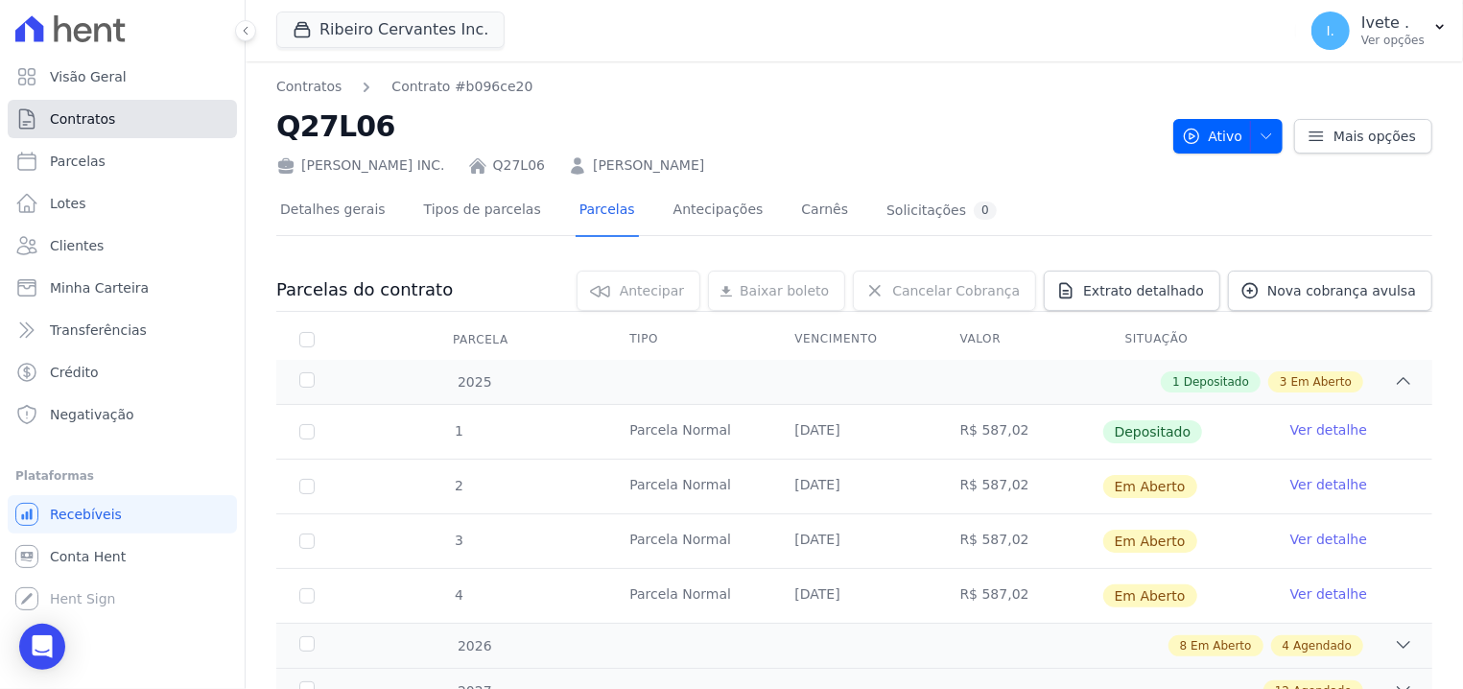
click at [104, 122] on span "Contratos" at bounding box center [82, 118] width 65 height 19
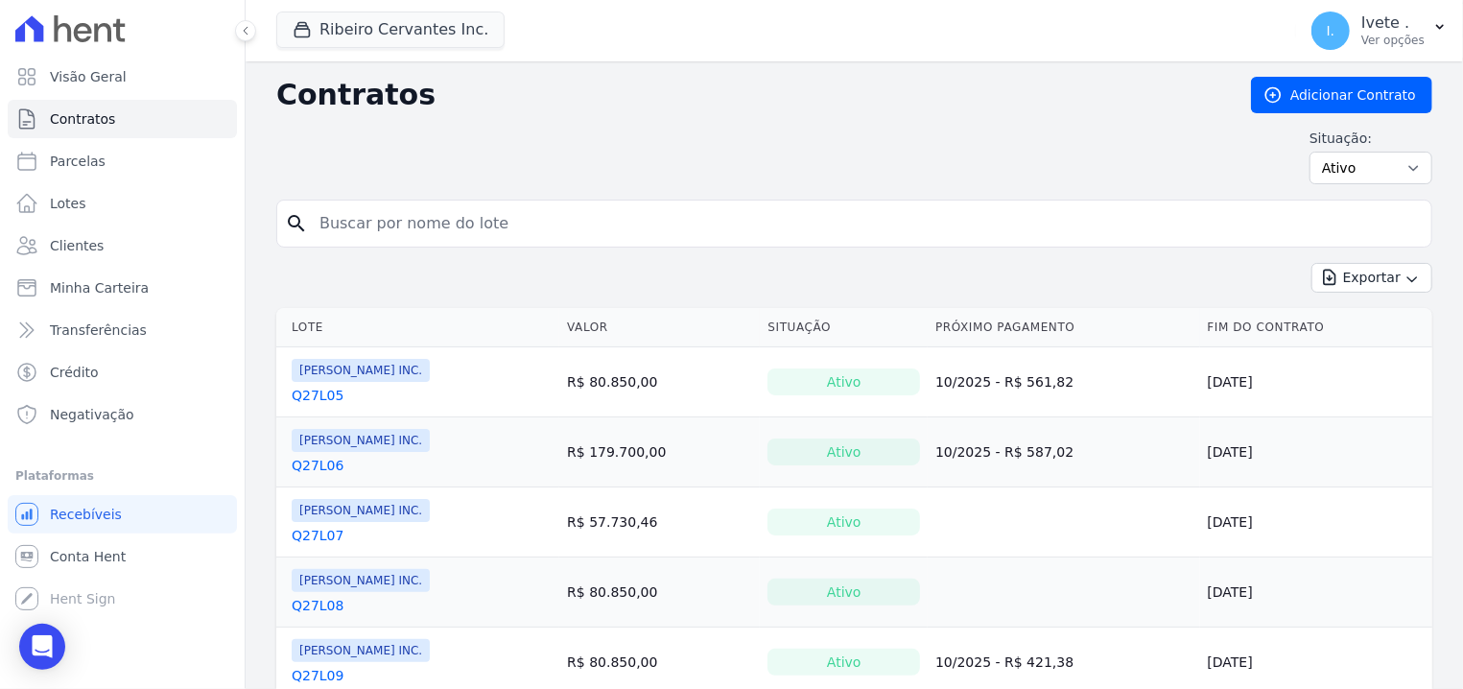
click at [371, 215] on input "search" at bounding box center [866, 223] width 1116 height 38
type input "q32l22"
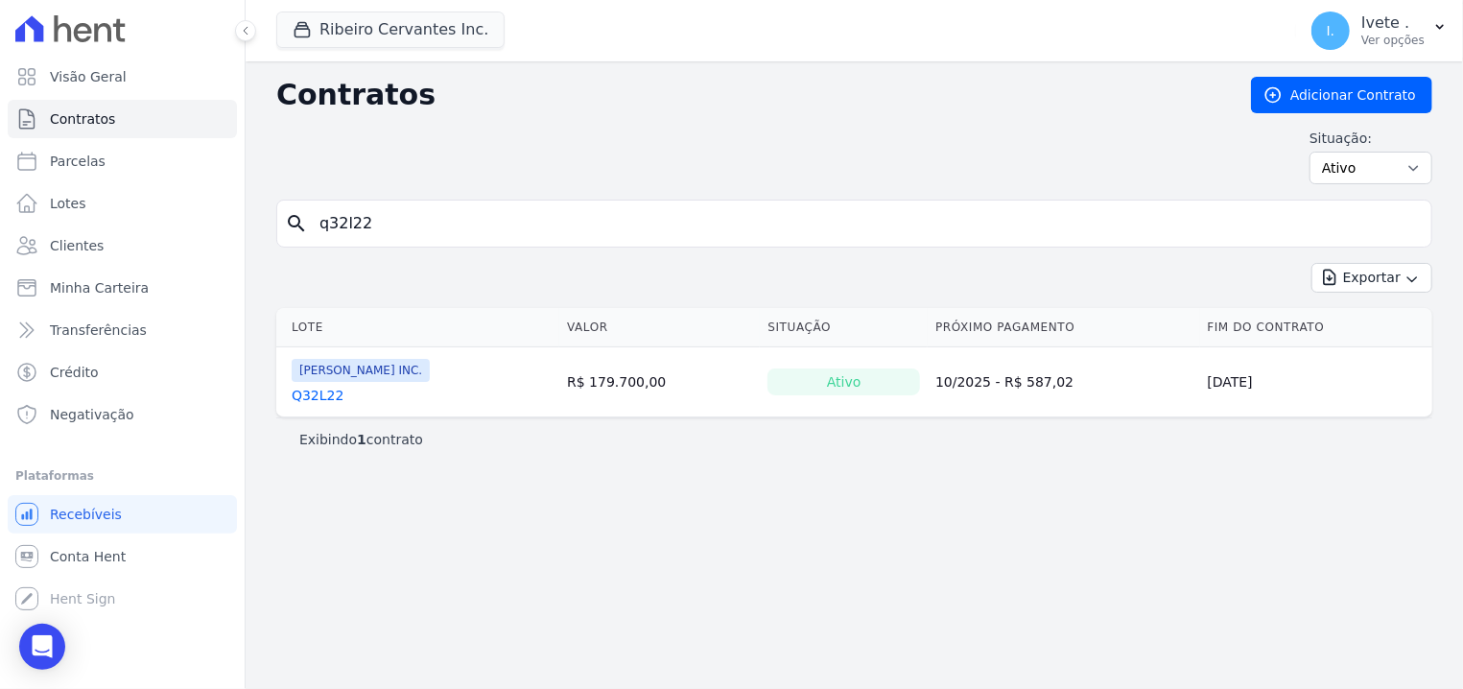
click at [315, 388] on link "Q32L22" at bounding box center [318, 395] width 52 height 19
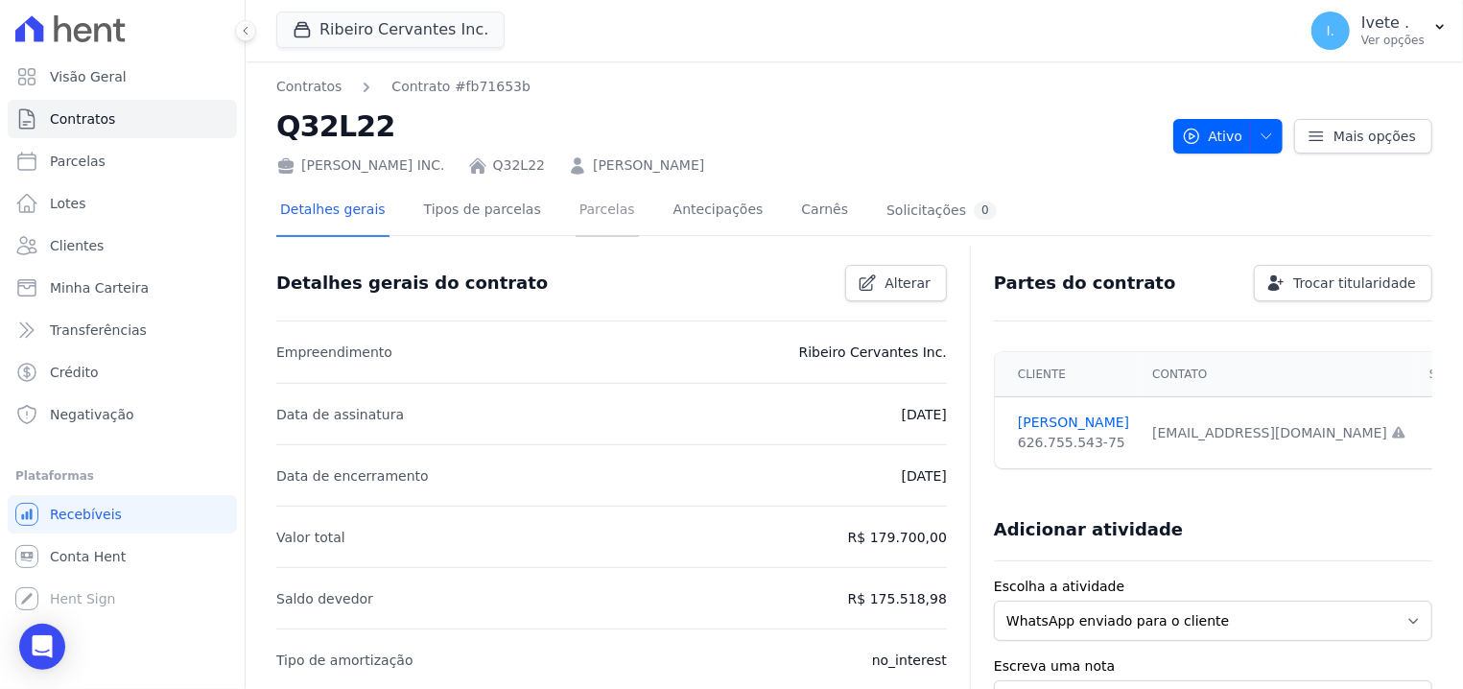
click at [576, 207] on link "Parcelas" at bounding box center [607, 211] width 63 height 51
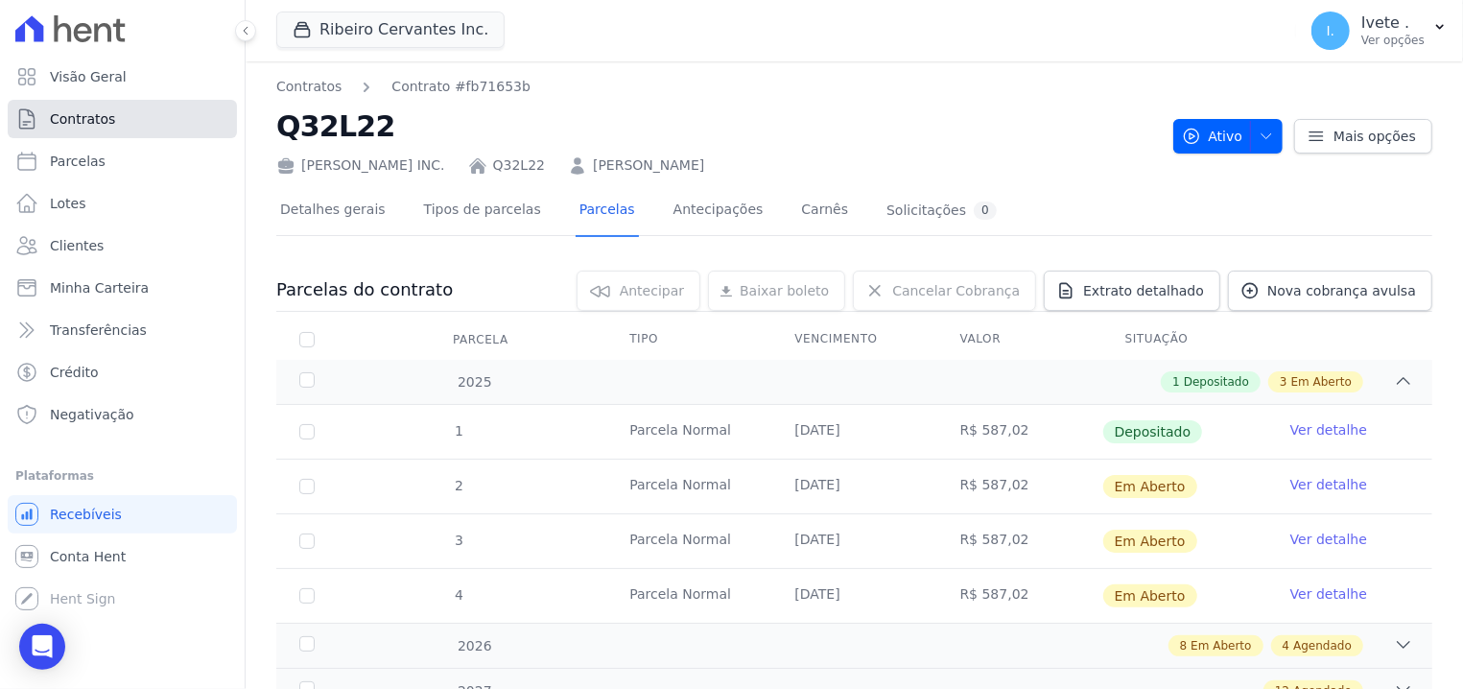
click at [82, 103] on link "Contratos" at bounding box center [122, 119] width 229 height 38
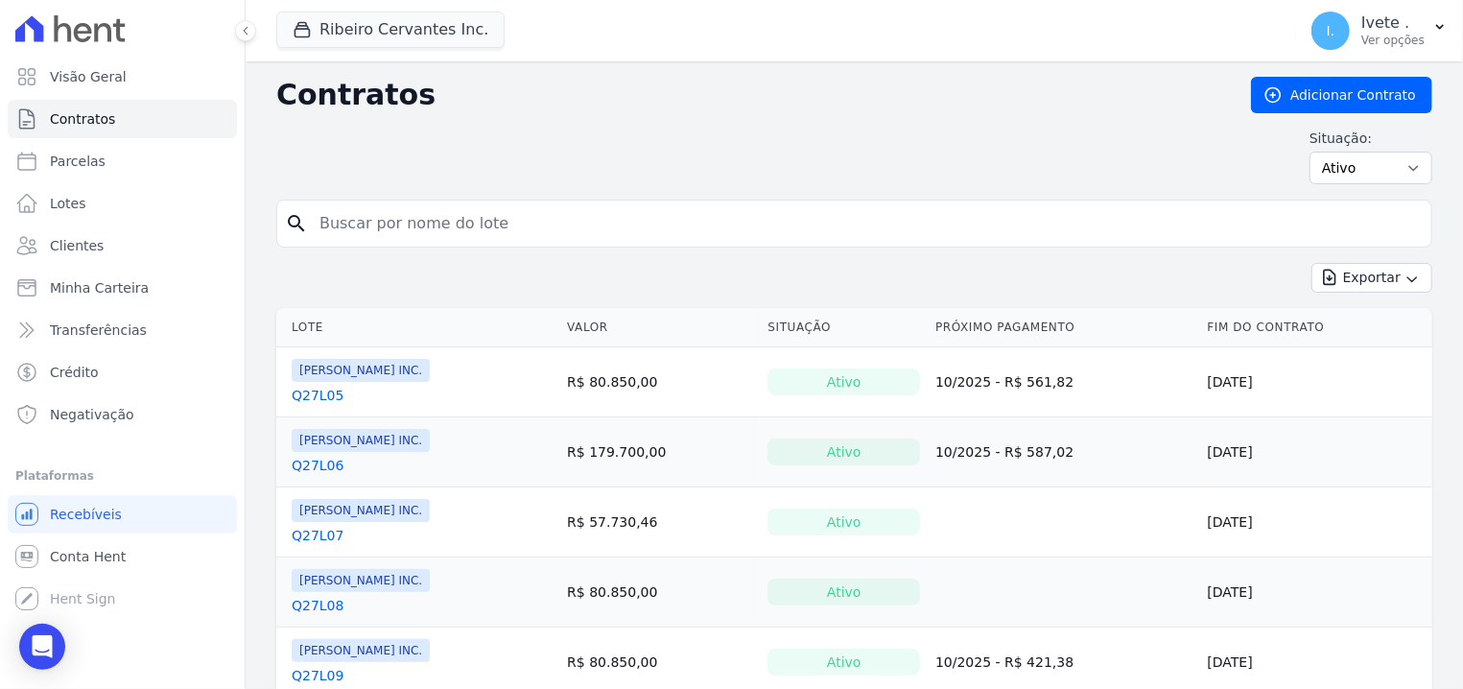
click at [405, 215] on input "search" at bounding box center [866, 223] width 1116 height 38
type input "q32l25"
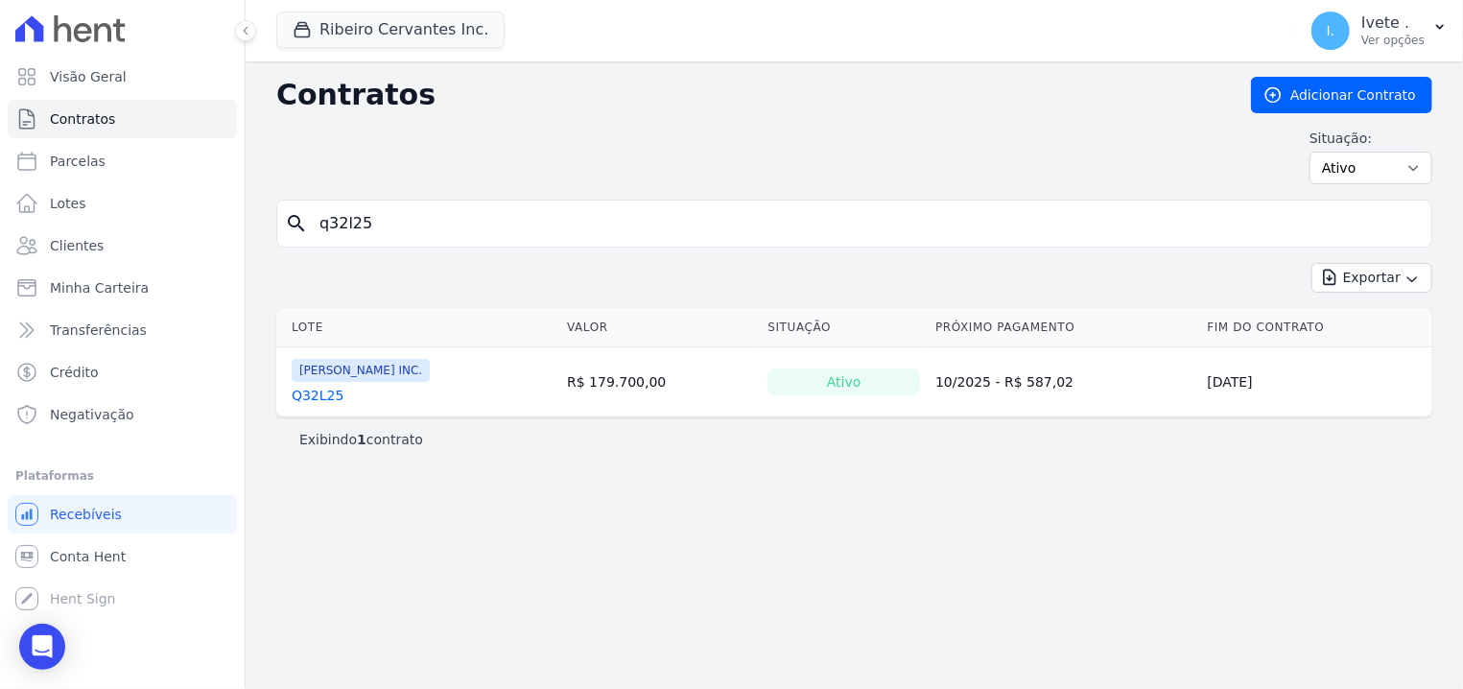
click at [296, 390] on link "Q32L25" at bounding box center [318, 395] width 52 height 19
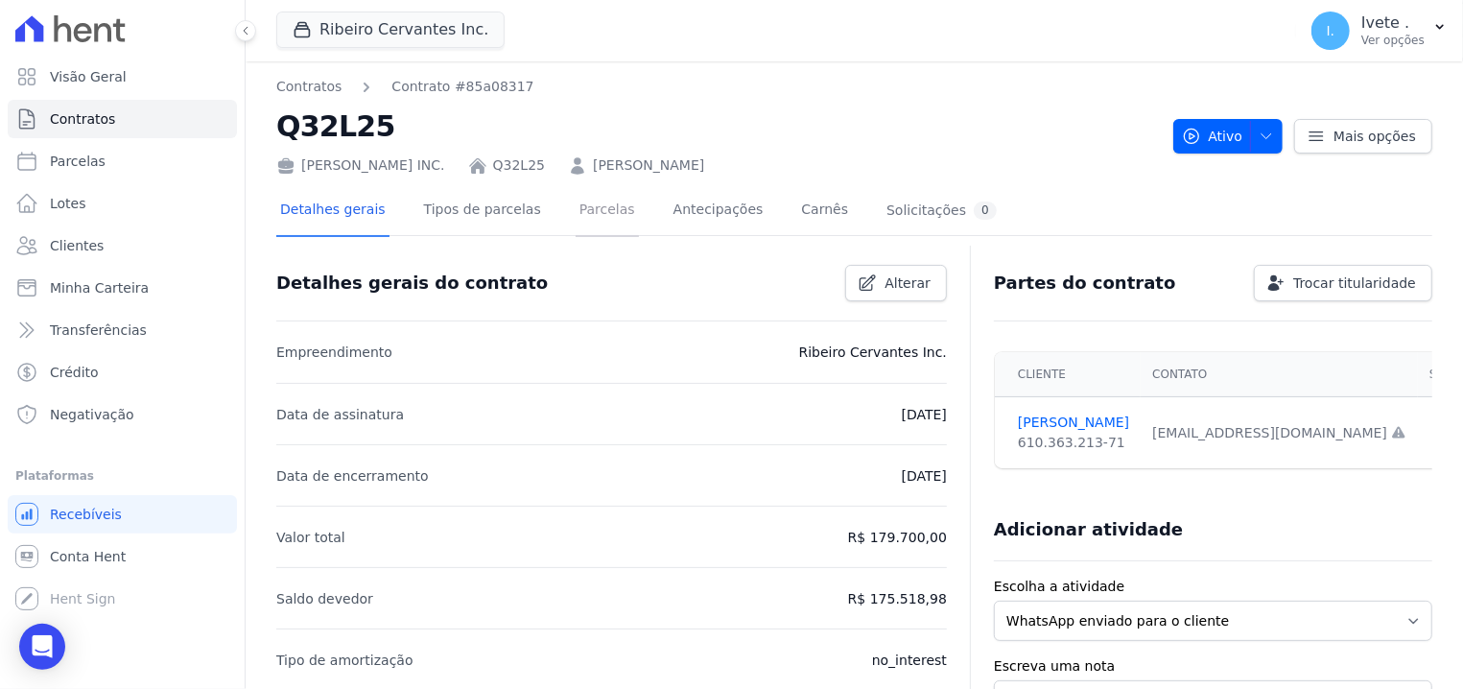
click at [576, 201] on link "Parcelas" at bounding box center [607, 211] width 63 height 51
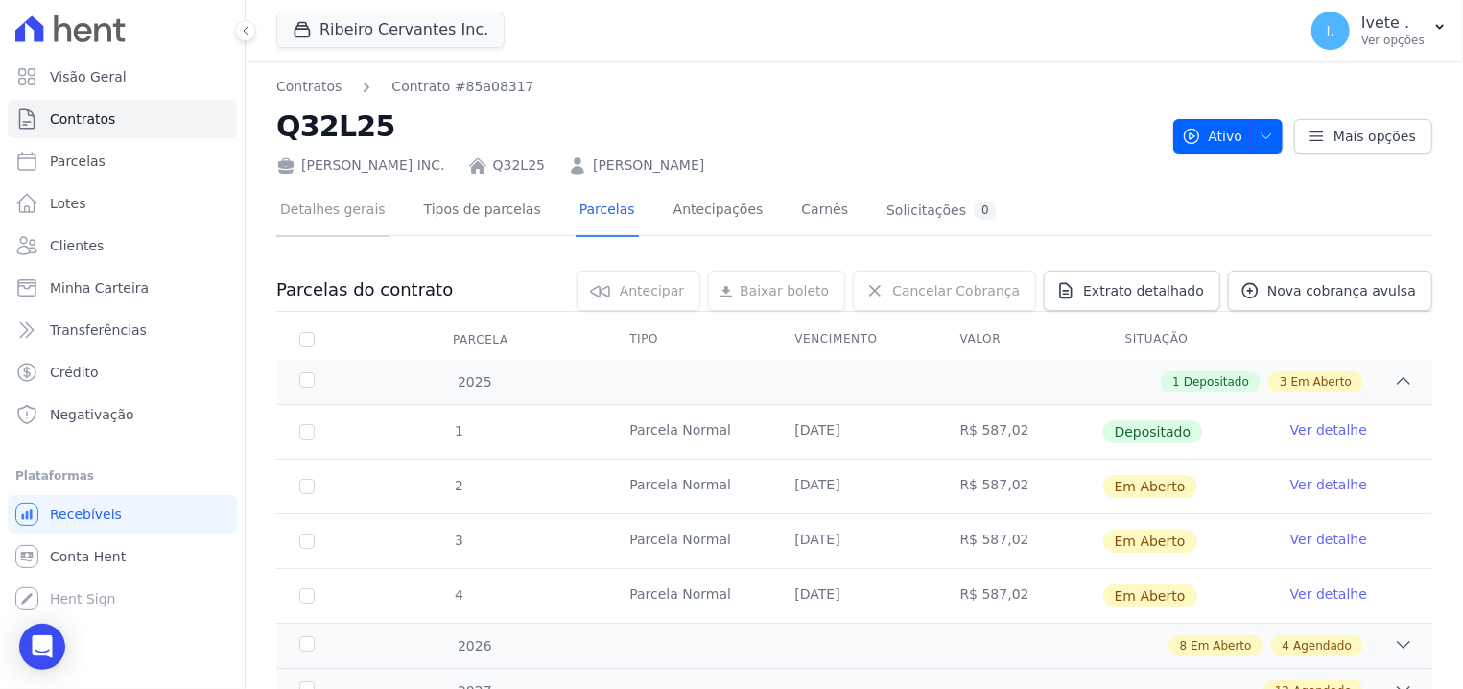
click at [332, 210] on link "Detalhes gerais" at bounding box center [332, 211] width 113 height 51
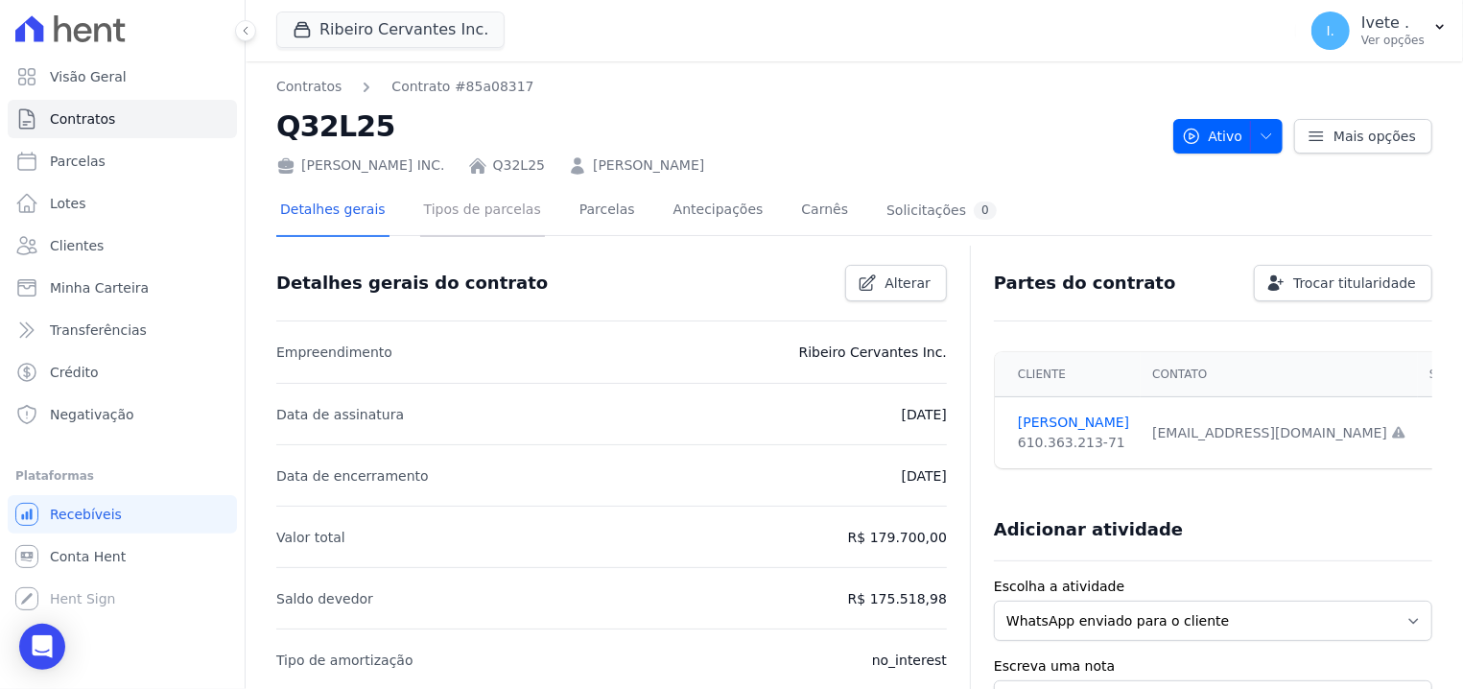
click at [480, 201] on link "Tipos de parcelas" at bounding box center [482, 211] width 125 height 51
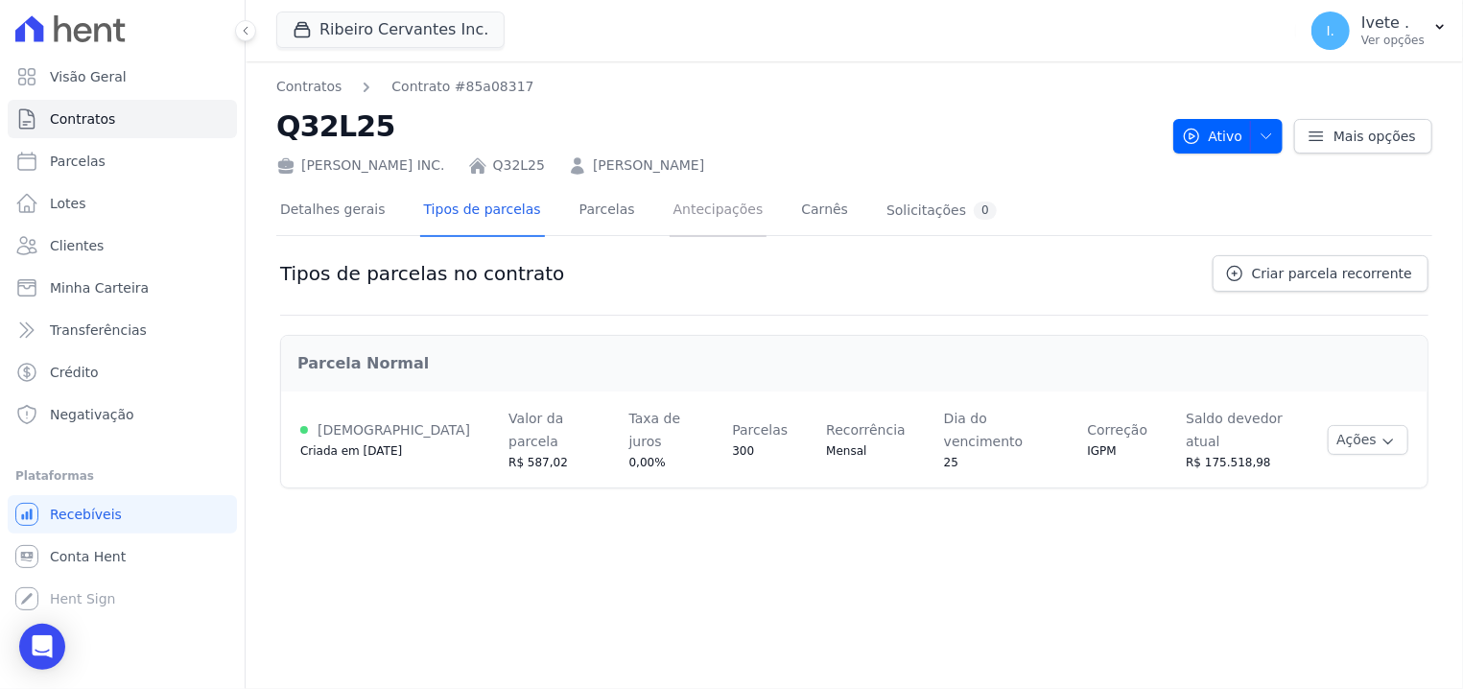
click at [670, 222] on link "Antecipações" at bounding box center [719, 211] width 98 height 51
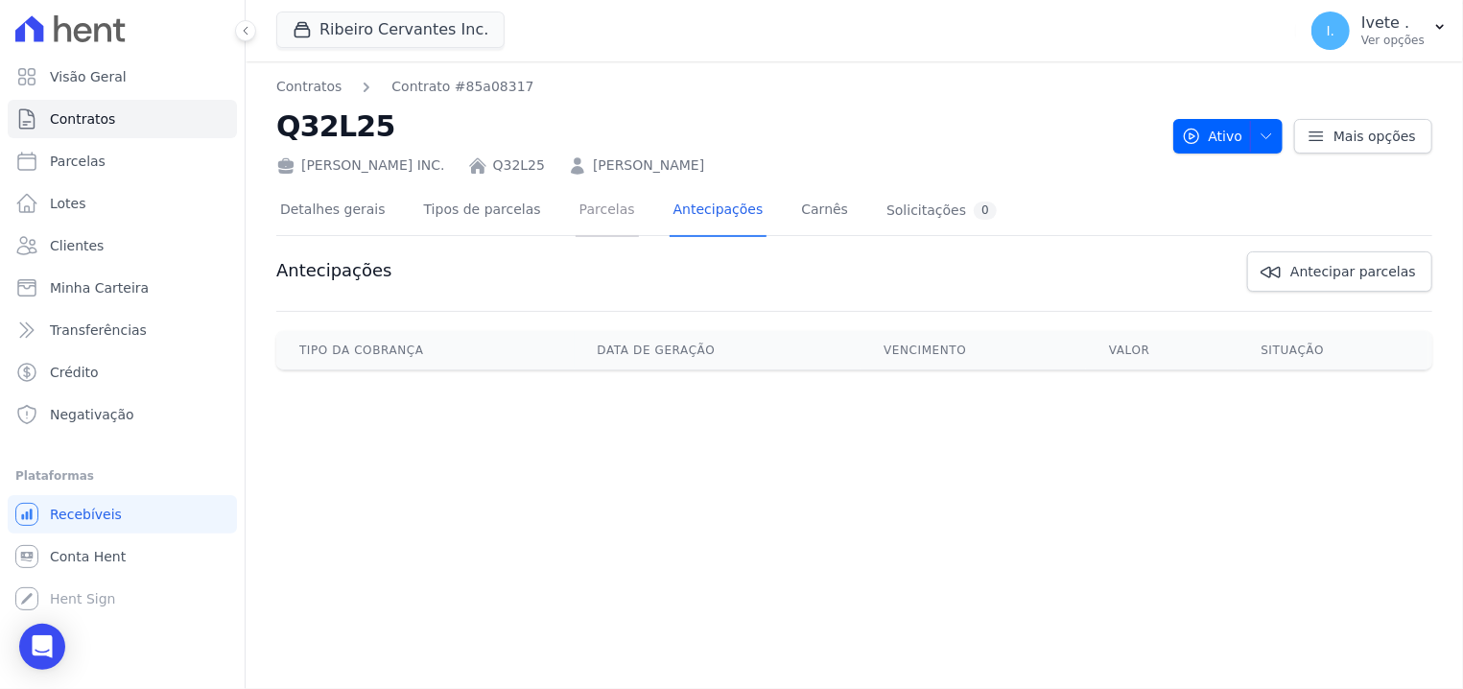
click at [584, 214] on link "Parcelas" at bounding box center [607, 211] width 63 height 51
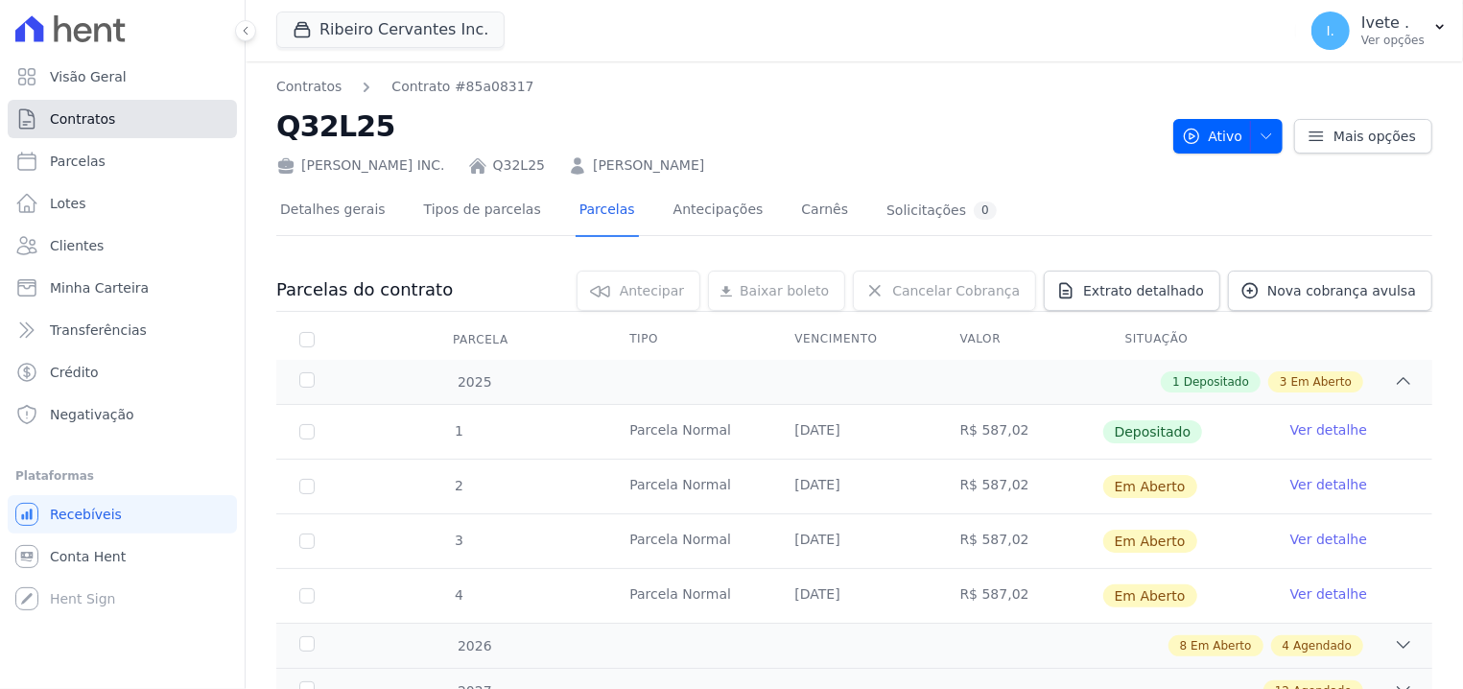
click at [131, 109] on link "Contratos" at bounding box center [122, 119] width 229 height 38
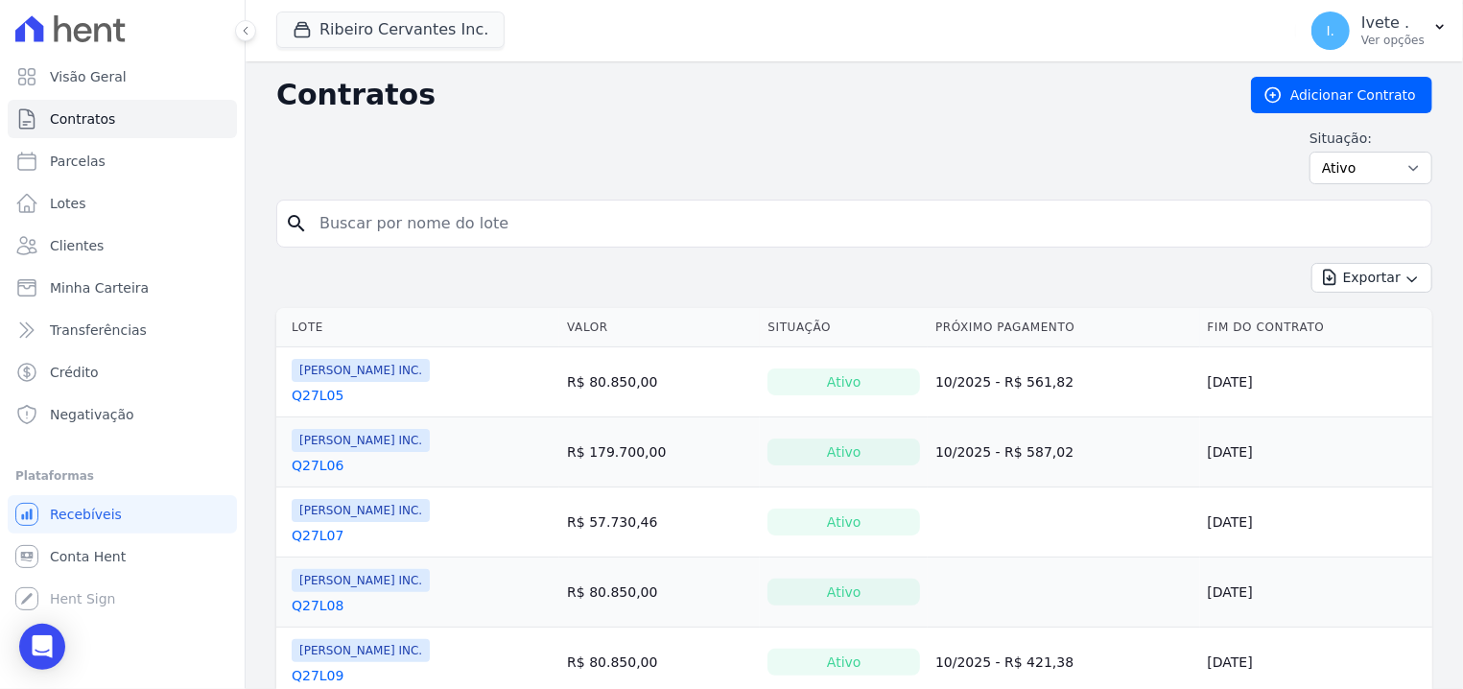
click at [389, 220] on input "search" at bounding box center [866, 223] width 1116 height 38
type input "q32l13"
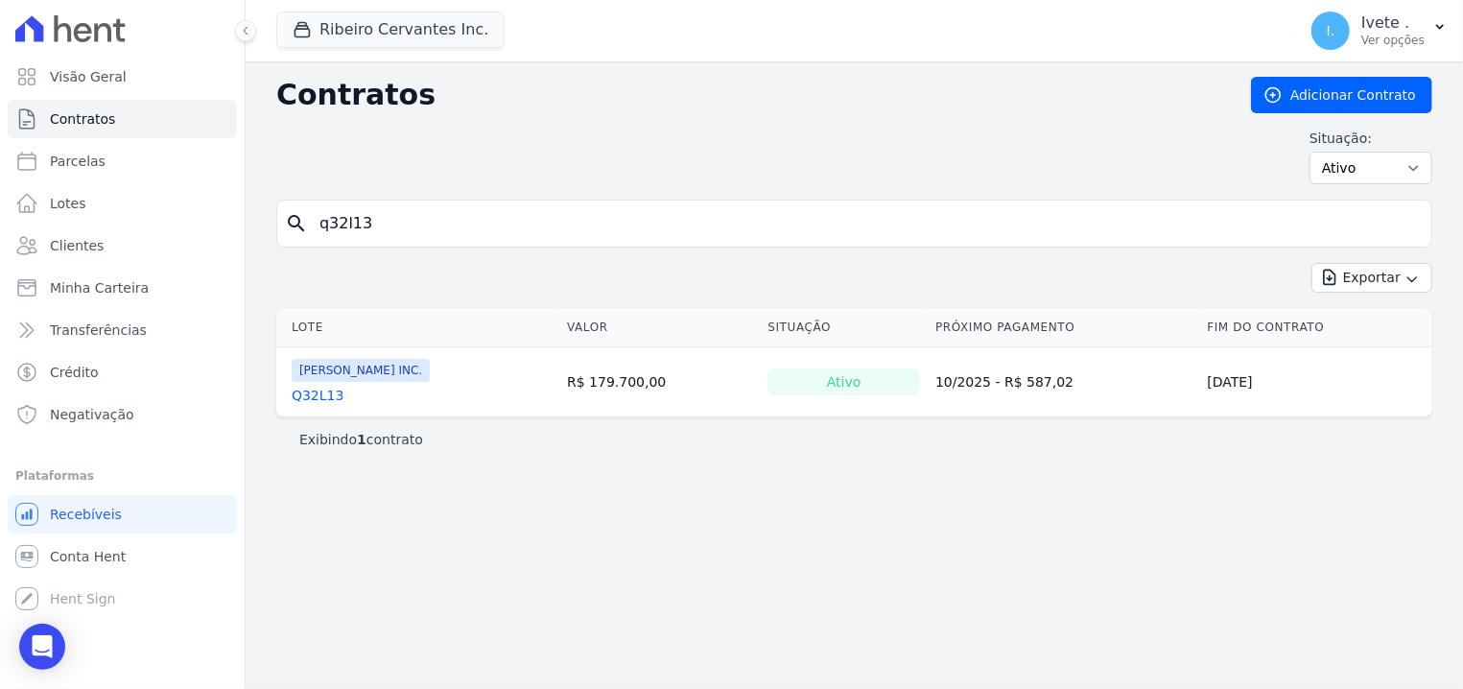
click at [313, 395] on link "Q32L13" at bounding box center [318, 395] width 52 height 19
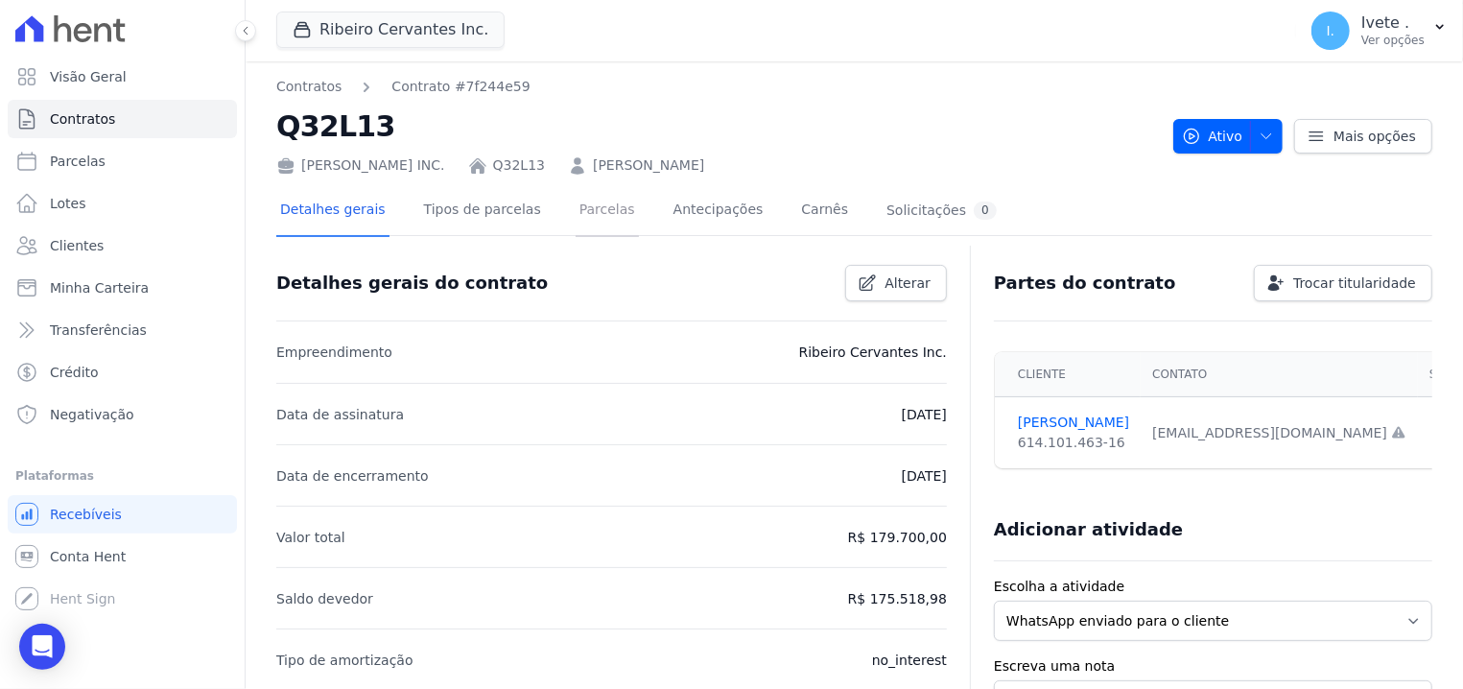
drag, startPoint x: 591, startPoint y: 210, endPoint x: 600, endPoint y: 204, distance: 10.4
click at [593, 210] on link "Parcelas" at bounding box center [607, 211] width 63 height 51
click at [576, 202] on link "Parcelas" at bounding box center [607, 211] width 63 height 51
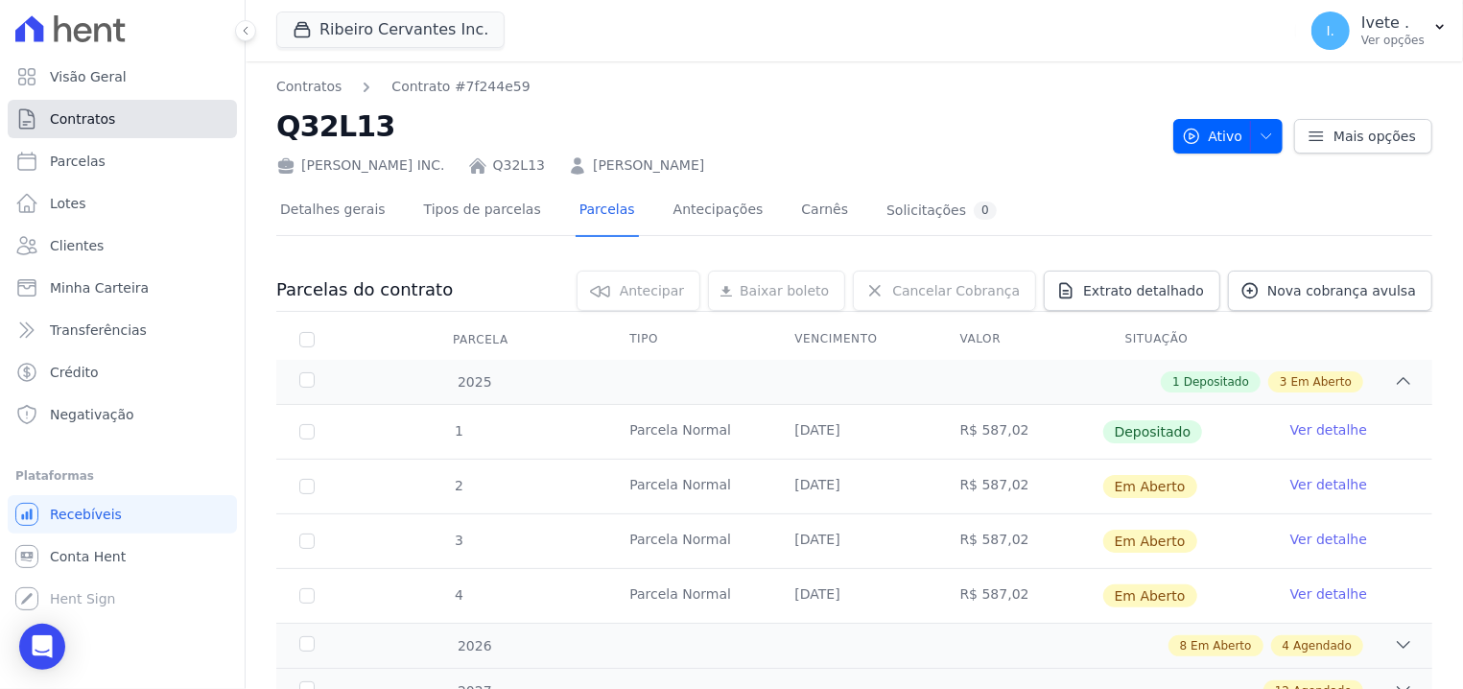
click at [139, 117] on link "Contratos" at bounding box center [122, 119] width 229 height 38
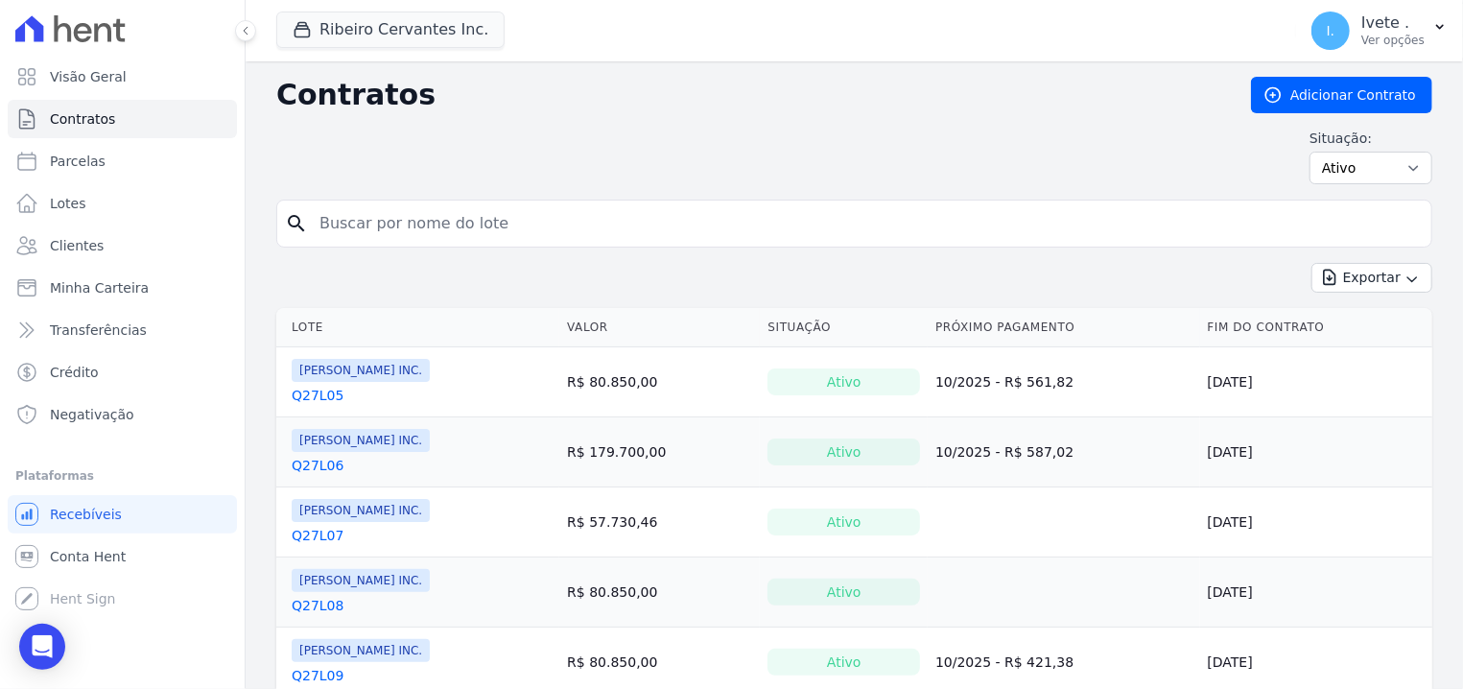
click at [342, 217] on input "search" at bounding box center [866, 223] width 1116 height 38
type input "q32l12"
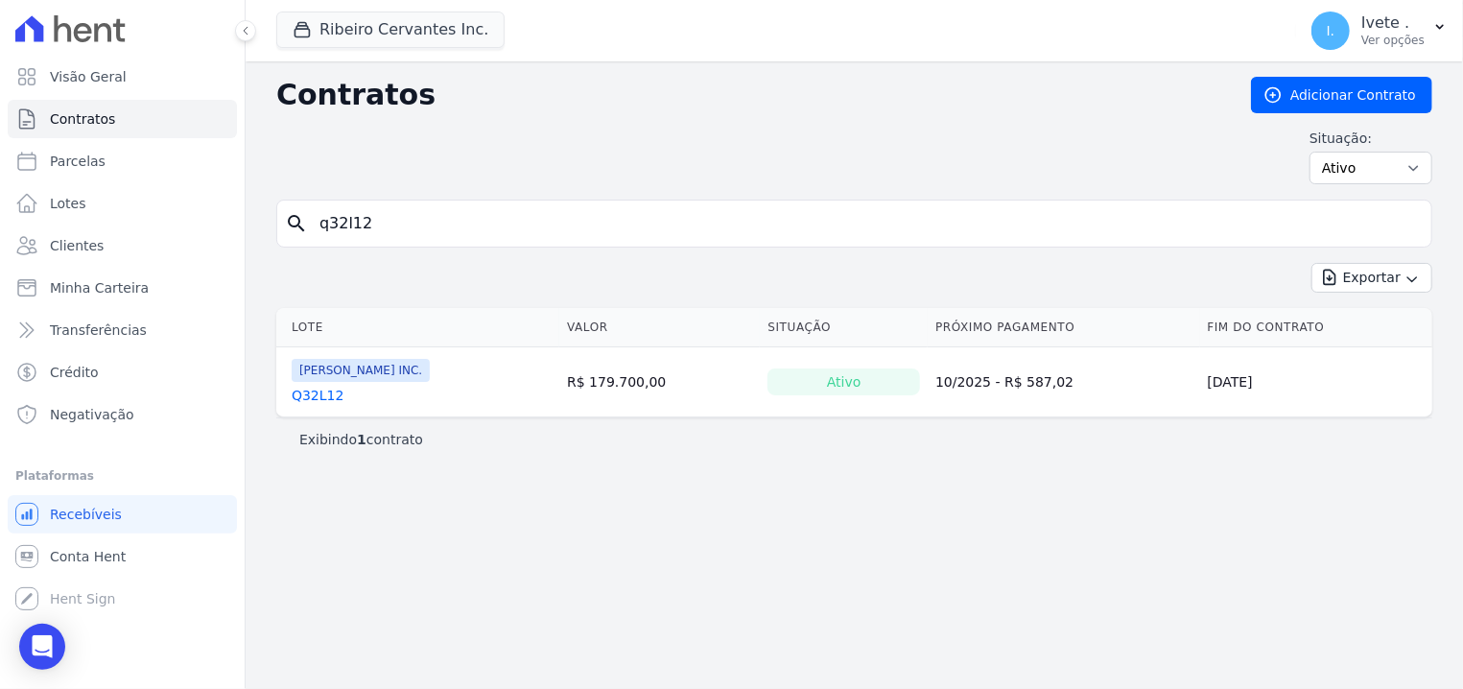
click at [314, 400] on link "Q32L12" at bounding box center [318, 395] width 52 height 19
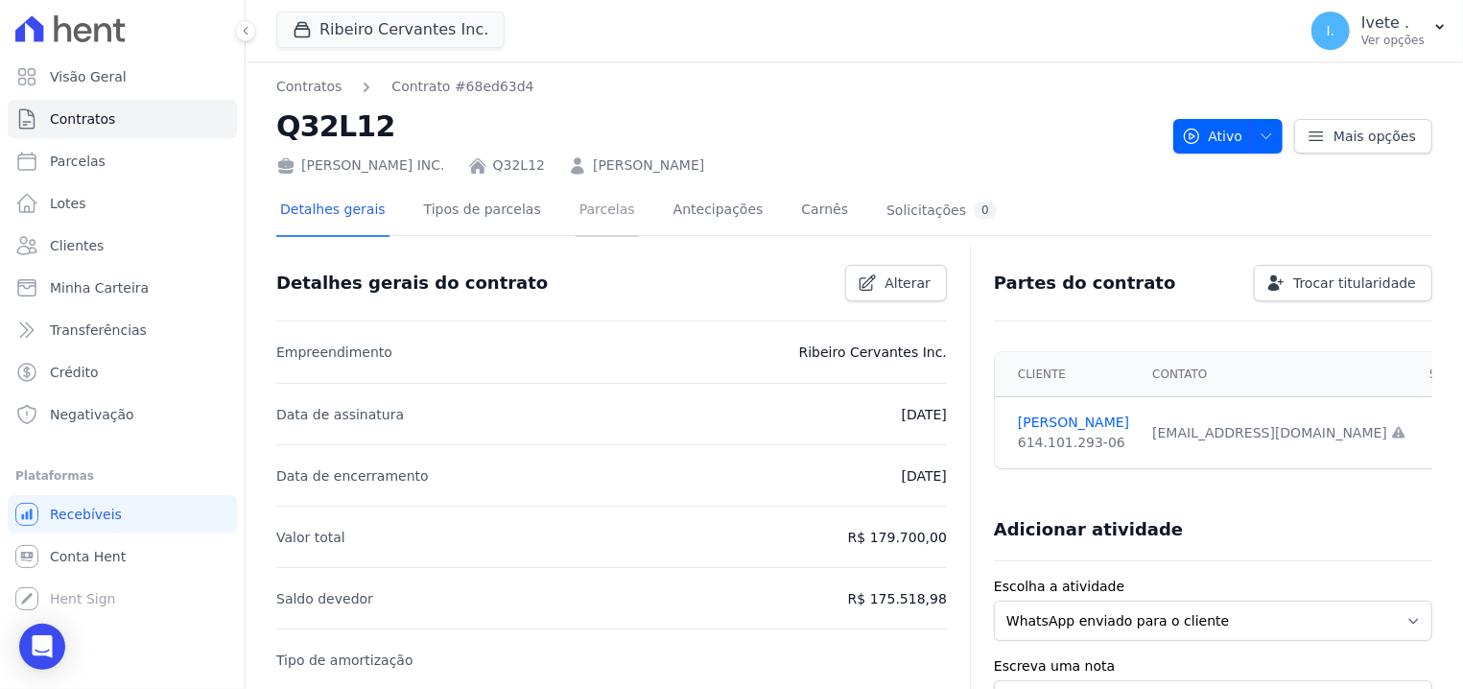
click at [576, 215] on link "Parcelas" at bounding box center [607, 211] width 63 height 51
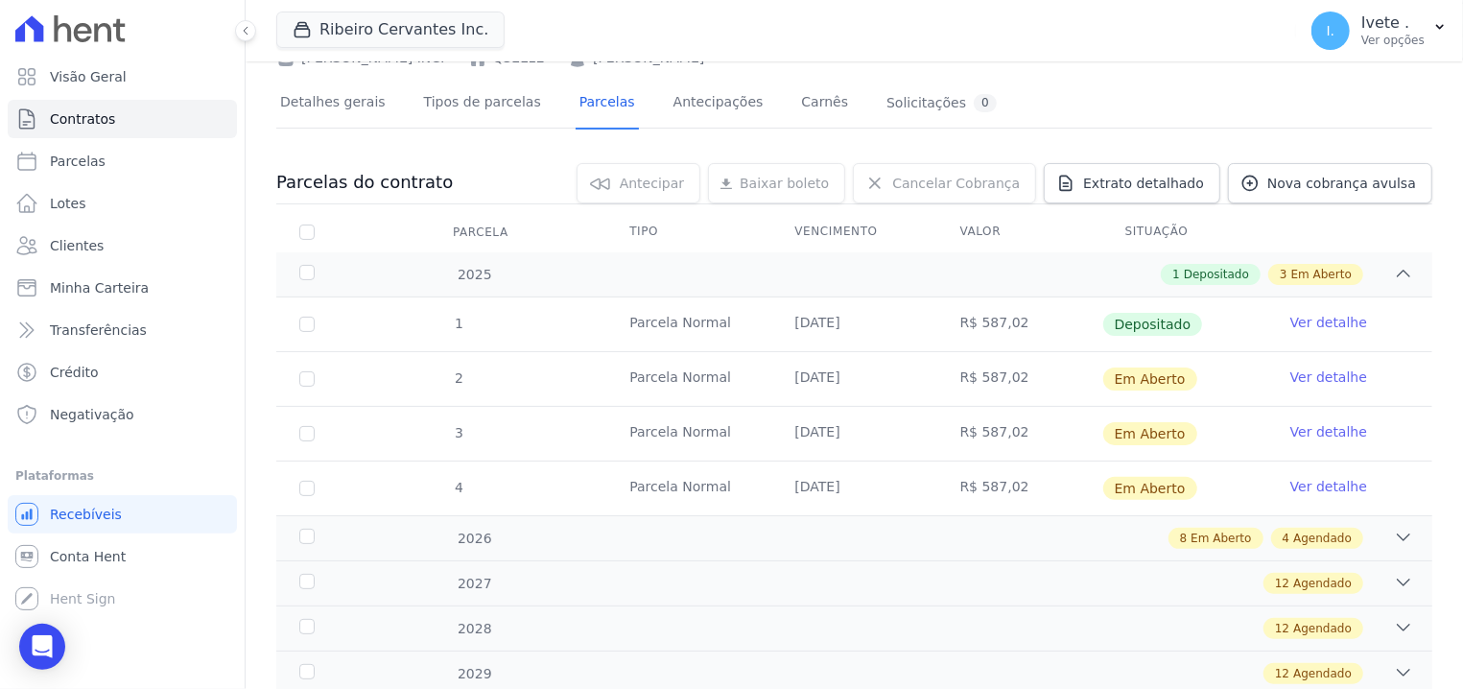
scroll to position [244, 0]
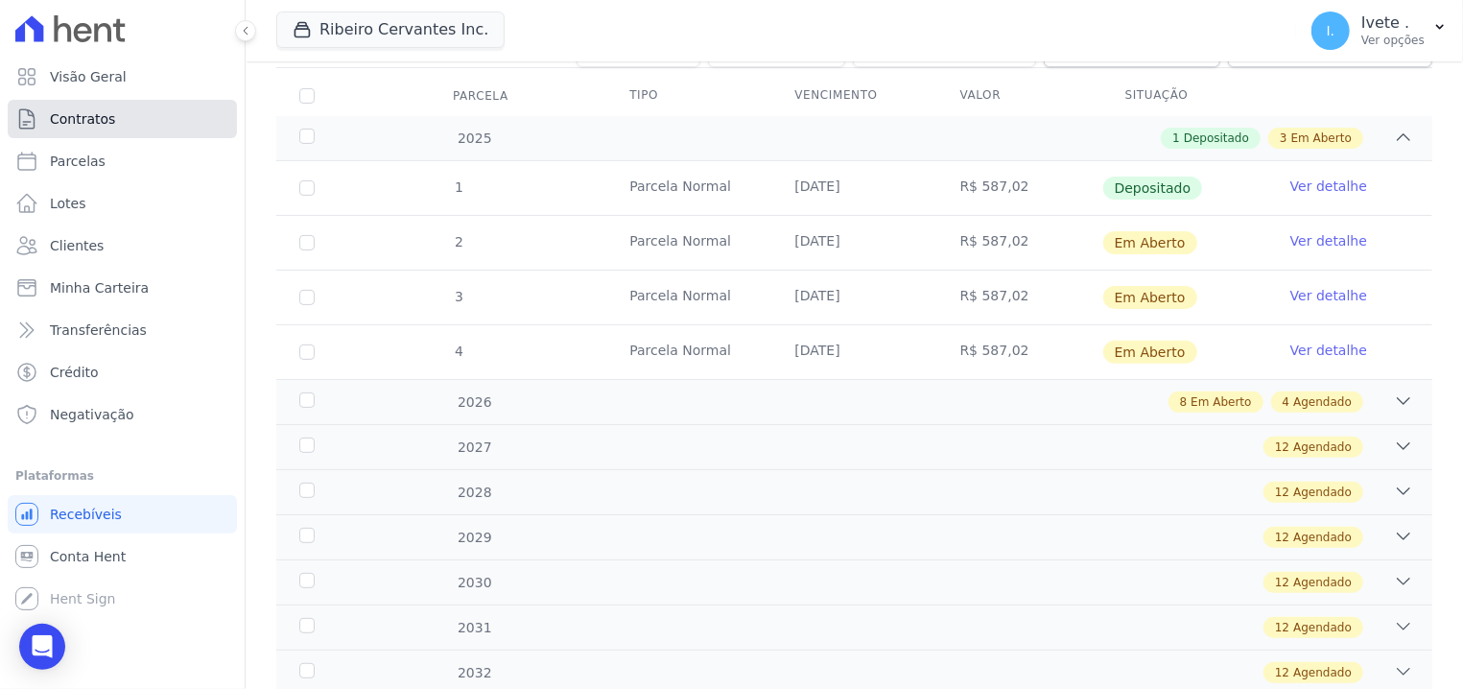
click at [110, 112] on link "Contratos" at bounding box center [122, 119] width 229 height 38
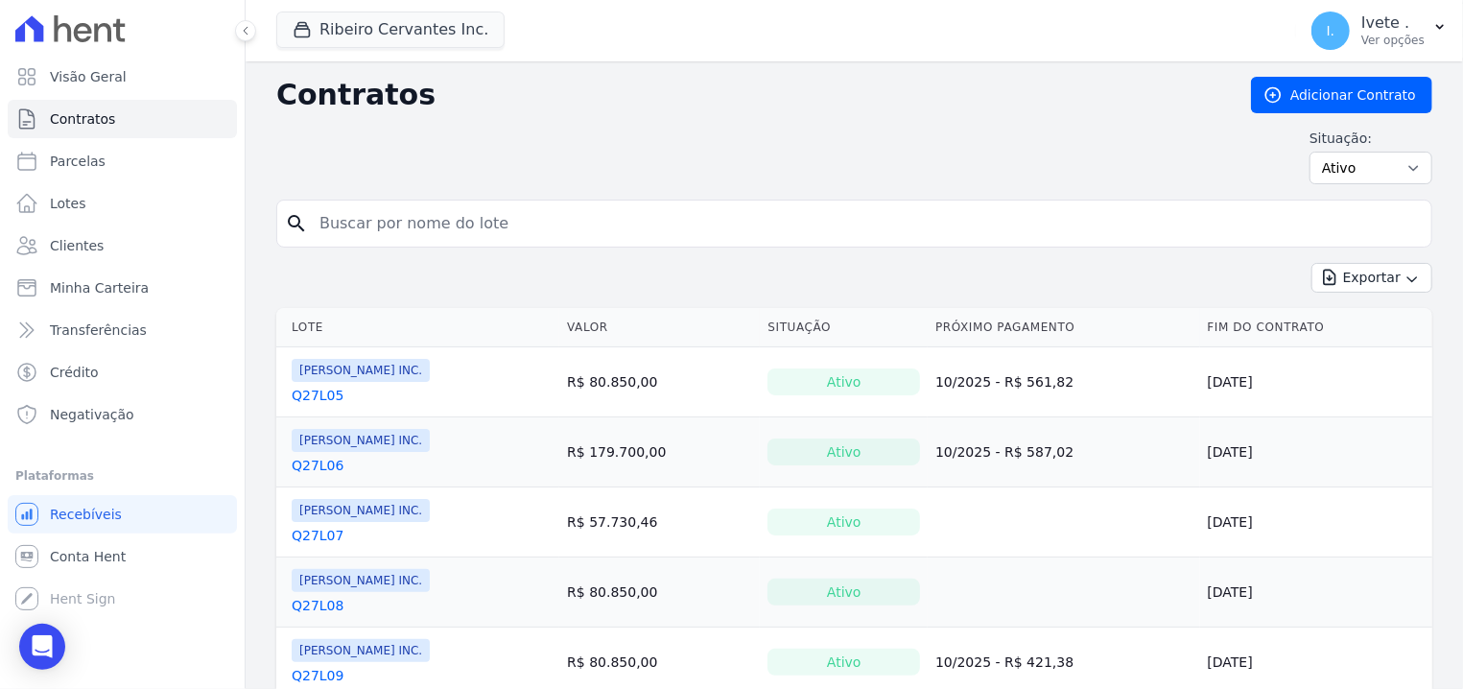
click at [366, 227] on input "search" at bounding box center [866, 223] width 1116 height 38
type input "q27l04"
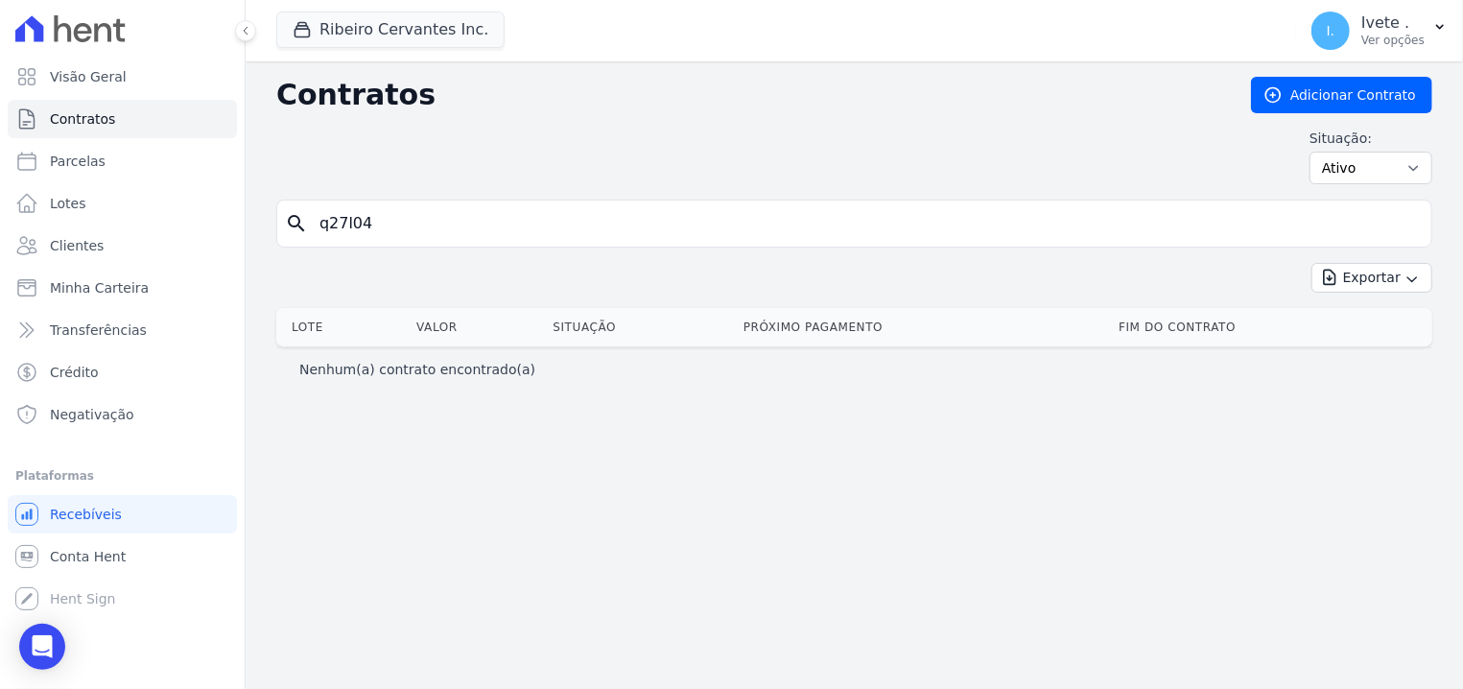
click at [415, 235] on input "q27l04" at bounding box center [866, 223] width 1116 height 38
type input "q27l04"
click at [393, 225] on input "q27l04" at bounding box center [866, 223] width 1116 height 38
type input "q28l11"
